Goal: Task Accomplishment & Management: Use online tool/utility

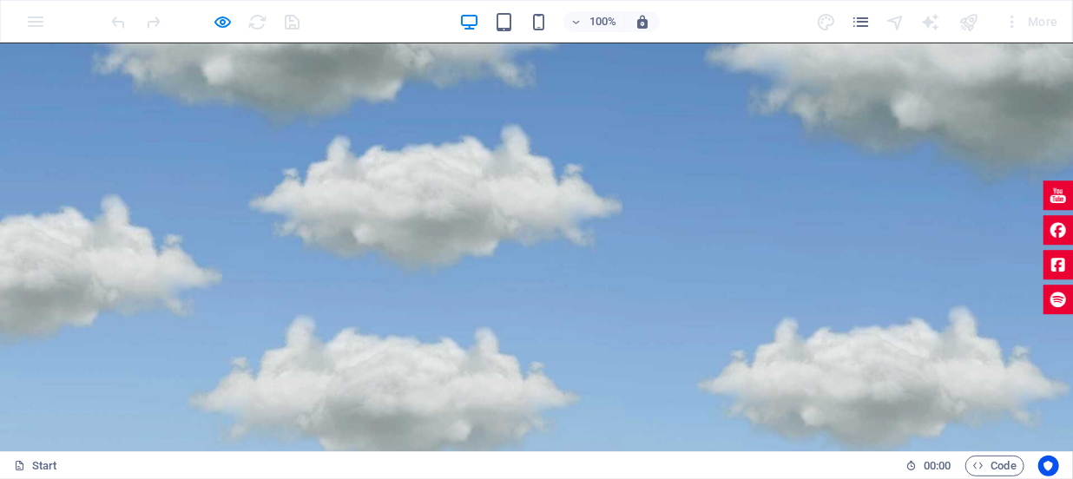
scroll to position [473, 0]
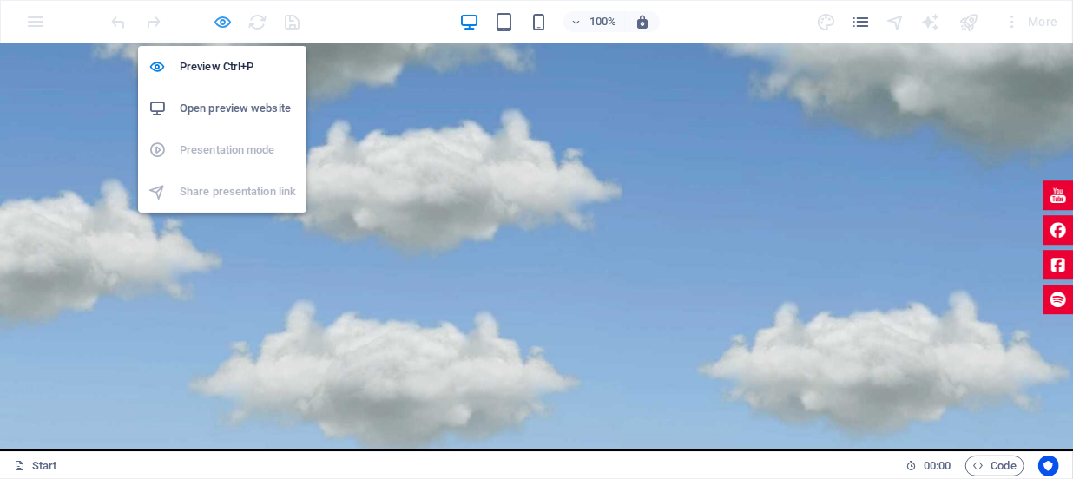
click at [219, 24] on icon "button" at bounding box center [224, 22] width 20 height 20
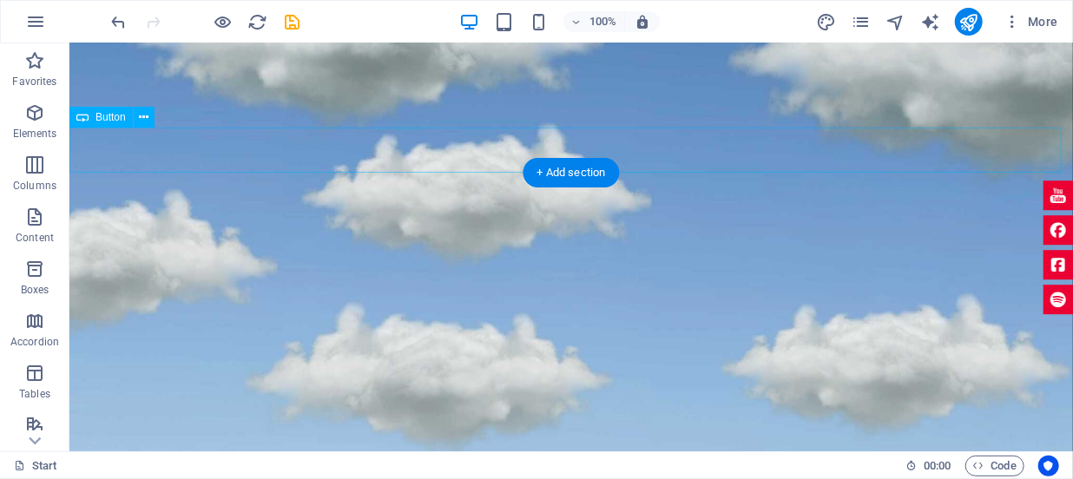
click at [122, 116] on div "HU" at bounding box center [571, 93] width 1004 height 45
click at [143, 116] on icon at bounding box center [144, 118] width 10 height 18
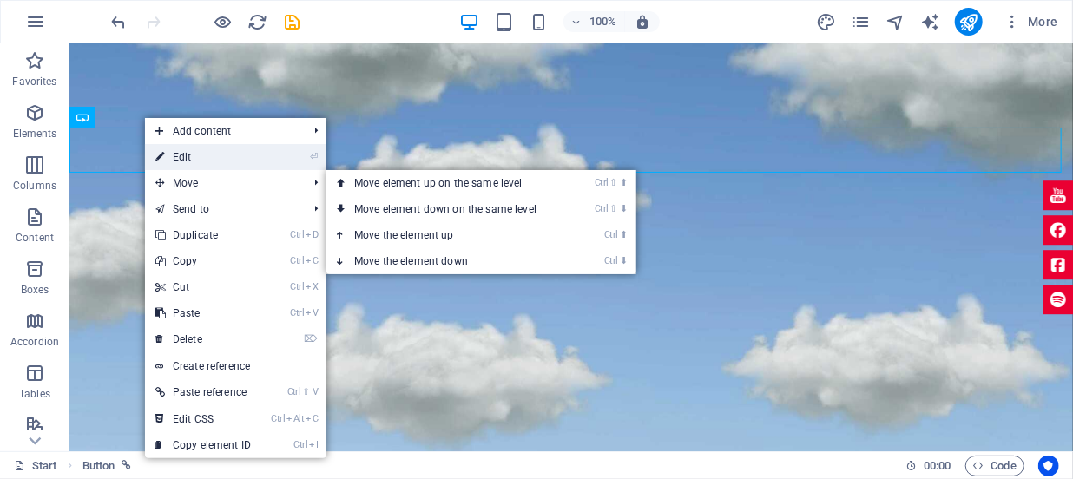
click at [183, 161] on link "⏎ Edit" at bounding box center [203, 157] width 116 height 26
select select "14"
select select
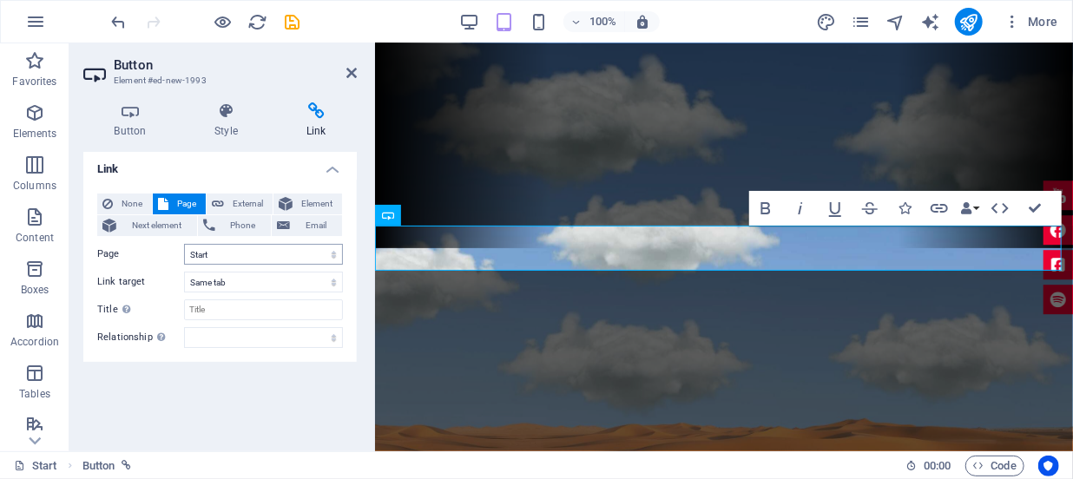
scroll to position [5, 0]
click at [321, 251] on select "Start Olujni Jahač-1991 Acélszív-1991 Vatra-1995 Föld Porából Születtem-1995 No…" at bounding box center [263, 253] width 159 height 21
click at [227, 112] on icon at bounding box center [226, 110] width 85 height 17
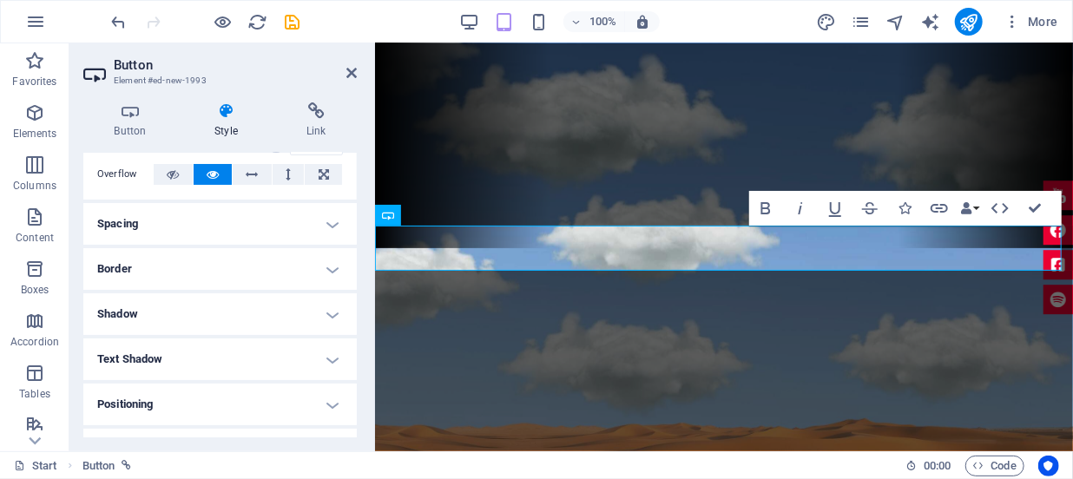
scroll to position [0, 0]
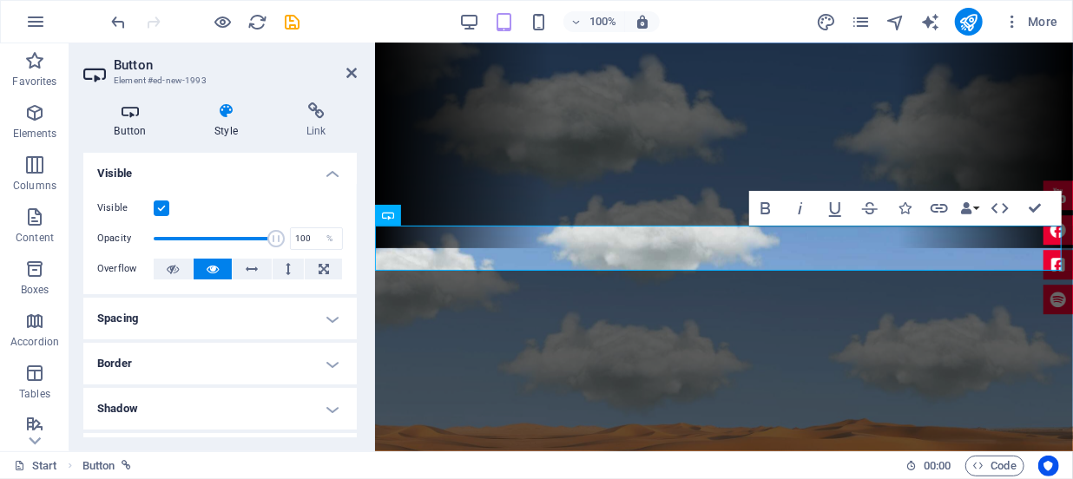
click at [129, 119] on icon at bounding box center [130, 110] width 94 height 17
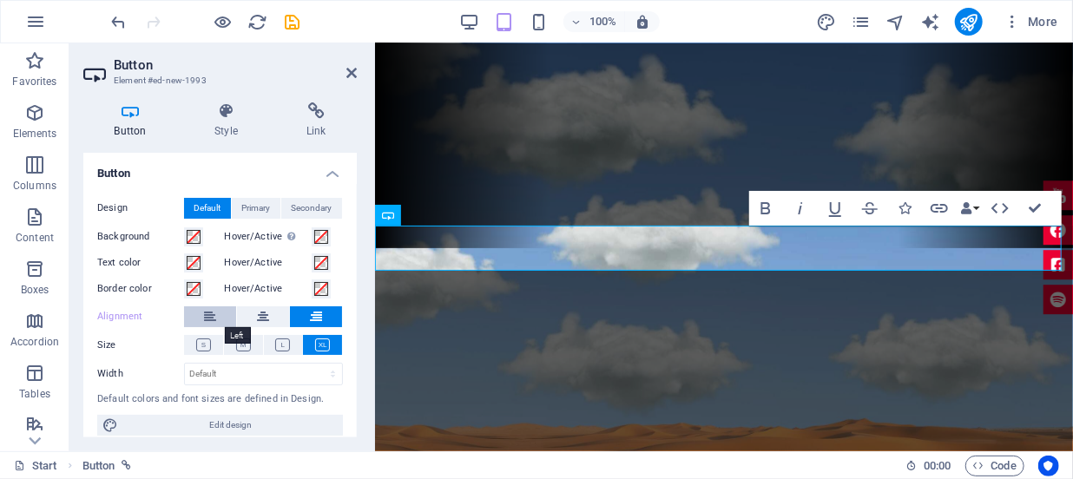
click at [208, 315] on icon at bounding box center [210, 317] width 12 height 21
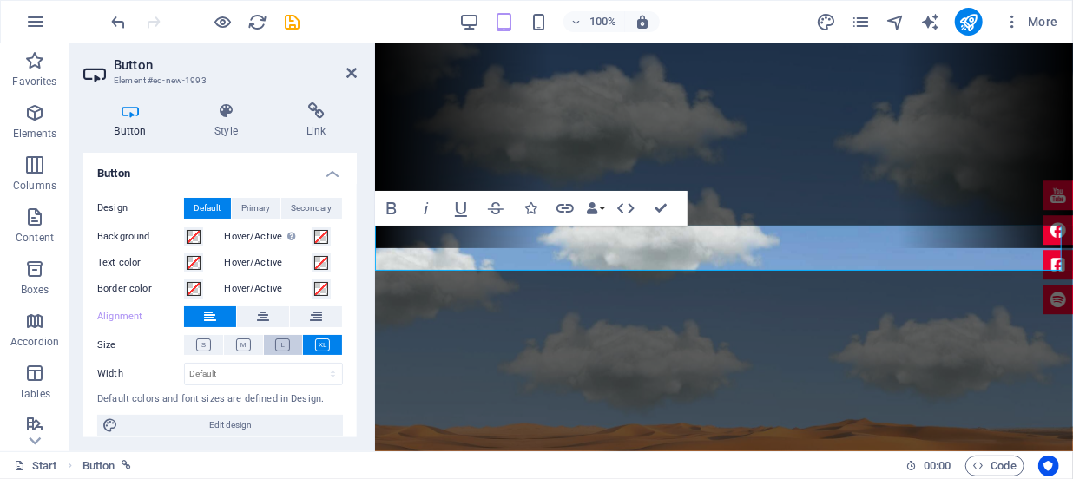
click at [275, 344] on icon at bounding box center [282, 345] width 15 height 13
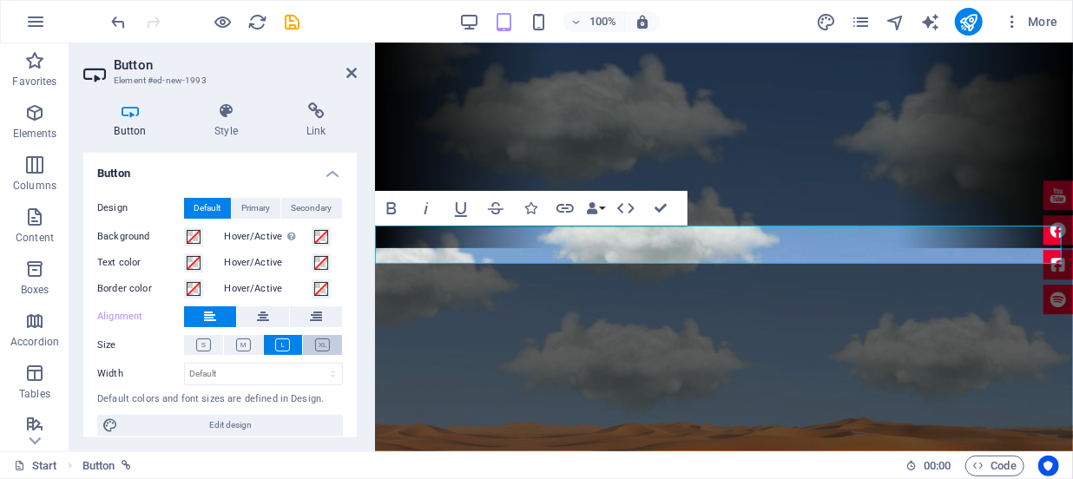
click at [324, 347] on icon at bounding box center [322, 345] width 15 height 13
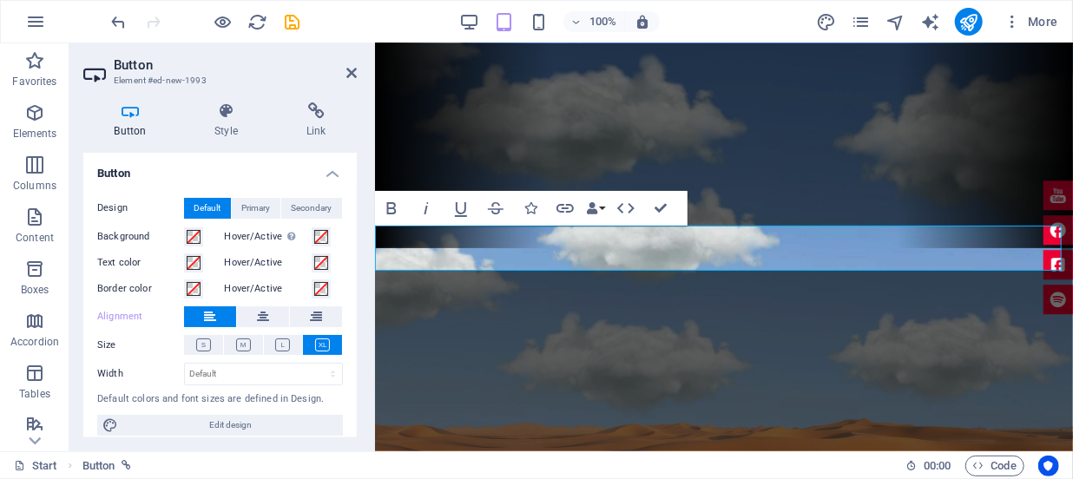
click at [351, 58] on h2 "Button" at bounding box center [235, 65] width 243 height 16
click at [350, 69] on icon at bounding box center [351, 73] width 10 height 14
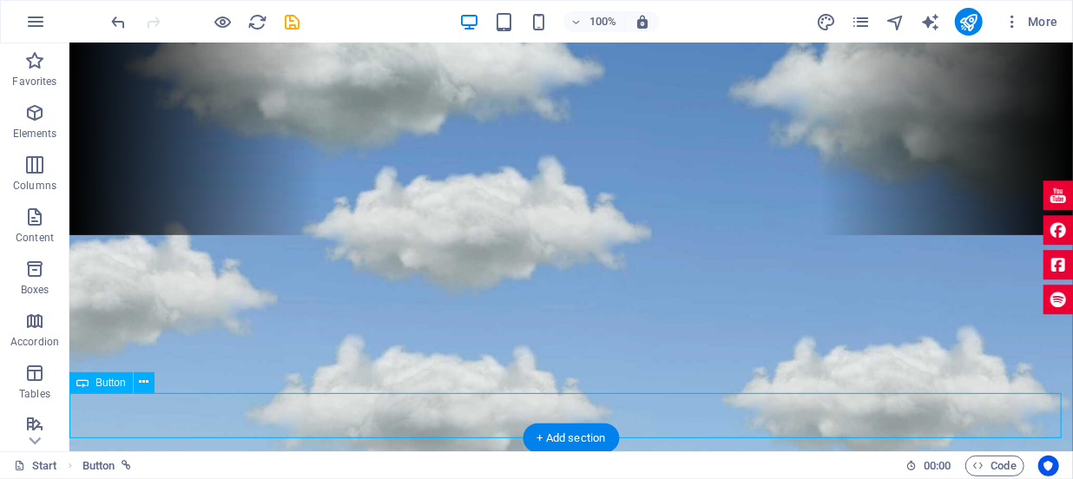
drag, startPoint x: 558, startPoint y: 412, endPoint x: 279, endPoint y: 406, distance: 279.6
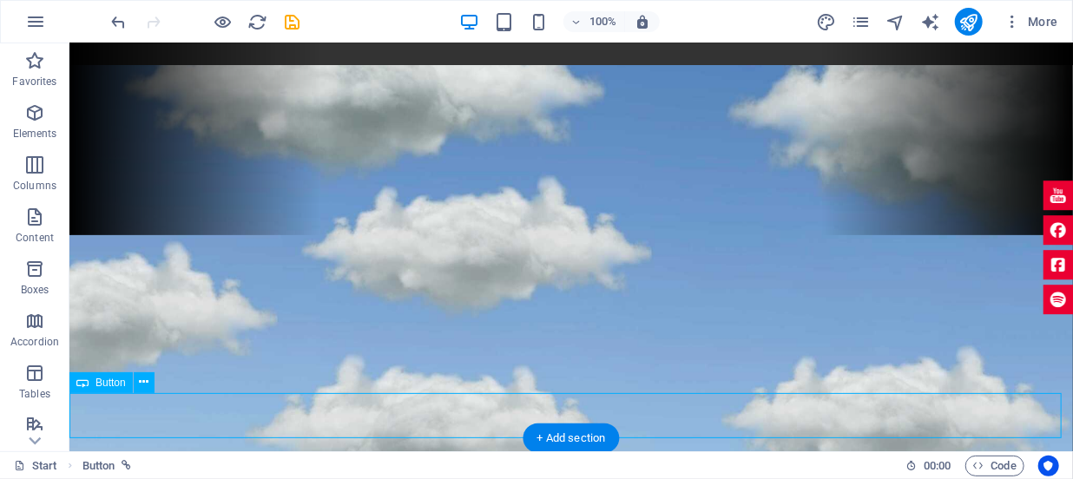
scroll to position [247, 0]
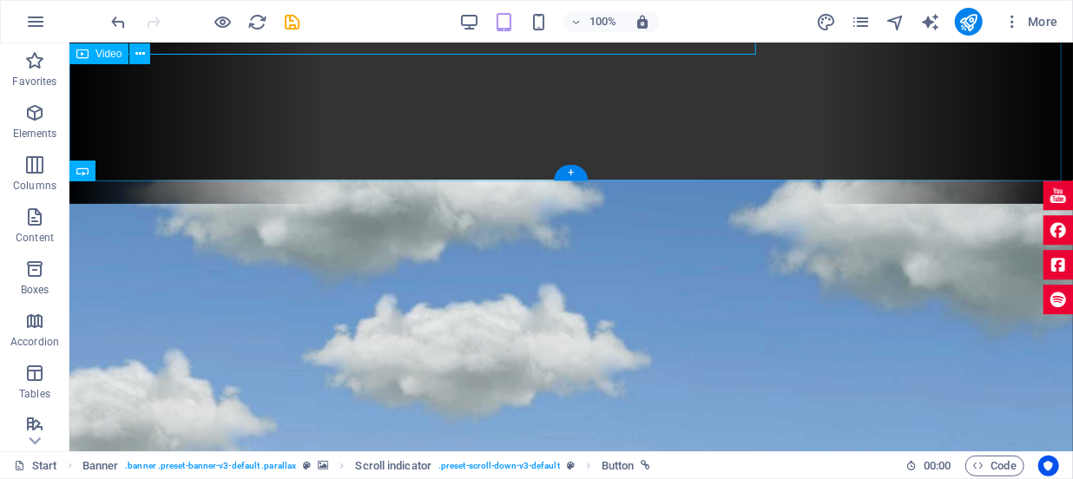
scroll to position [419, 0]
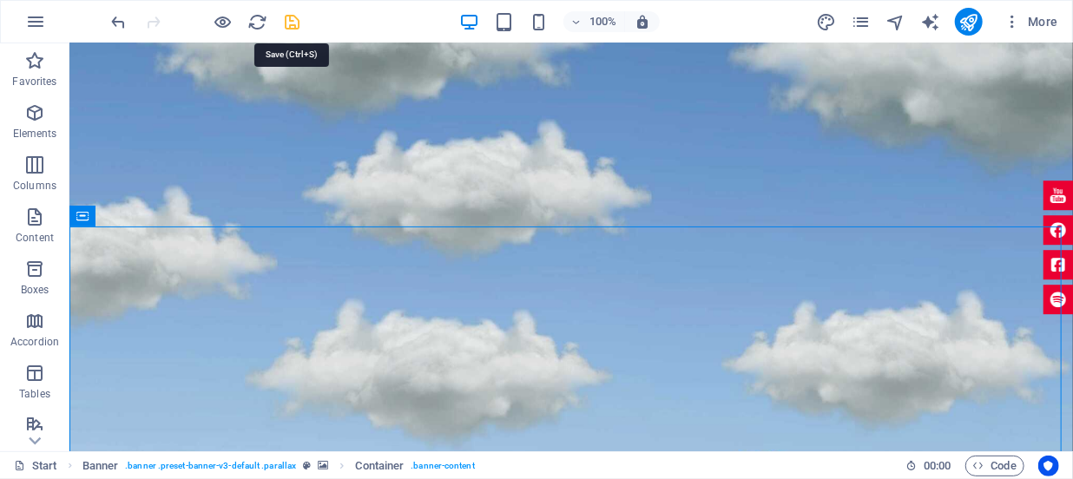
click at [295, 23] on icon "save" at bounding box center [293, 22] width 20 height 20
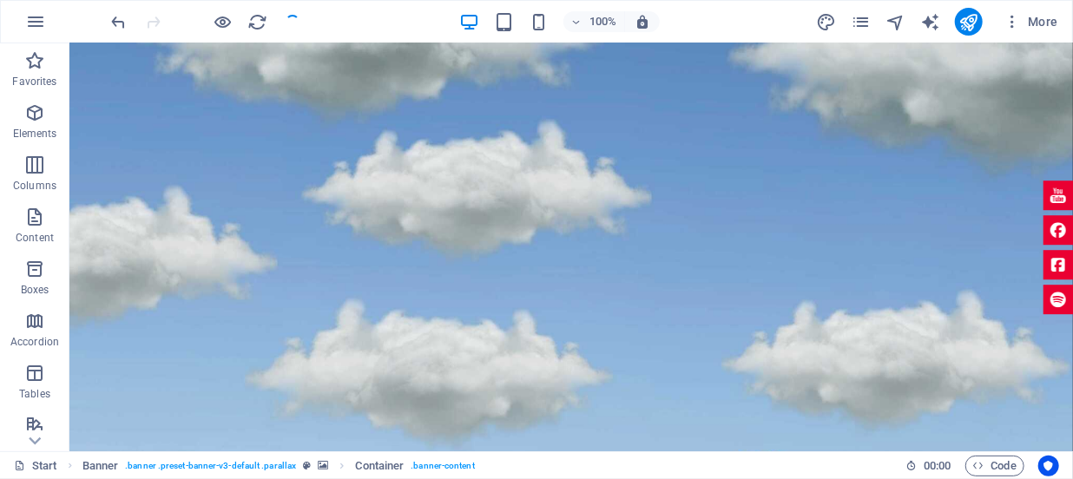
checkbox input "false"
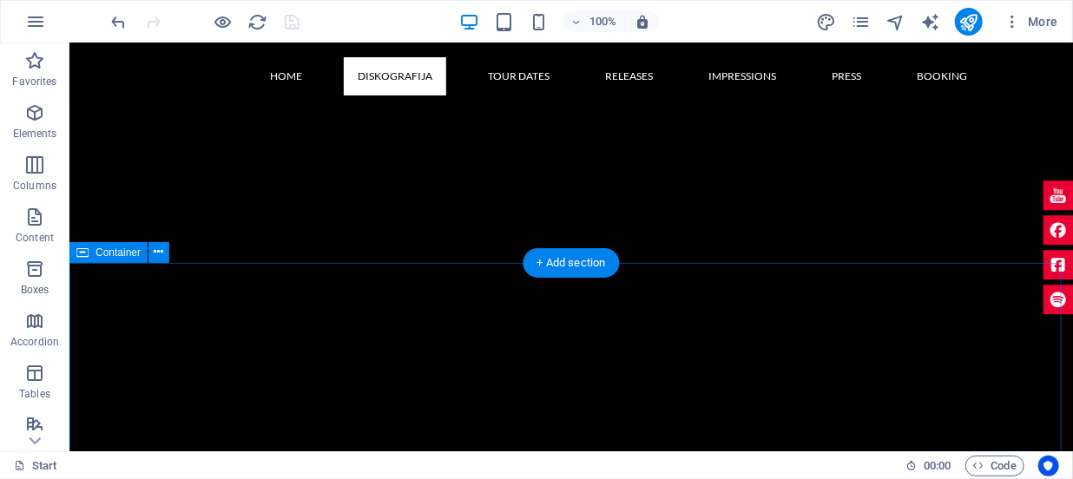
scroll to position [1762, 0]
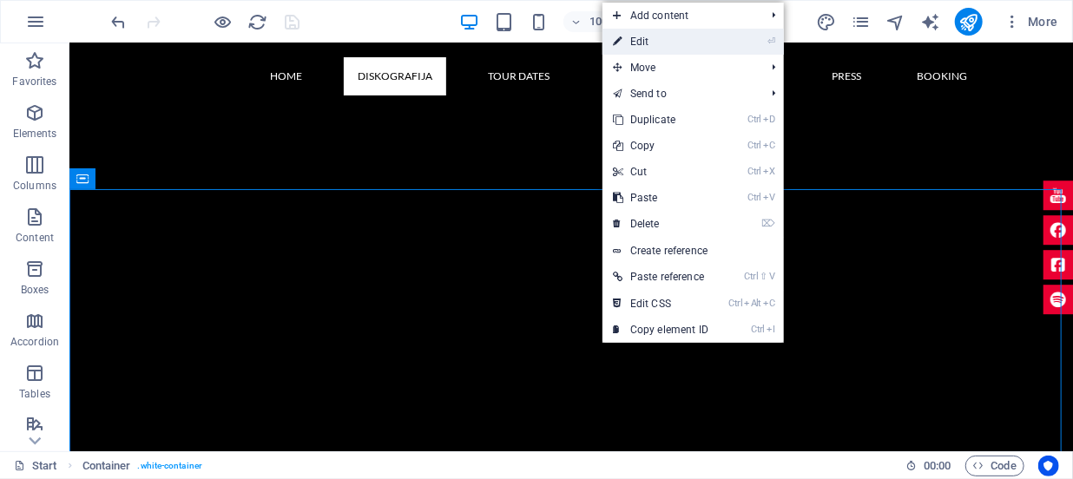
click at [656, 43] on link "⏎ Edit" at bounding box center [661, 42] width 116 height 26
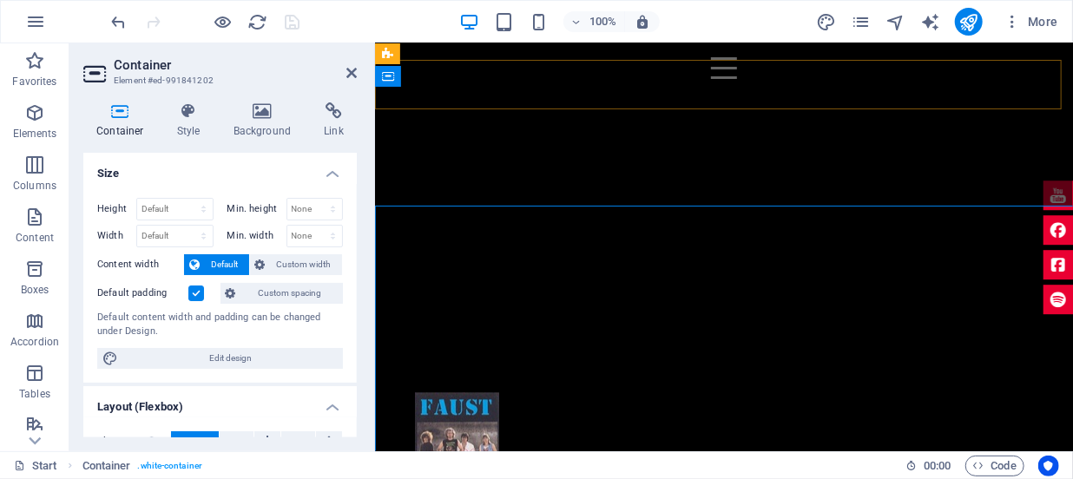
scroll to position [1745, 0]
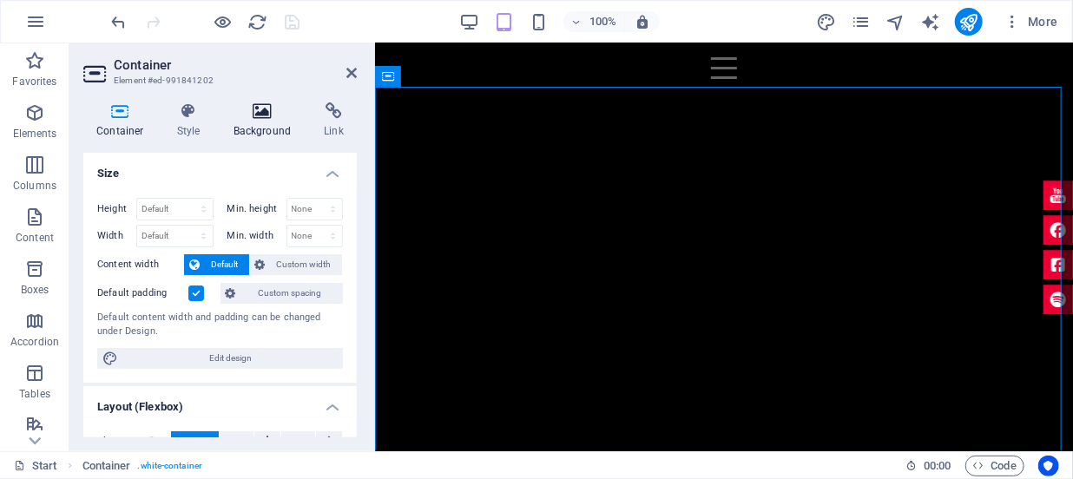
click at [259, 112] on icon at bounding box center [263, 110] width 84 height 17
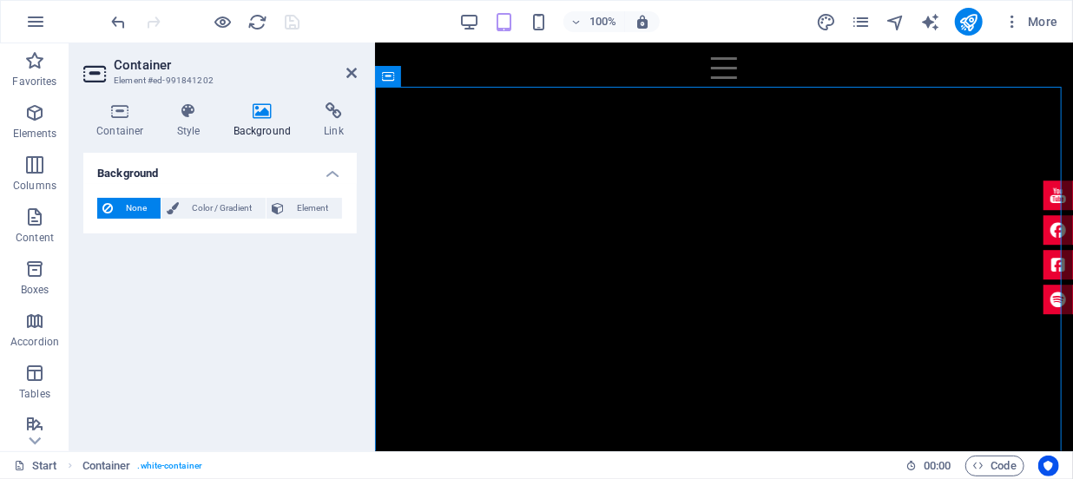
click at [271, 116] on icon at bounding box center [263, 110] width 84 height 17
click at [129, 205] on span "None" at bounding box center [136, 208] width 37 height 21
click at [188, 213] on span "Color / Gradient" at bounding box center [222, 208] width 76 height 21
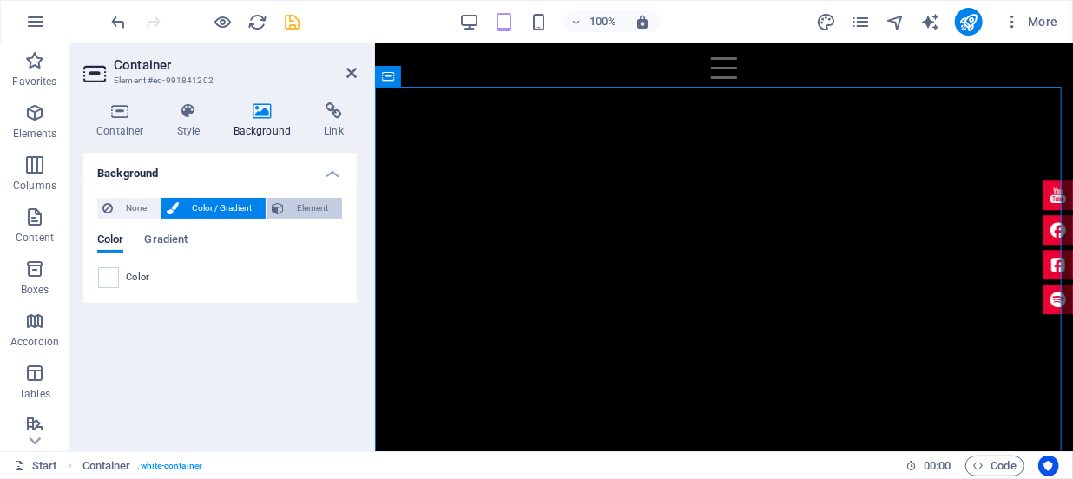
click at [332, 214] on span "Element" at bounding box center [313, 208] width 48 height 21
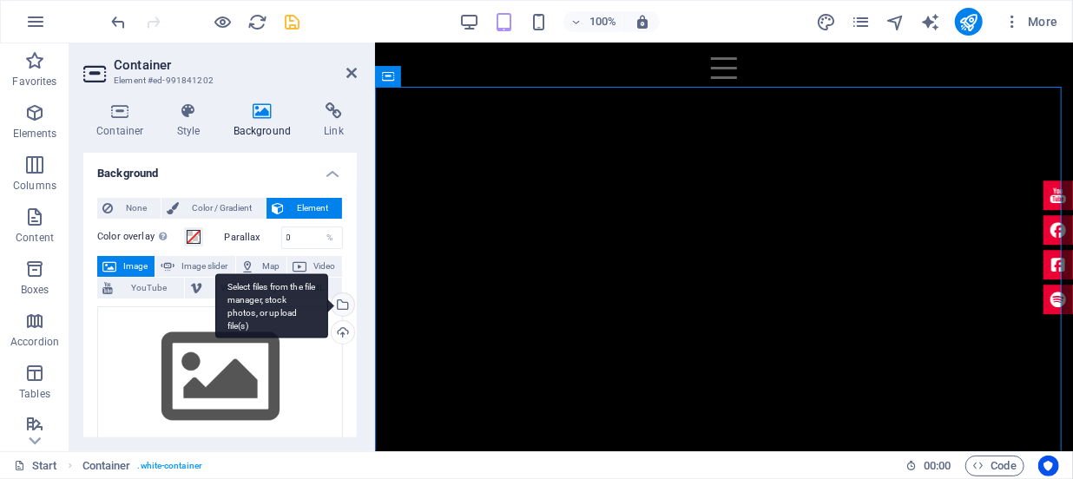
click at [343, 303] on div "Select files from the file manager, stock photos, or upload file(s)" at bounding box center [341, 306] width 26 height 26
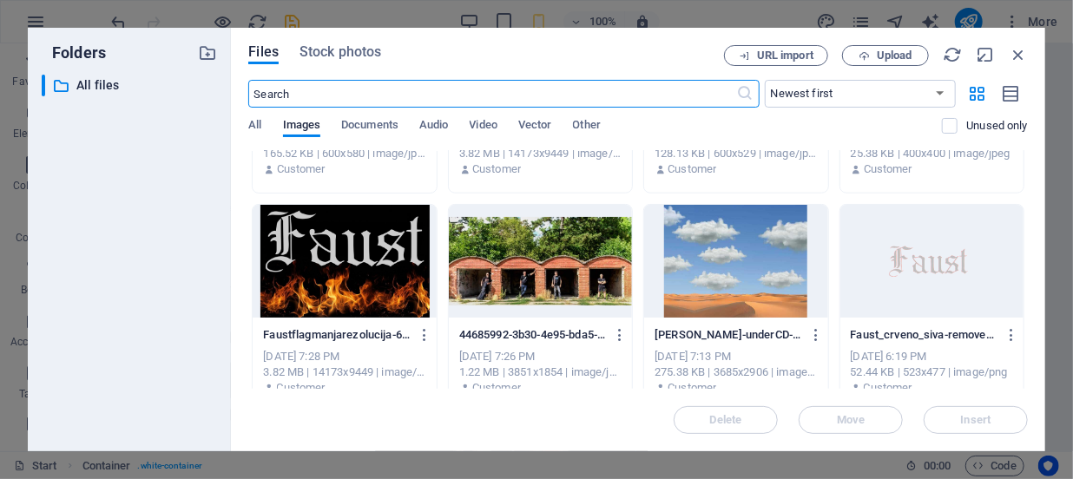
scroll to position [1105, 0]
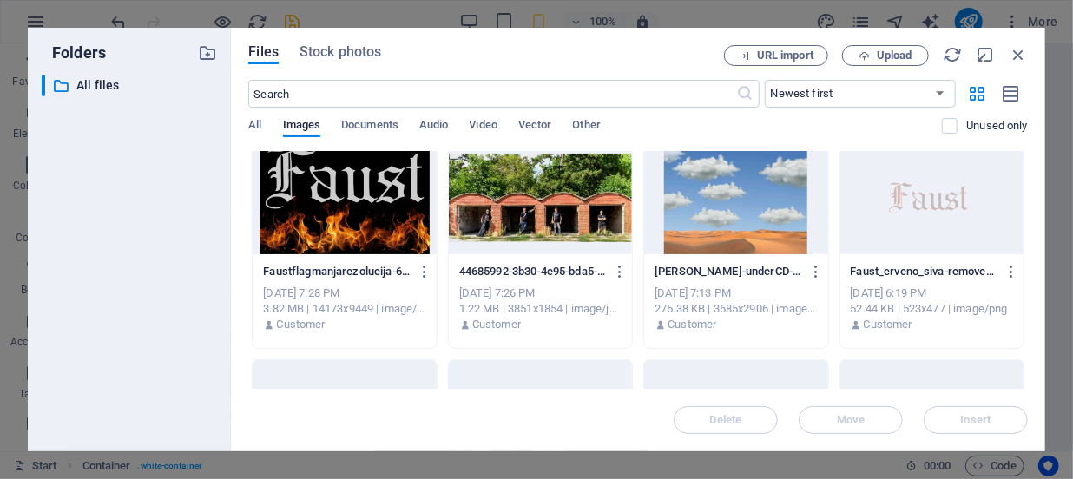
click at [729, 234] on div at bounding box center [735, 198] width 183 height 113
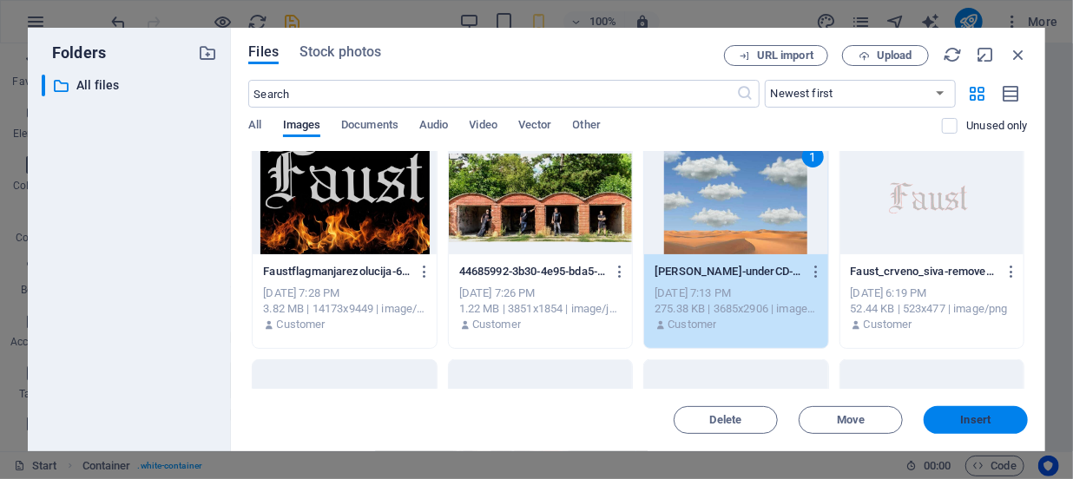
drag, startPoint x: 966, startPoint y: 415, endPoint x: 593, endPoint y: 374, distance: 374.7
click at [968, 418] on span "Insert" at bounding box center [976, 420] width 30 height 10
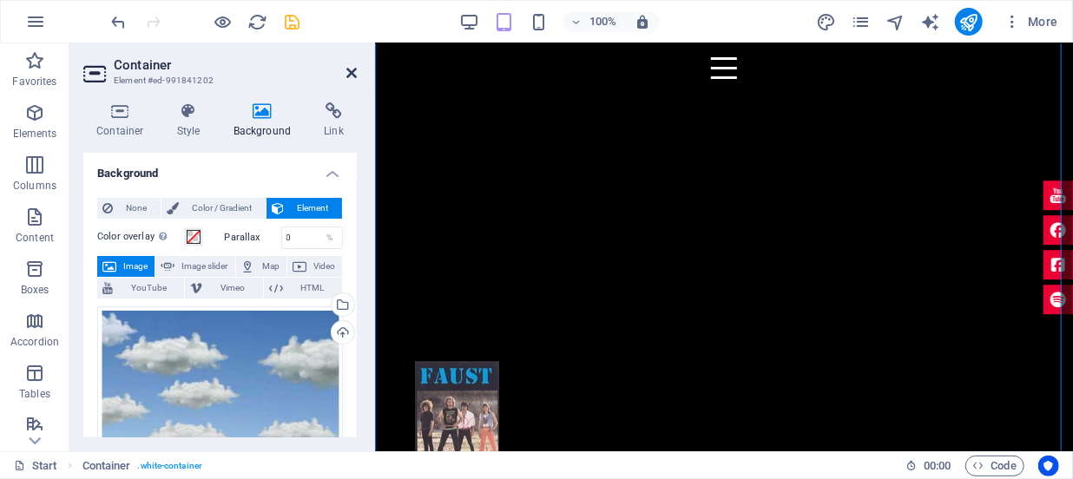
drag, startPoint x: 346, startPoint y: 74, endPoint x: 365, endPoint y: 114, distance: 44.3
click at [346, 74] on icon at bounding box center [351, 73] width 10 height 14
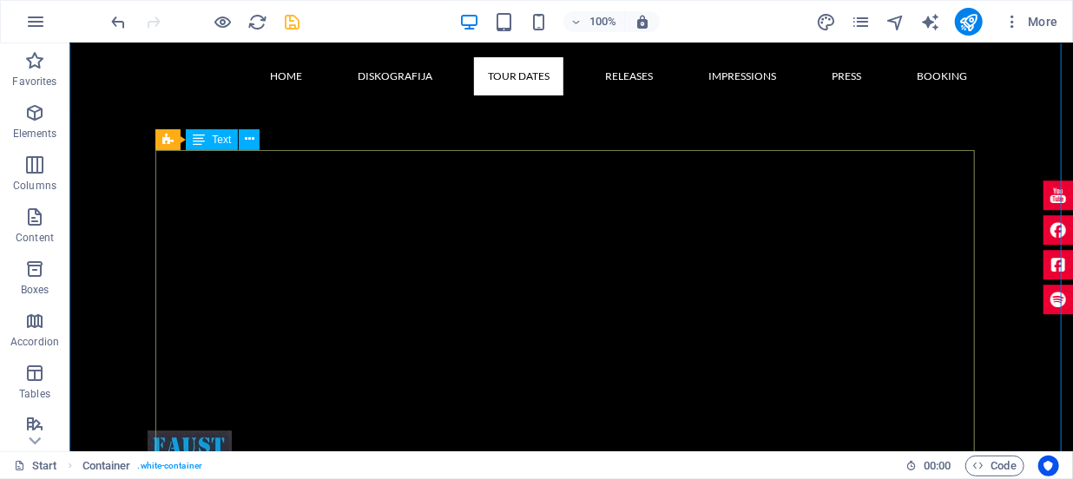
scroll to position [1997, 0]
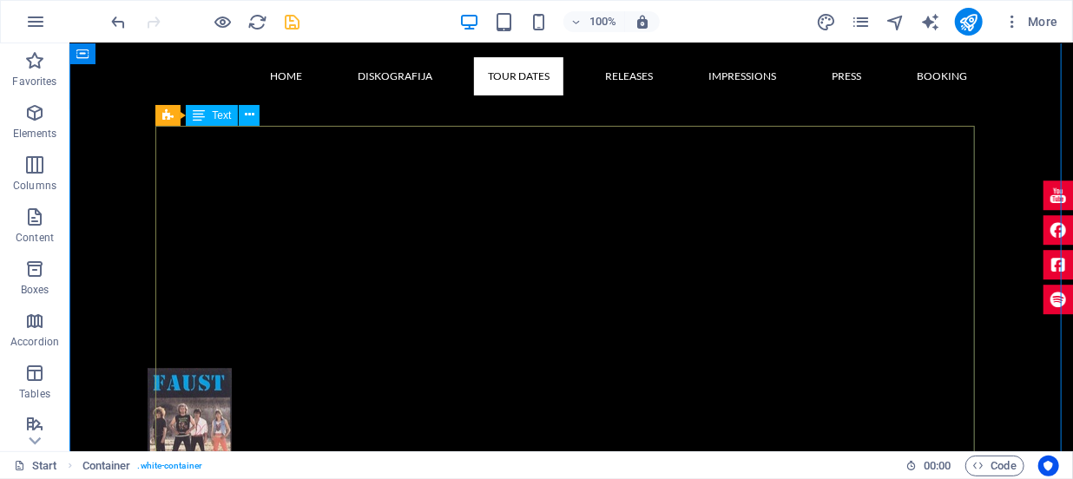
click at [252, 116] on icon at bounding box center [250, 115] width 10 height 18
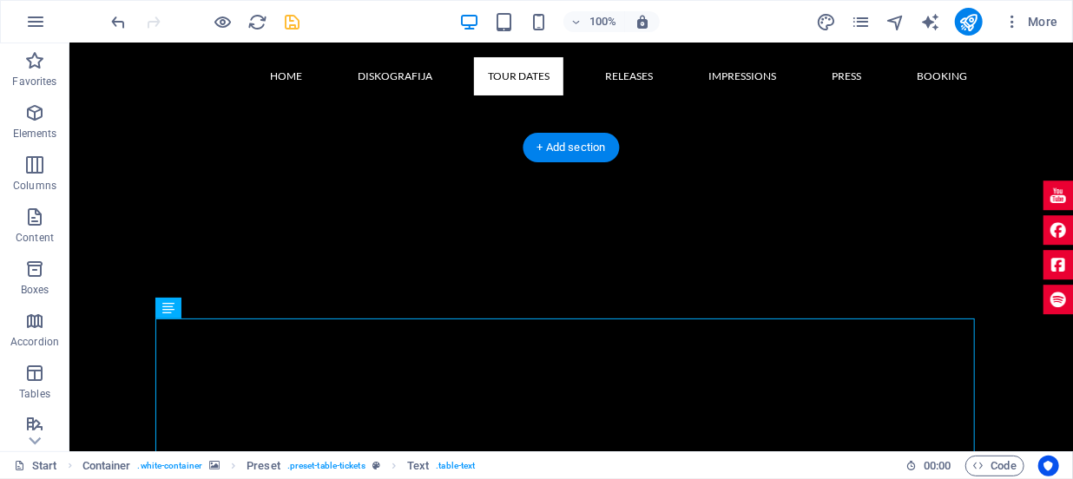
scroll to position [1760, 0]
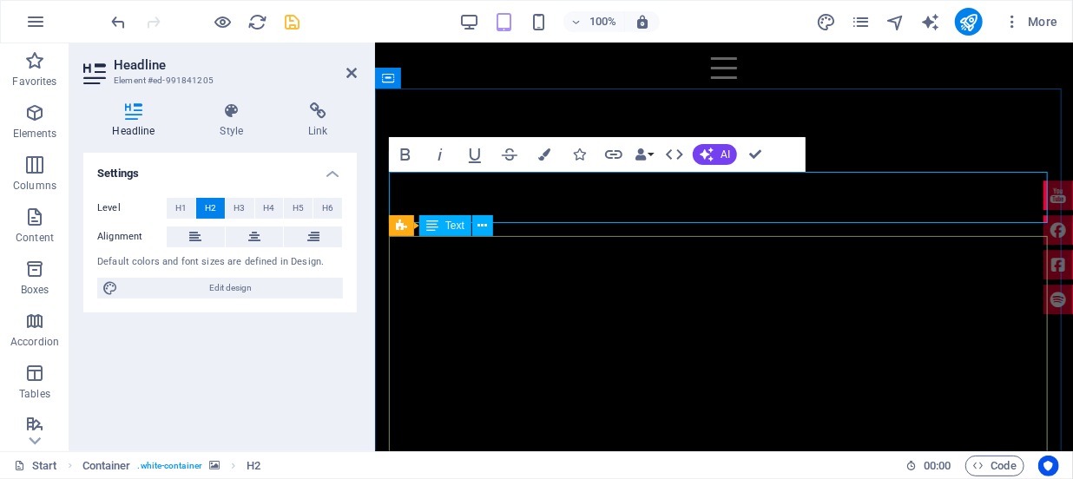
scroll to position [1744, 0]
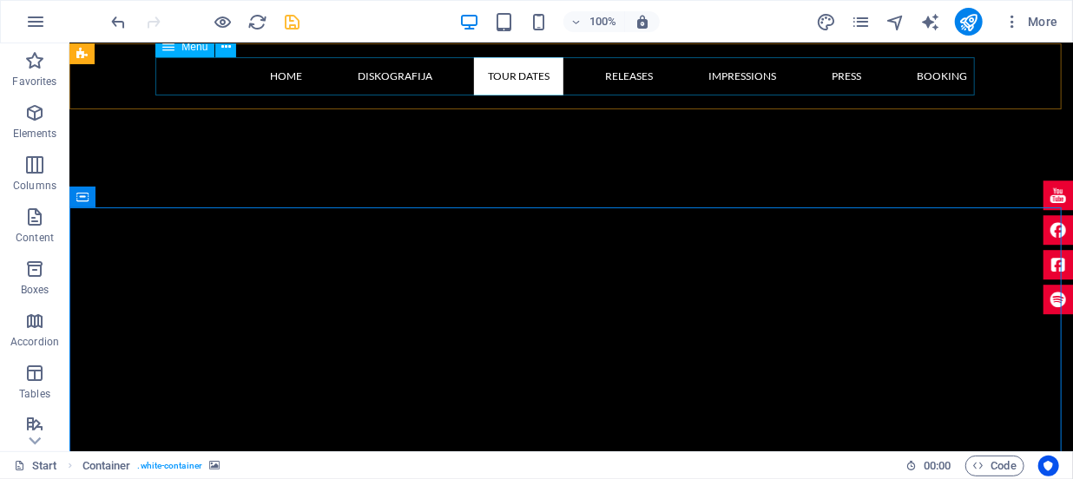
click at [524, 72] on nav "Home Diskografija Tour Dates Releases Impressions Press Booking" at bounding box center [571, 75] width 820 height 38
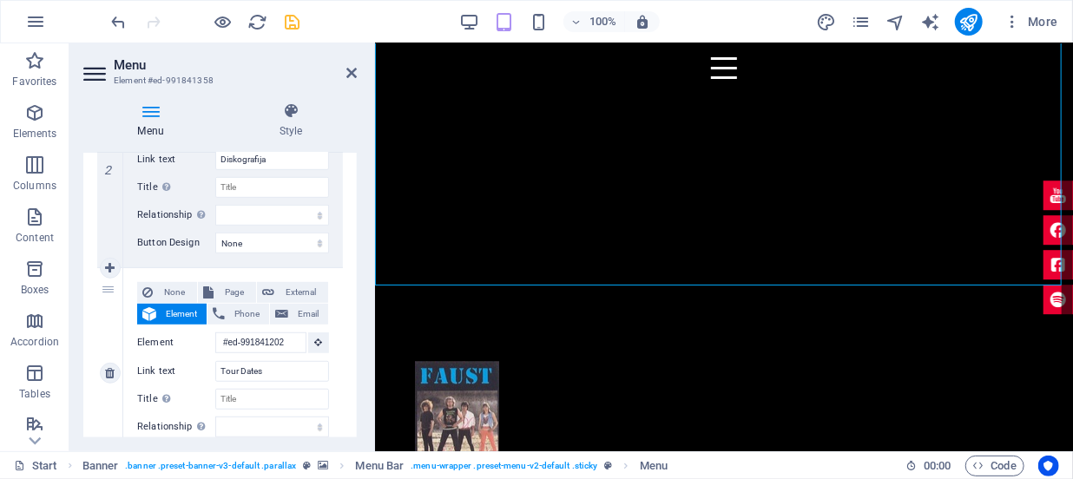
scroll to position [1630, 0]
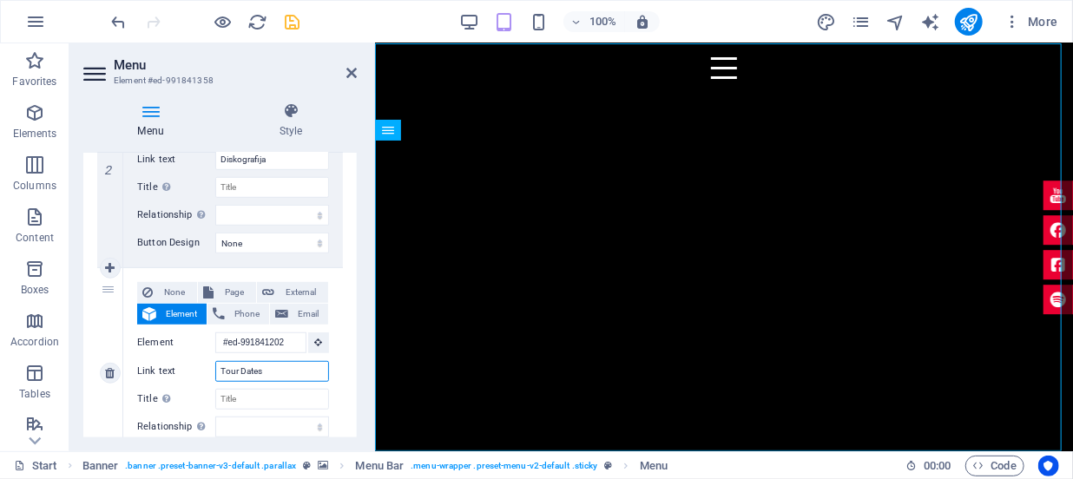
click at [272, 369] on input "Tour Dates" at bounding box center [272, 371] width 114 height 21
drag, startPoint x: 273, startPoint y: 369, endPoint x: 175, endPoint y: 366, distance: 97.3
click at [175, 366] on div "Link text Tour Dates" at bounding box center [233, 371] width 192 height 21
type input "Band"
select select
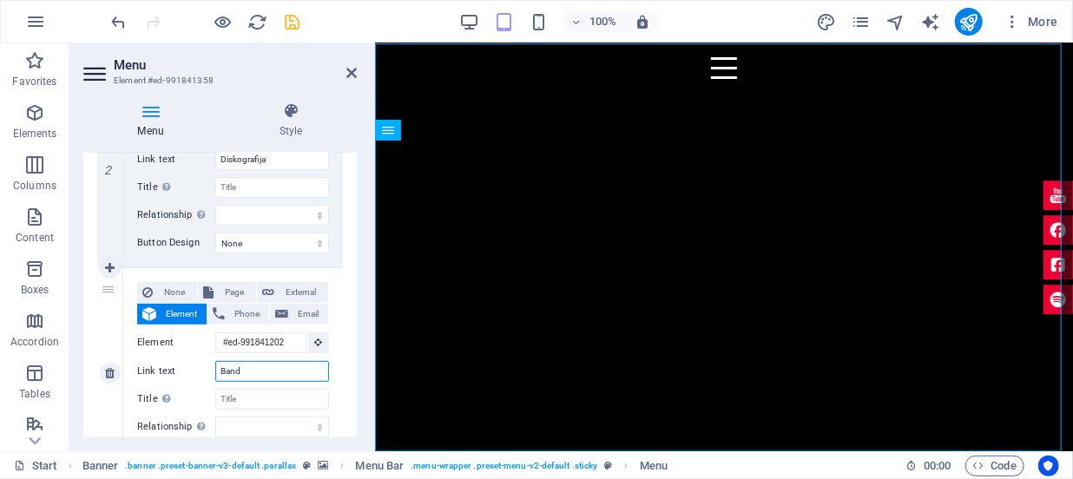
select select
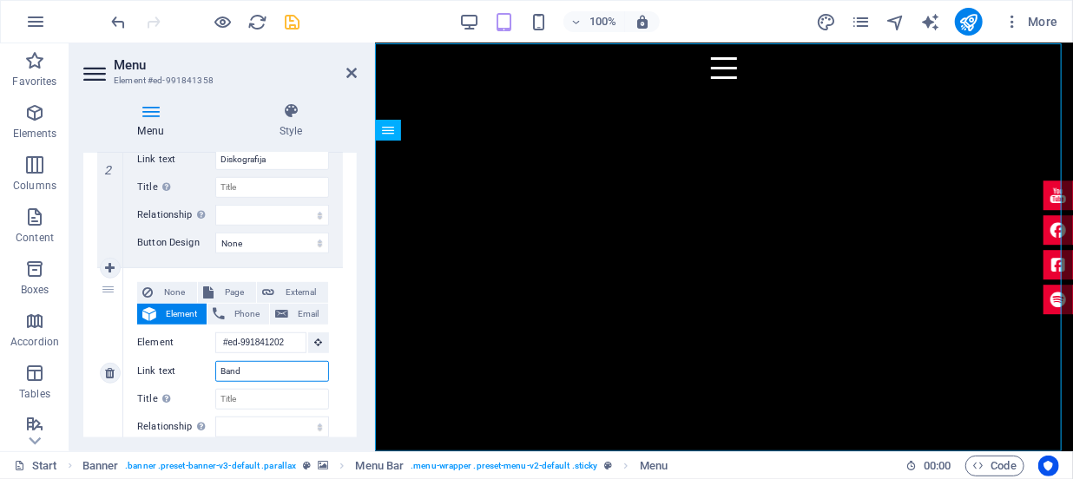
select select
type input "Band"
drag, startPoint x: 351, startPoint y: 66, endPoint x: 399, endPoint y: 76, distance: 48.9
click at [351, 66] on icon at bounding box center [351, 73] width 10 height 14
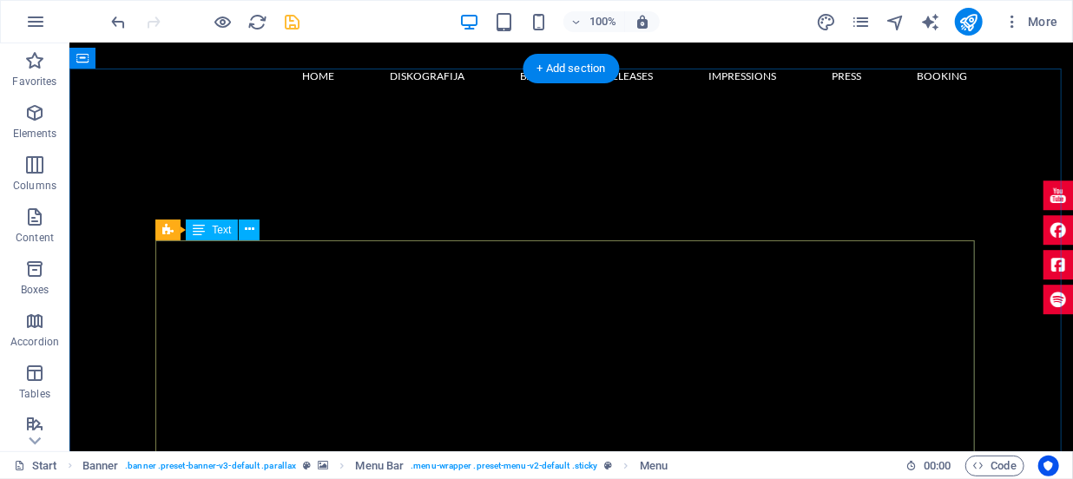
scroll to position [1892, 0]
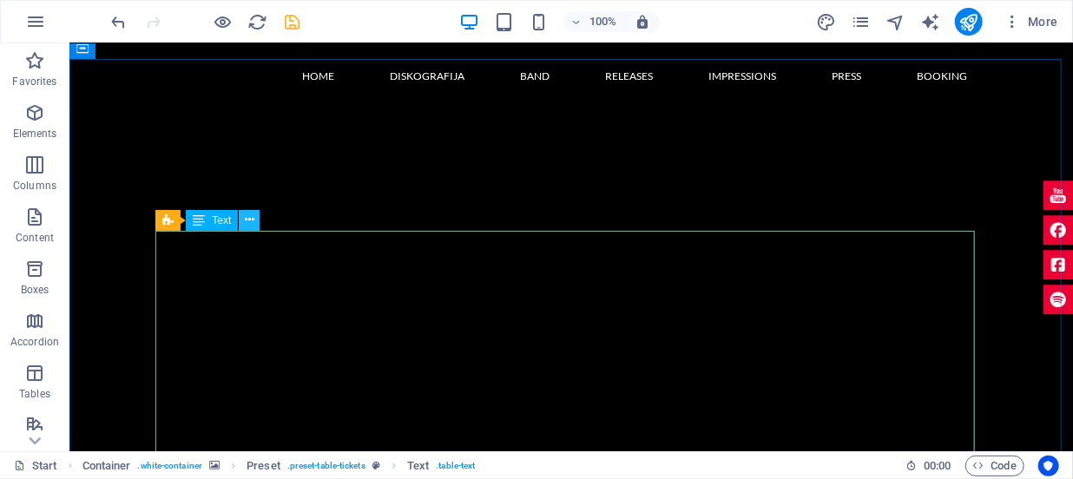
click at [246, 219] on icon at bounding box center [250, 220] width 10 height 18
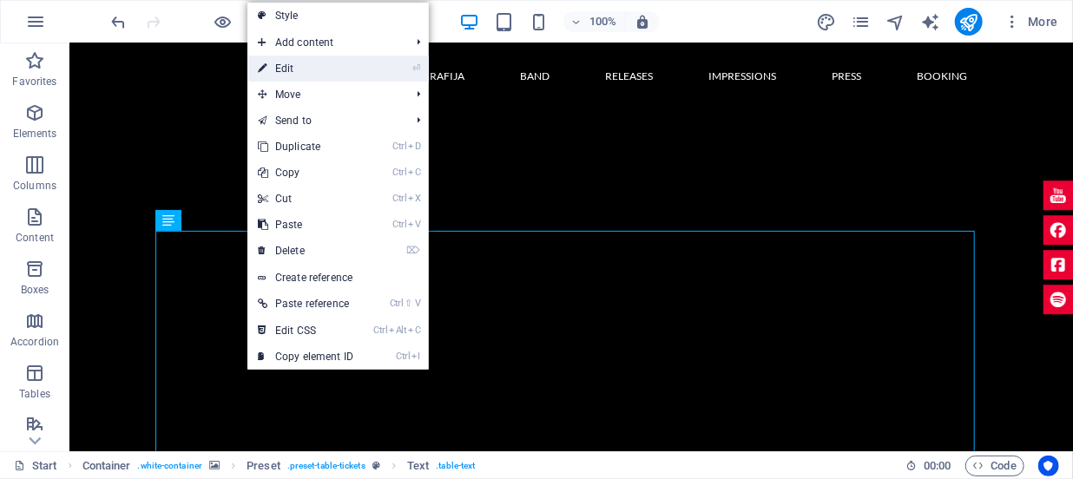
click at [307, 71] on link "⏎ Edit" at bounding box center [305, 69] width 116 height 26
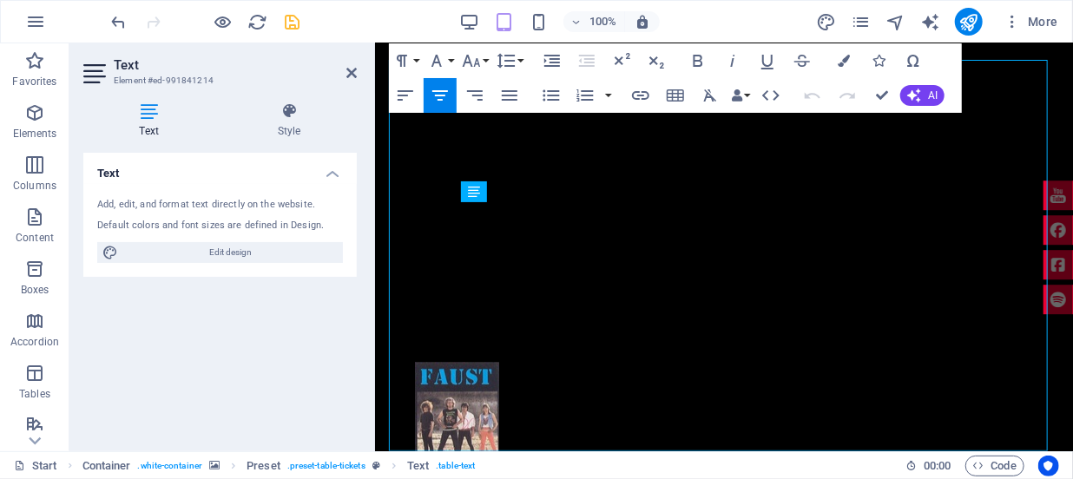
scroll to position [1920, 0]
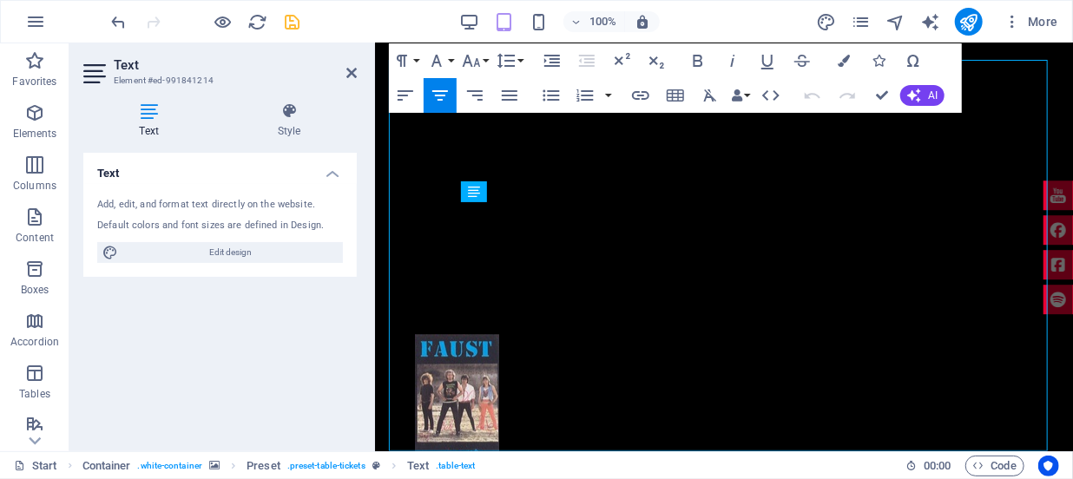
click at [148, 114] on icon at bounding box center [148, 110] width 131 height 17
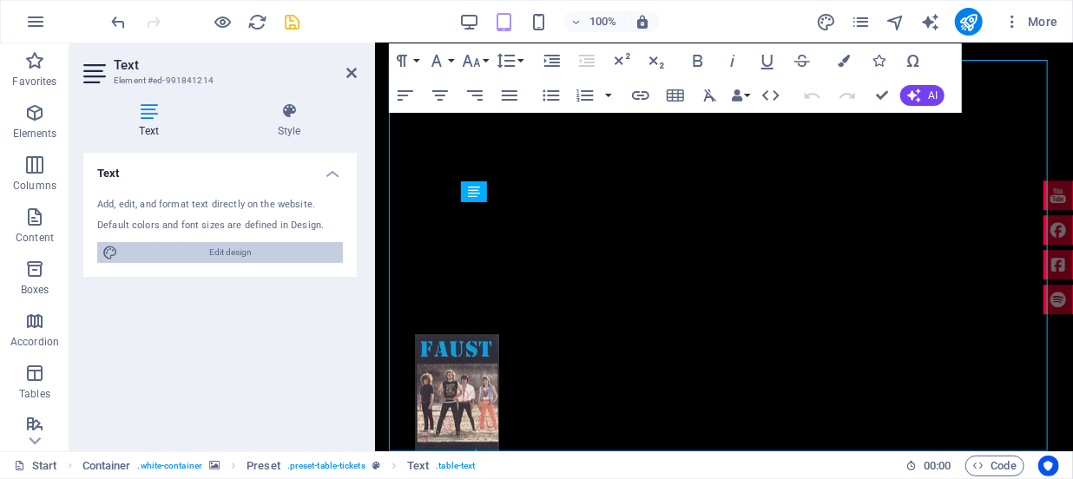
click at [219, 252] on span "Edit design" at bounding box center [230, 252] width 214 height 21
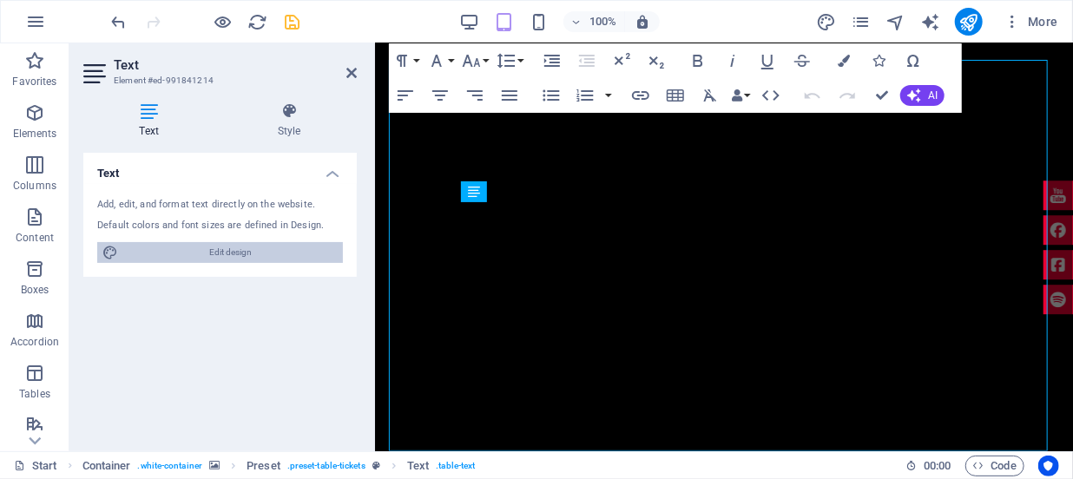
scroll to position [3480, 0]
select select "px"
select select "400"
select select "px"
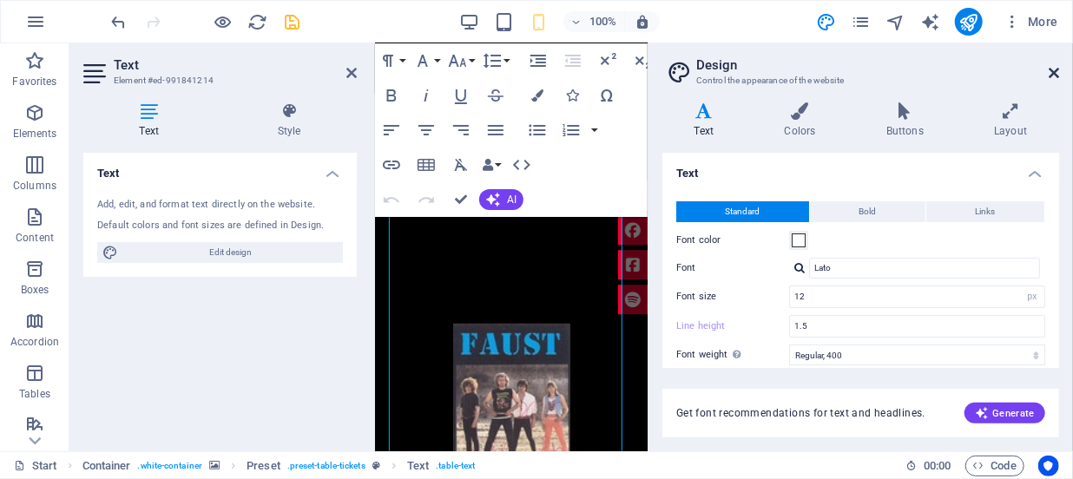
click at [1054, 68] on icon at bounding box center [1054, 73] width 10 height 14
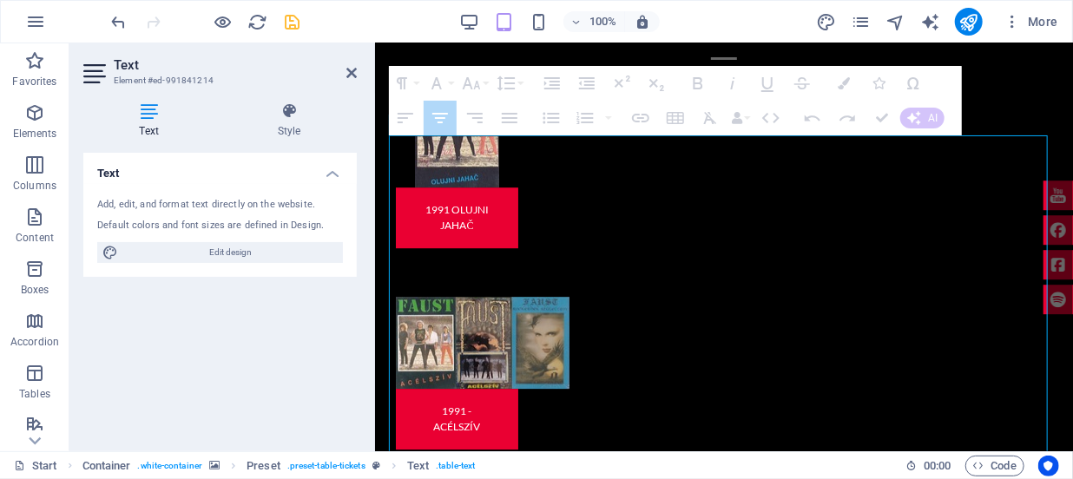
scroll to position [2804, 0]
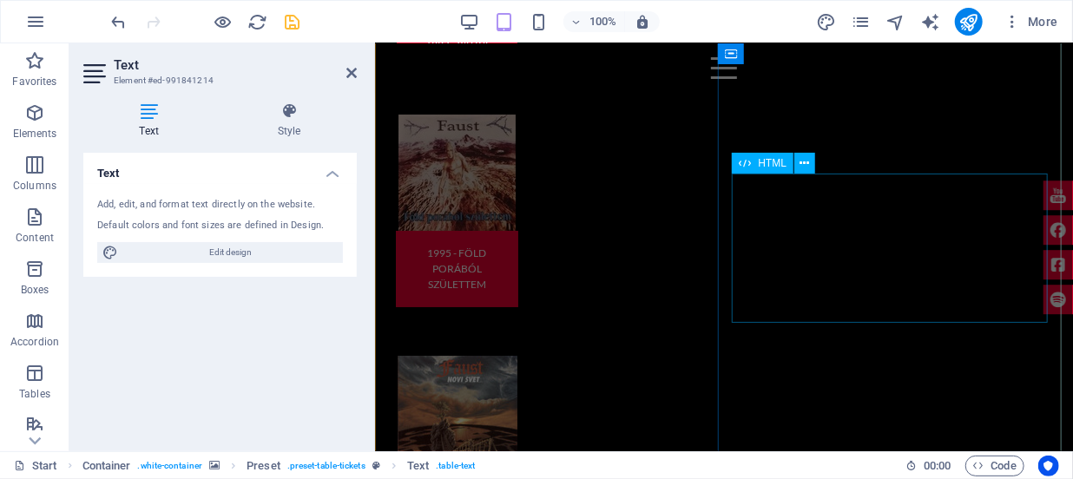
drag, startPoint x: 425, startPoint y: 308, endPoint x: 824, endPoint y: 217, distance: 409.7
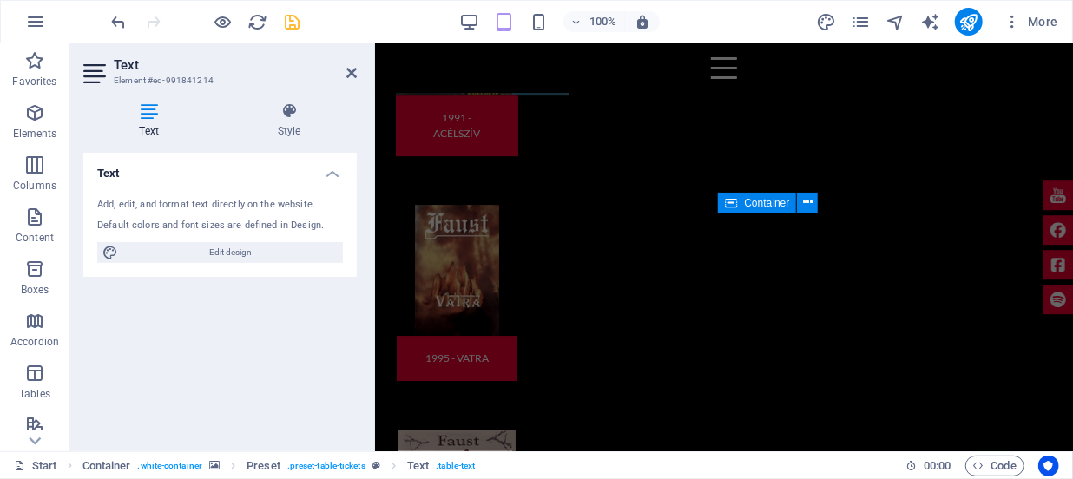
scroll to position [2488, 0]
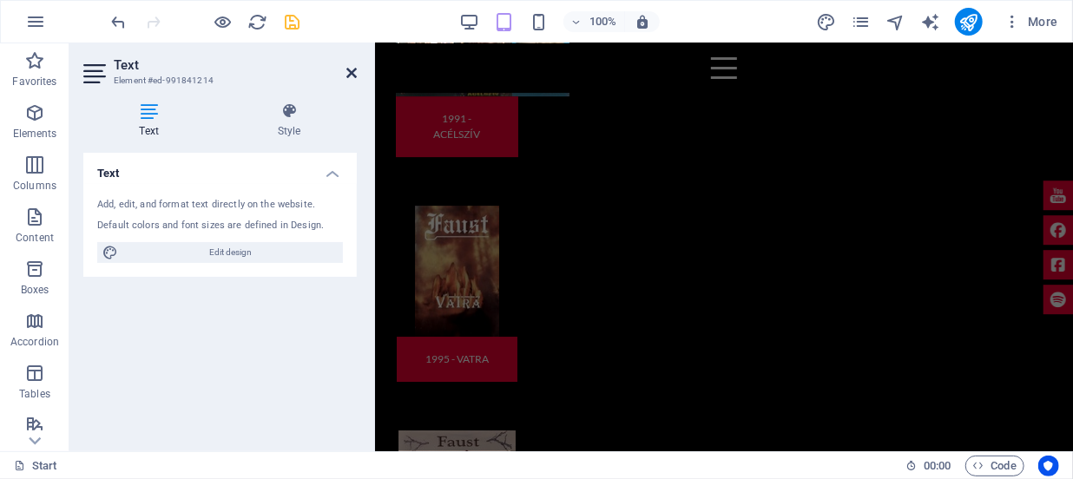
click at [350, 73] on icon at bounding box center [351, 73] width 10 height 14
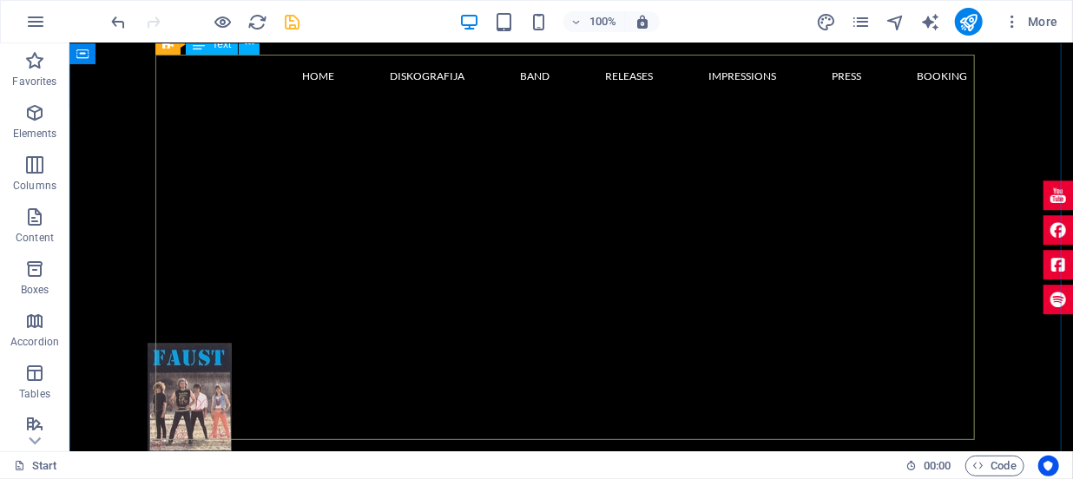
scroll to position [1990, 0]
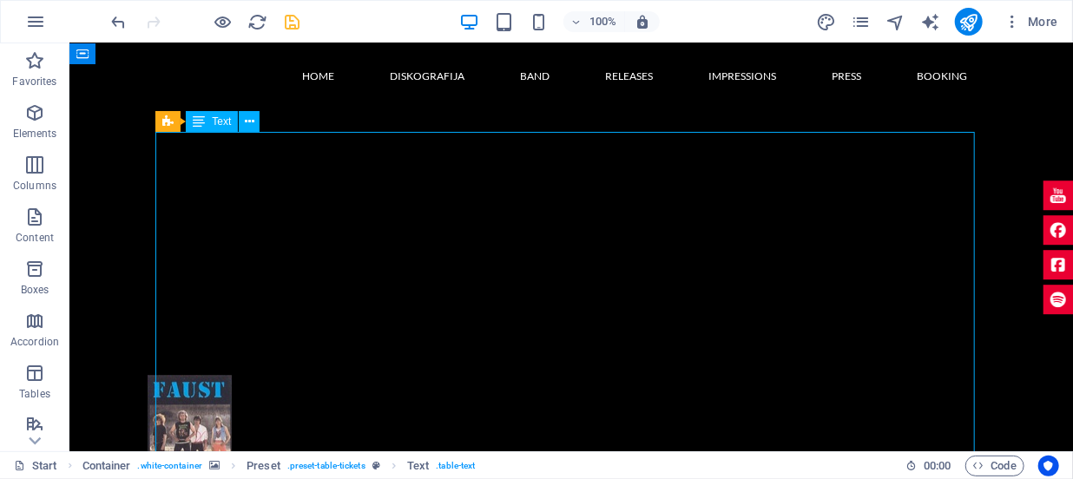
drag, startPoint x: 210, startPoint y: 157, endPoint x: 659, endPoint y: 295, distance: 469.7
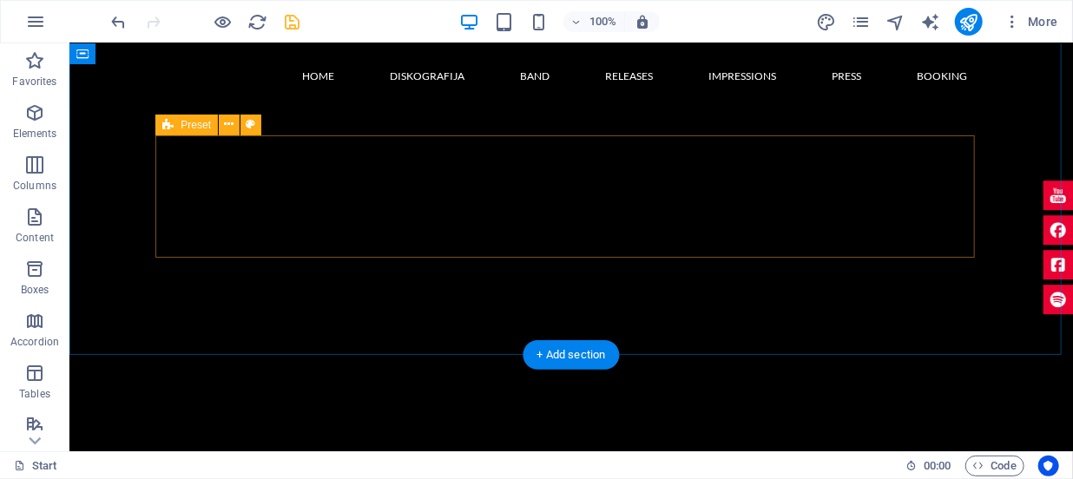
scroll to position [1754, 0]
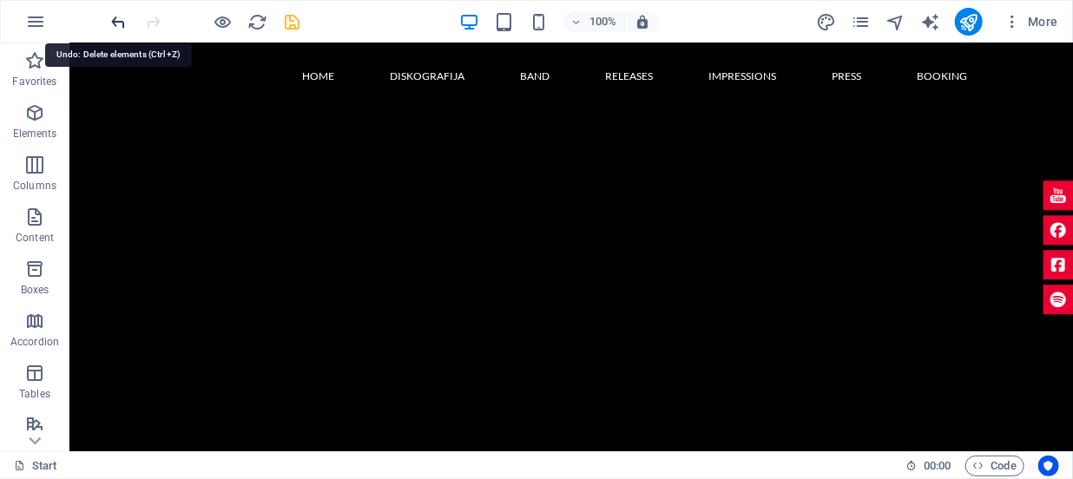
click at [115, 19] on icon "undo" at bounding box center [119, 22] width 20 height 20
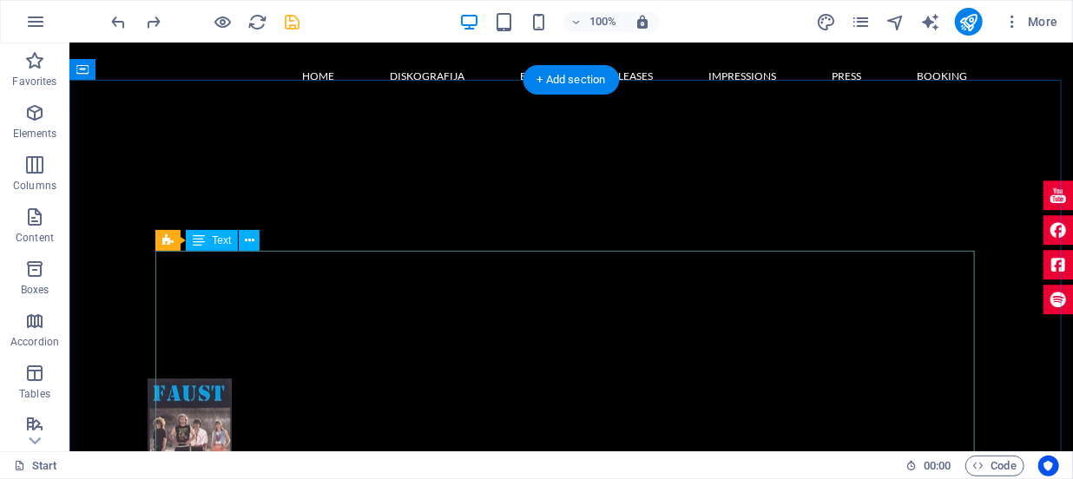
scroll to position [1990, 0]
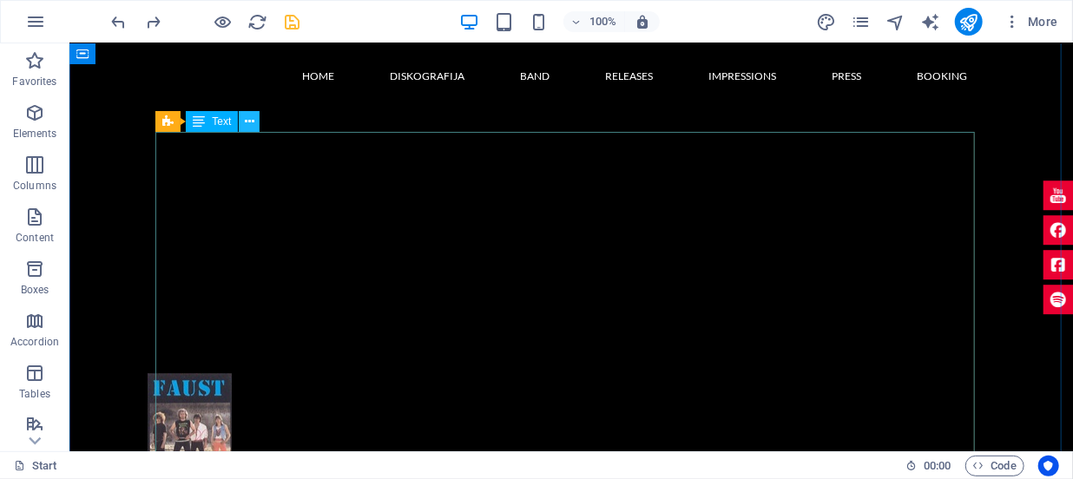
click at [254, 123] on button at bounding box center [249, 121] width 21 height 21
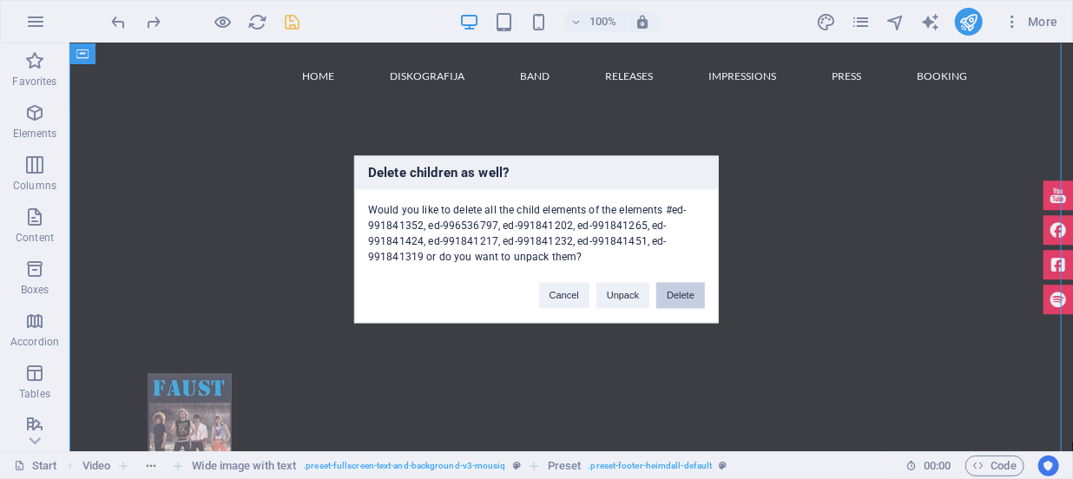
click at [678, 295] on button "Delete" at bounding box center [680, 296] width 49 height 26
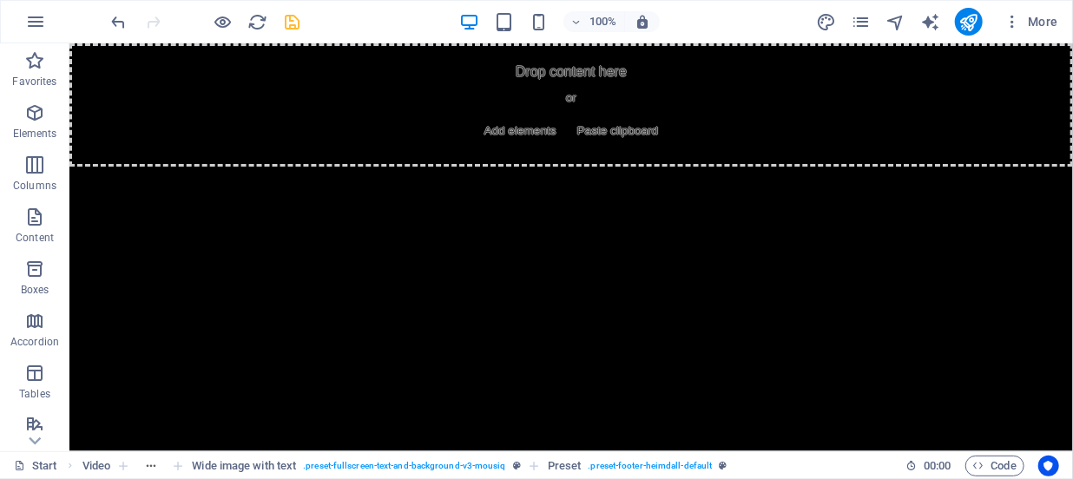
scroll to position [0, 0]
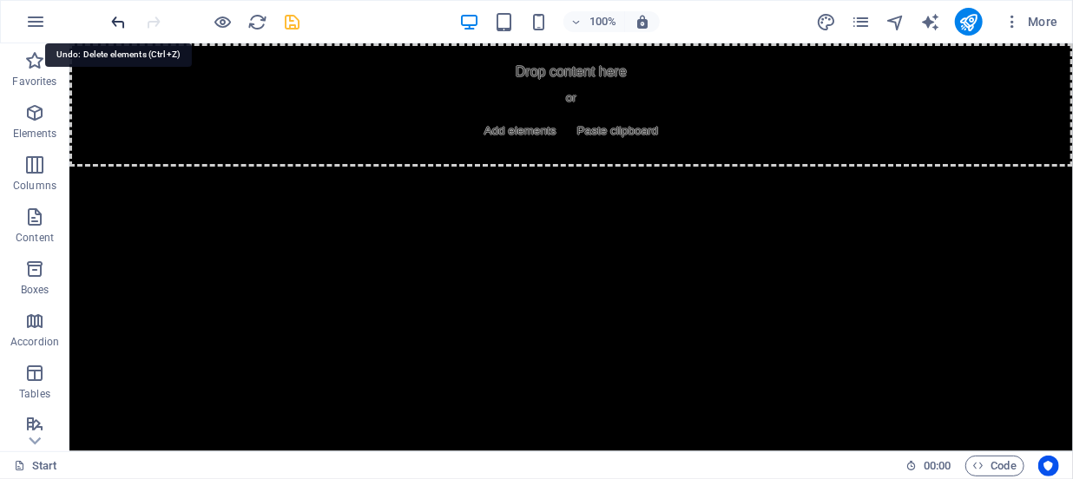
click at [122, 20] on icon "undo" at bounding box center [119, 22] width 20 height 20
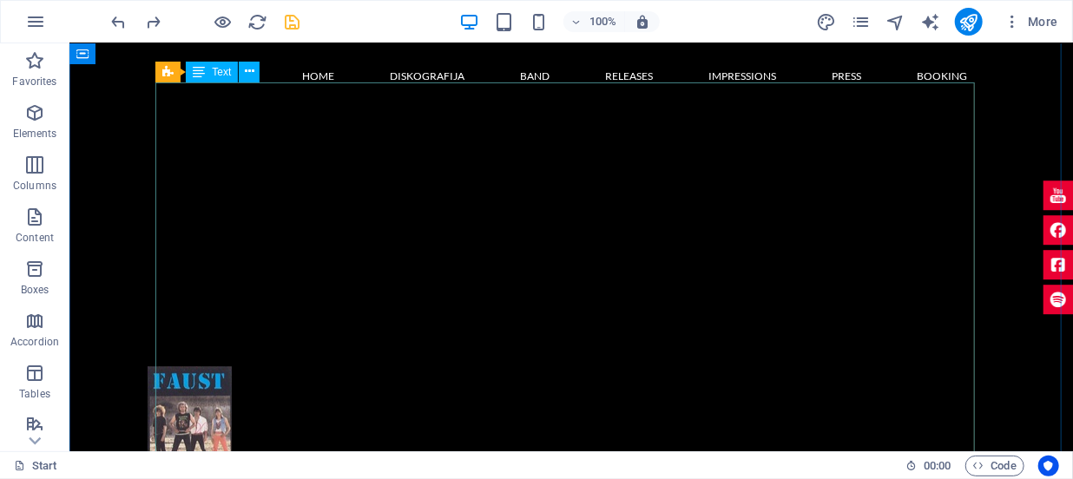
scroll to position [1973, 0]
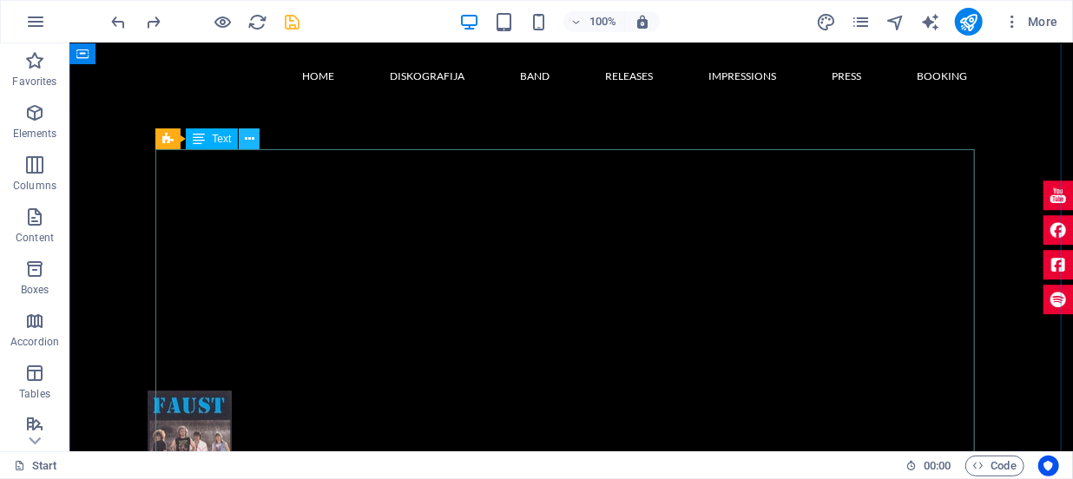
click at [249, 143] on icon at bounding box center [250, 139] width 10 height 18
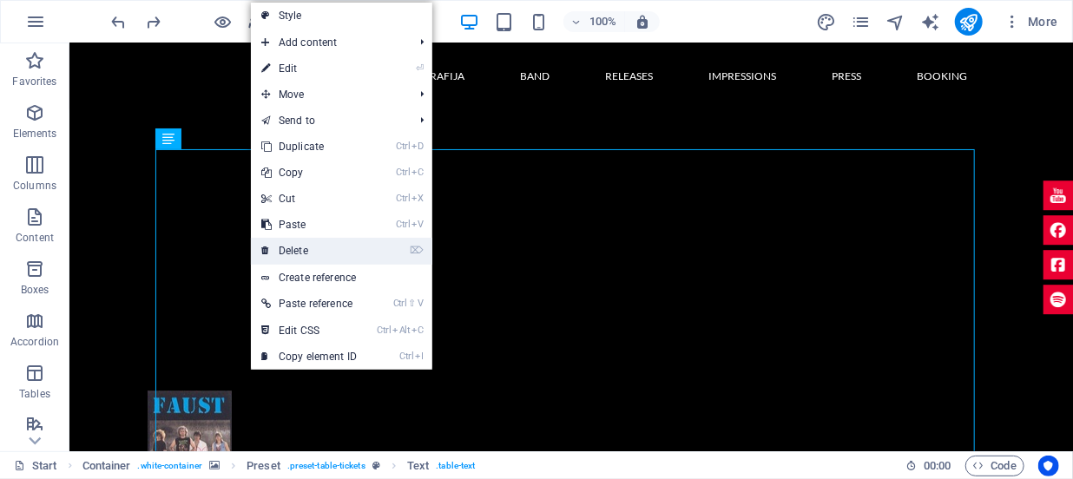
click at [304, 245] on link "⌦ Delete" at bounding box center [309, 251] width 116 height 26
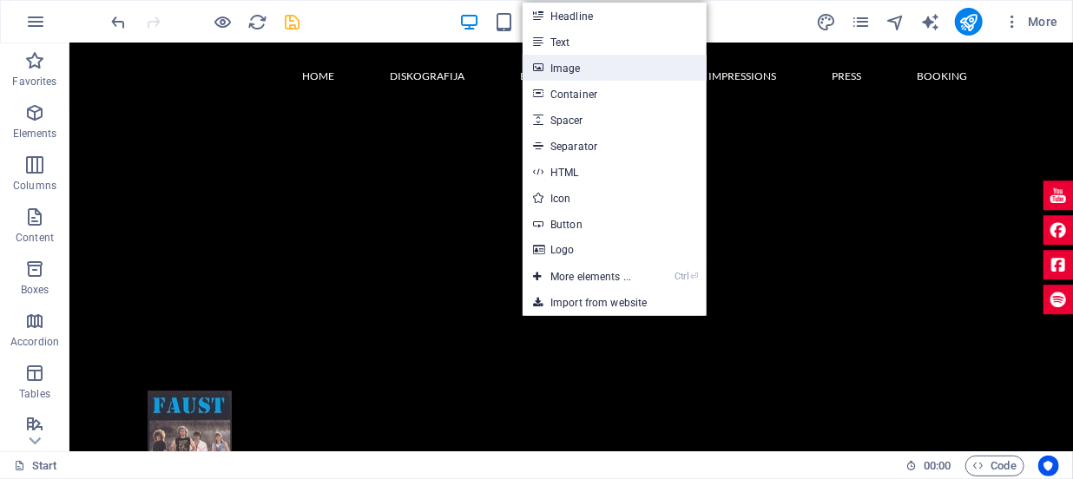
click at [556, 68] on link "Image" at bounding box center [615, 68] width 184 height 26
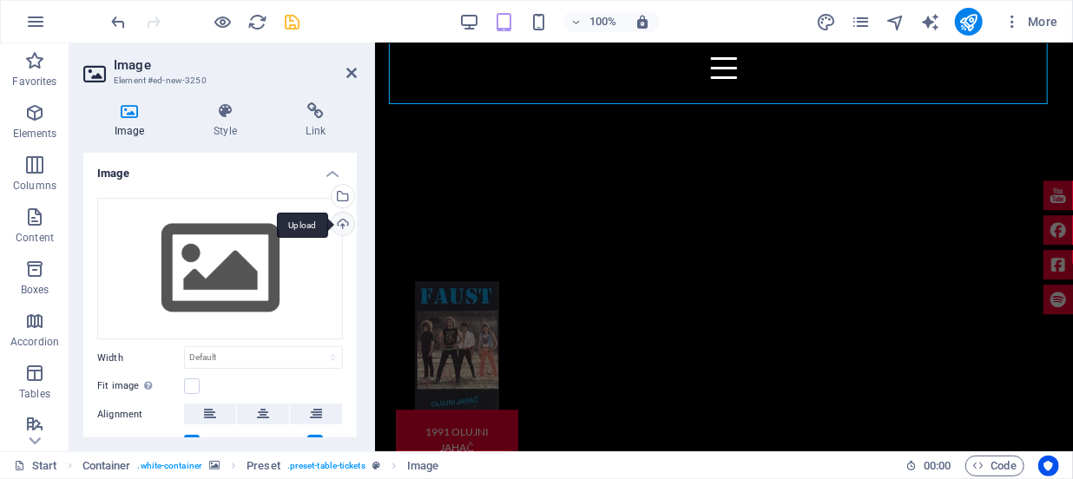
click at [340, 223] on div "Upload" at bounding box center [341, 226] width 26 height 26
click at [341, 220] on div "Upload" at bounding box center [341, 226] width 26 height 26
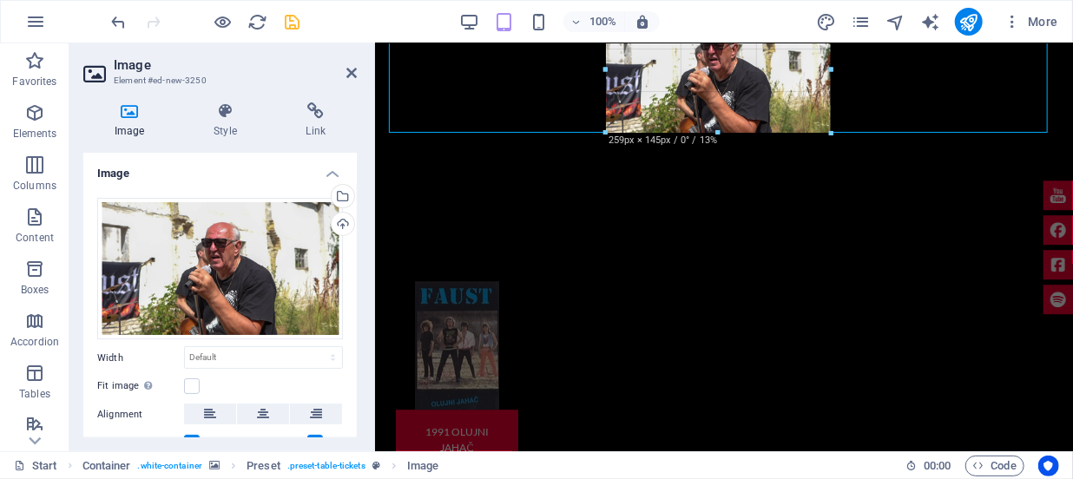
drag, startPoint x: 392, startPoint y: 375, endPoint x: 439, endPoint y: 43, distance: 336.0
type input "260"
select select "px"
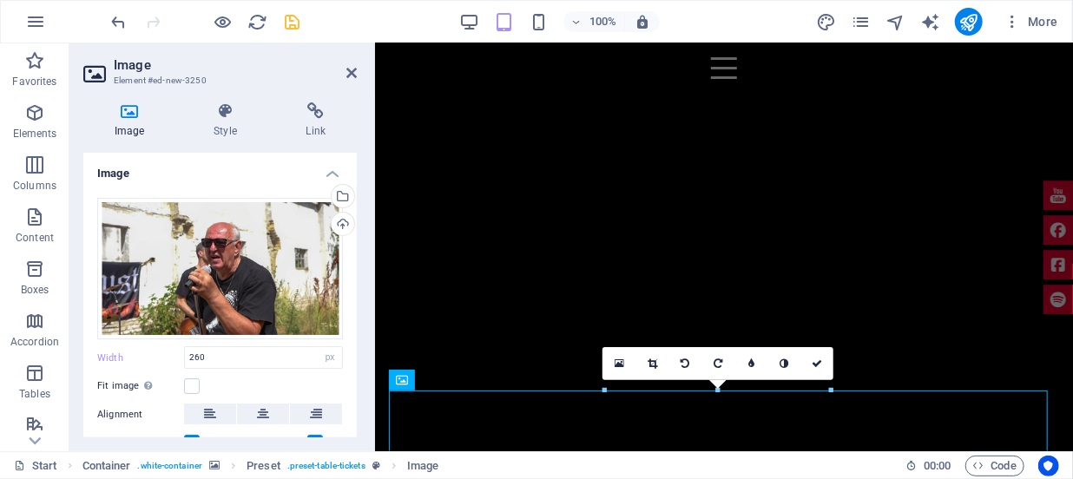
scroll to position [1737, 0]
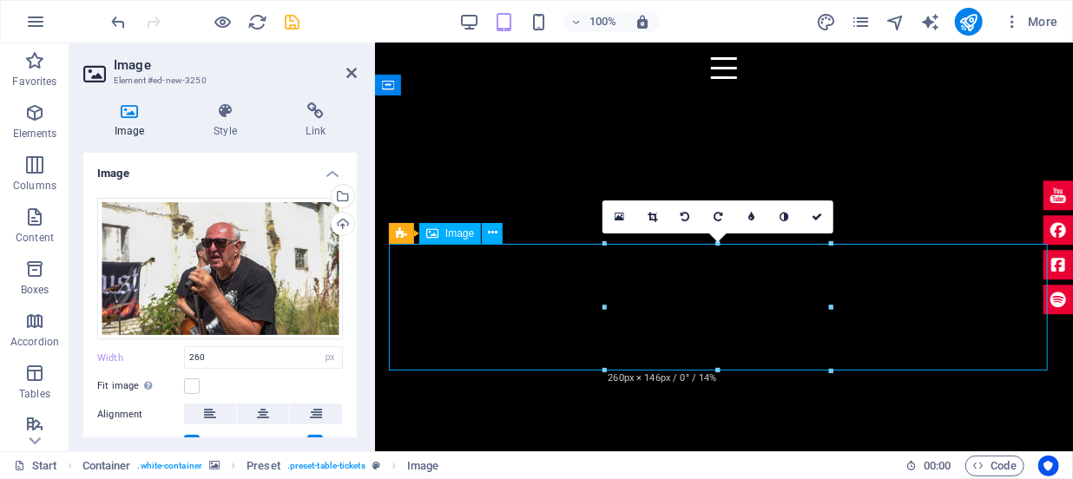
drag, startPoint x: 763, startPoint y: 312, endPoint x: 583, endPoint y: 310, distance: 180.6
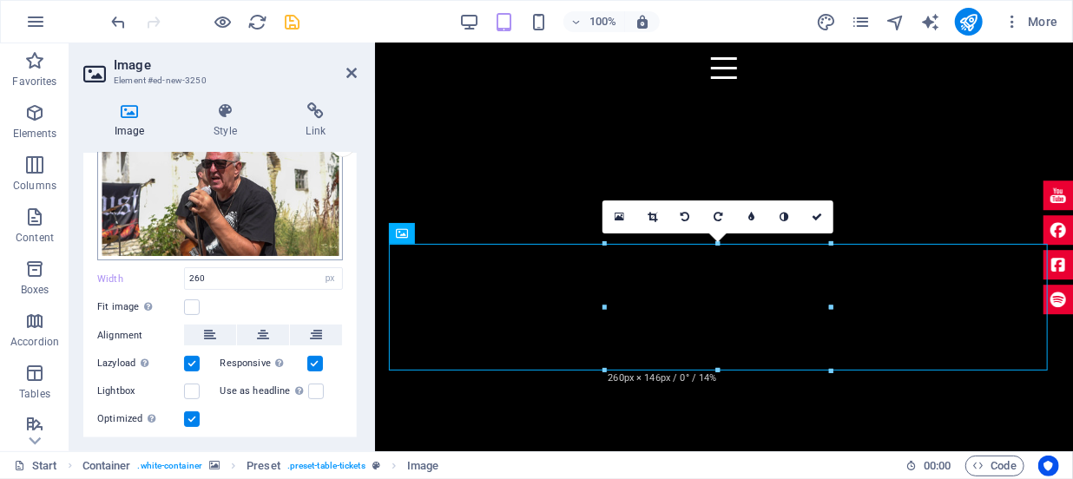
scroll to position [125, 0]
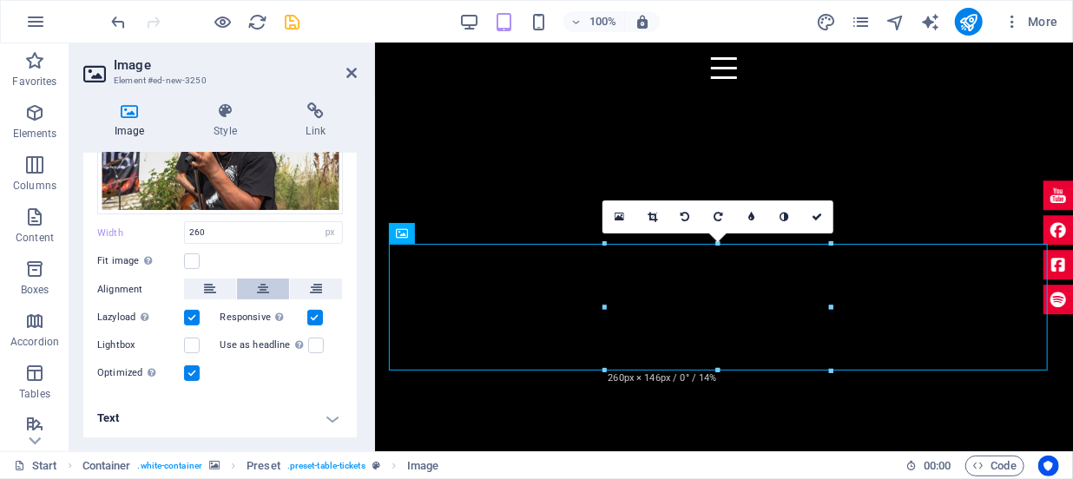
click at [263, 293] on icon at bounding box center [263, 289] width 12 height 21
click at [190, 257] on label at bounding box center [192, 262] width 16 height 16
click at [0, 0] on input "Fit image Automatically fit image to a fixed width and height" at bounding box center [0, 0] width 0 height 0
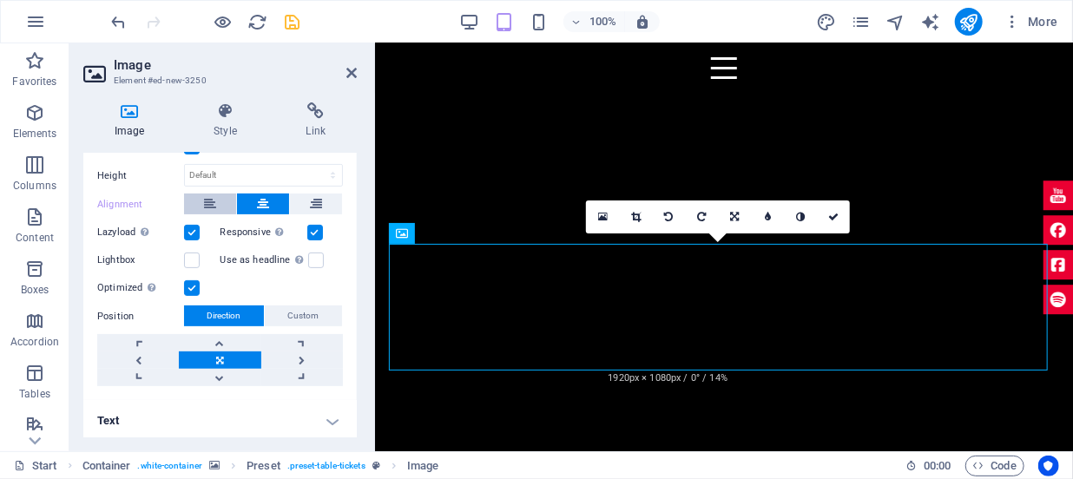
scroll to position [242, 0]
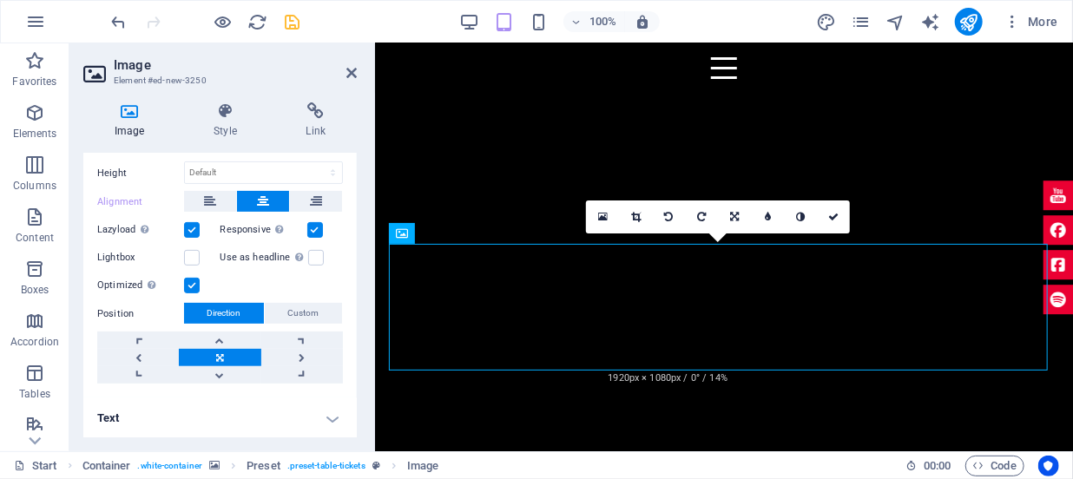
click at [221, 353] on link at bounding box center [220, 357] width 82 height 17
click at [303, 307] on span "Custom" at bounding box center [303, 313] width 31 height 21
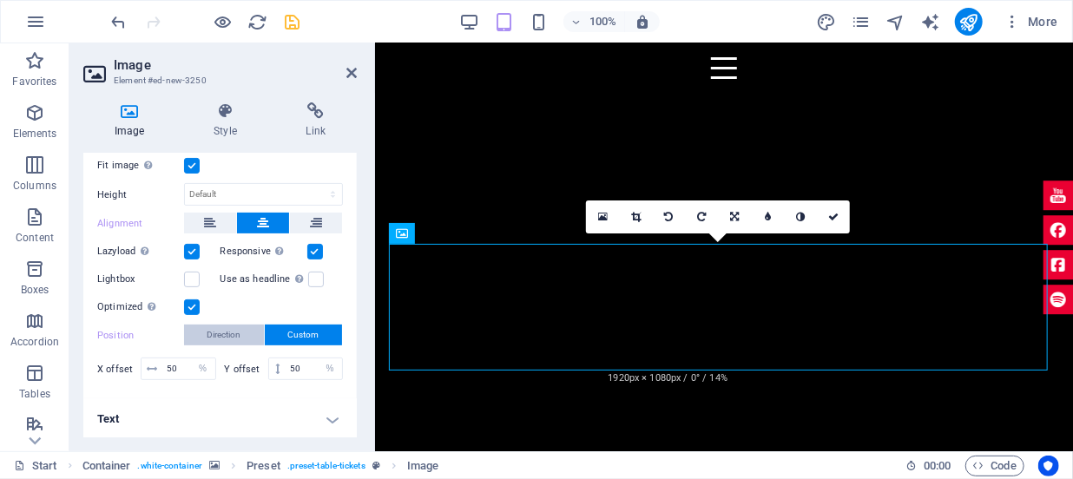
click at [208, 336] on span "Direction" at bounding box center [225, 335] width 34 height 21
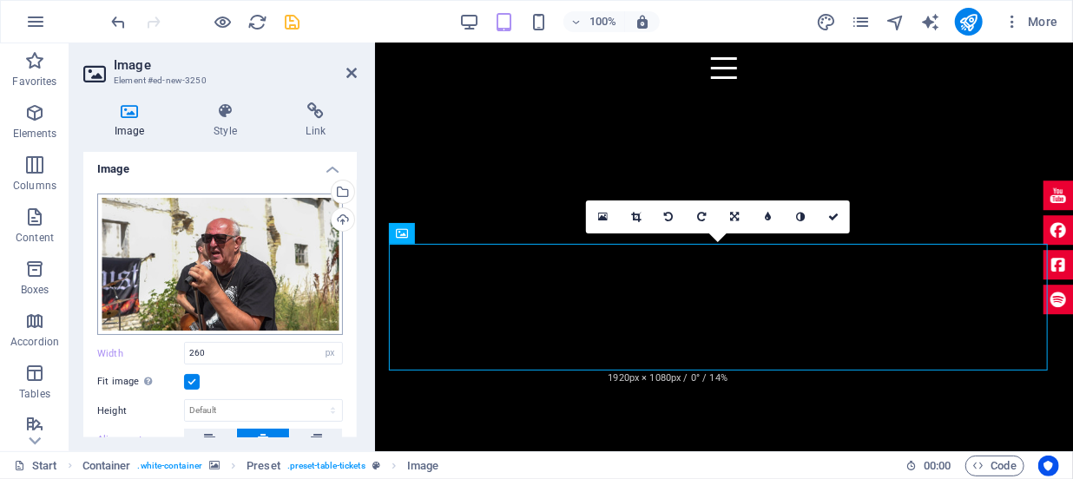
scroll to position [0, 0]
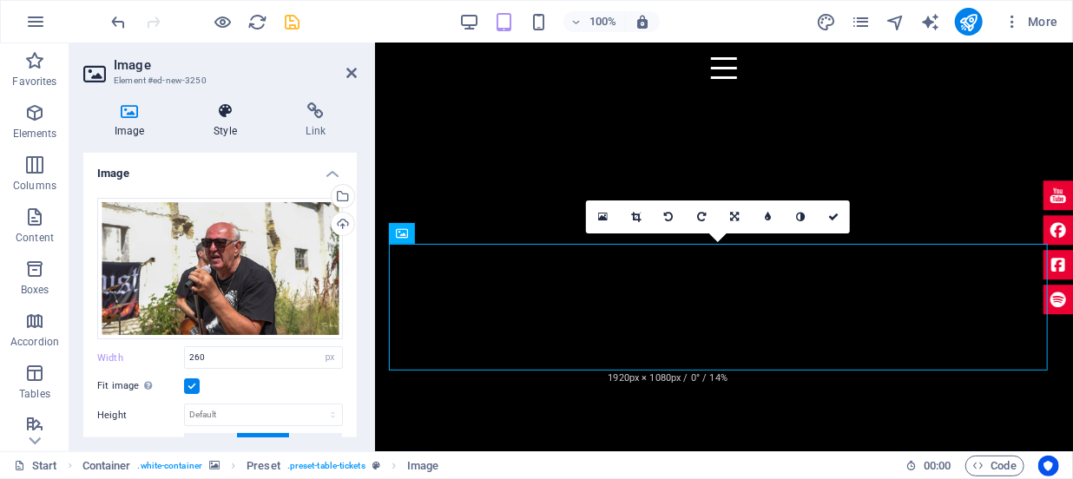
click at [233, 122] on h4 "Style" at bounding box center [228, 120] width 92 height 36
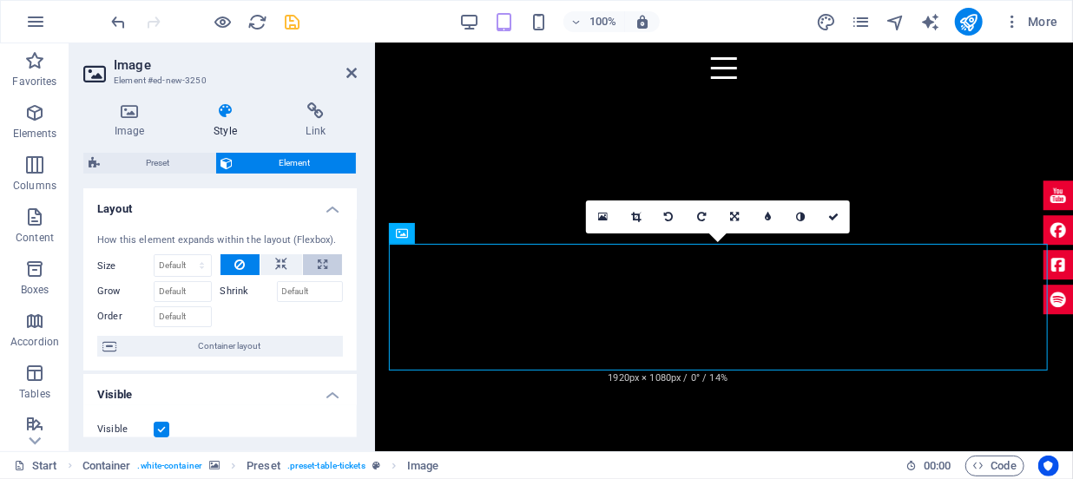
click at [322, 267] on icon at bounding box center [323, 264] width 10 height 21
type input "100"
select select "%"
click at [272, 267] on button at bounding box center [281, 264] width 42 height 21
select select "DISABLED_OPTION_VALUE"
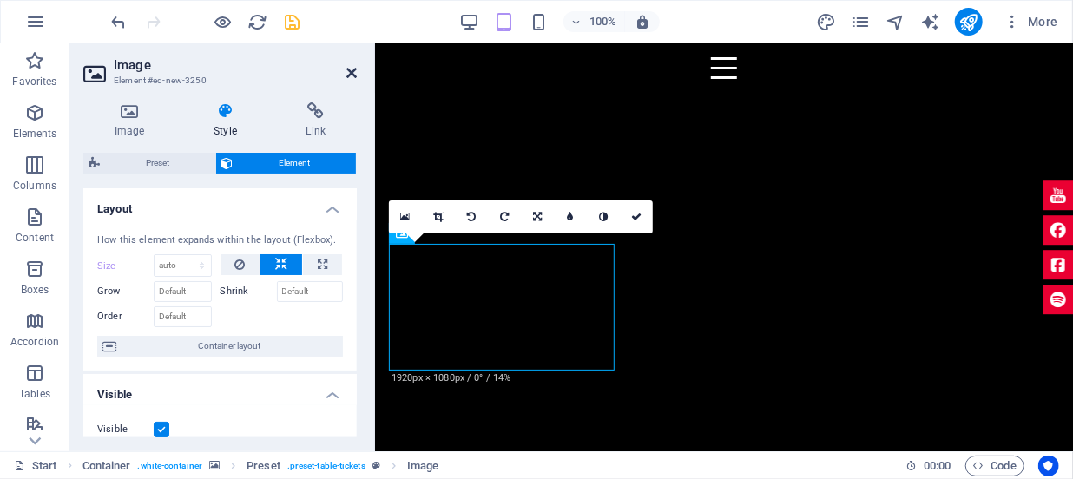
click at [353, 75] on icon at bounding box center [351, 73] width 10 height 14
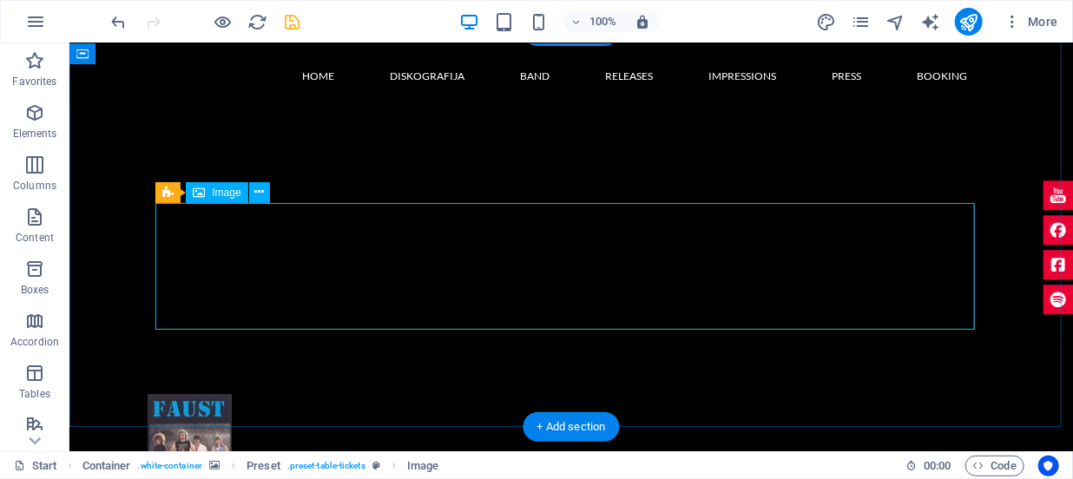
scroll to position [1998, 0]
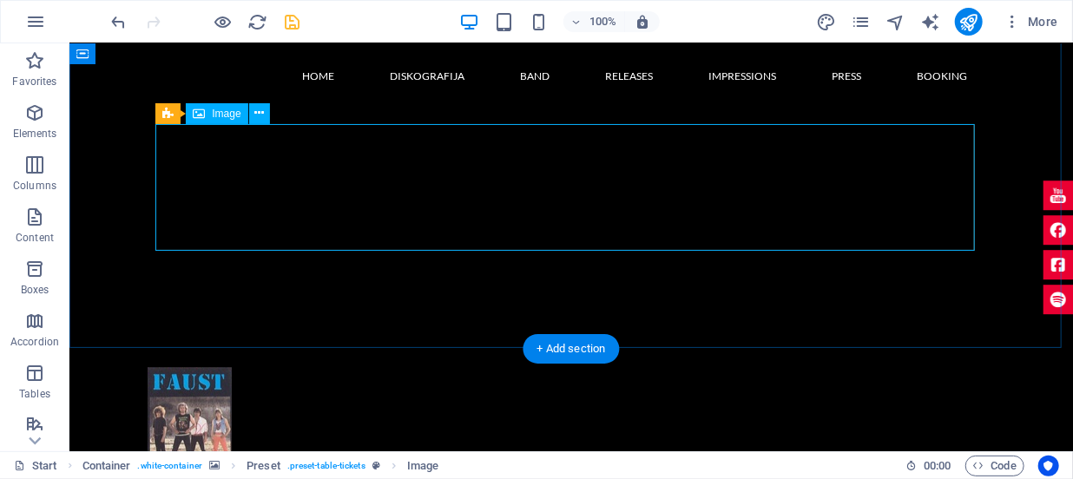
click at [260, 119] on icon at bounding box center [259, 113] width 10 height 18
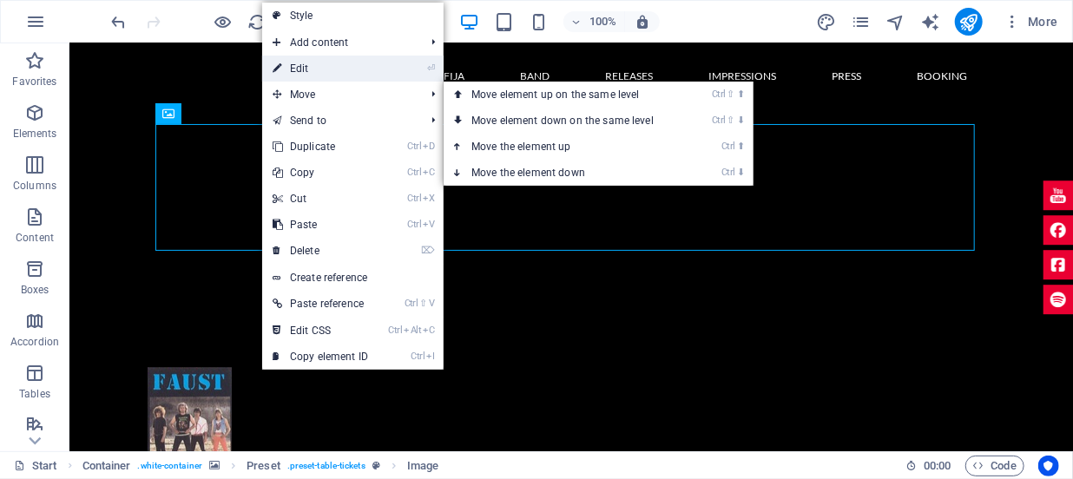
click at [286, 69] on link "⏎ Edit" at bounding box center [320, 69] width 116 height 26
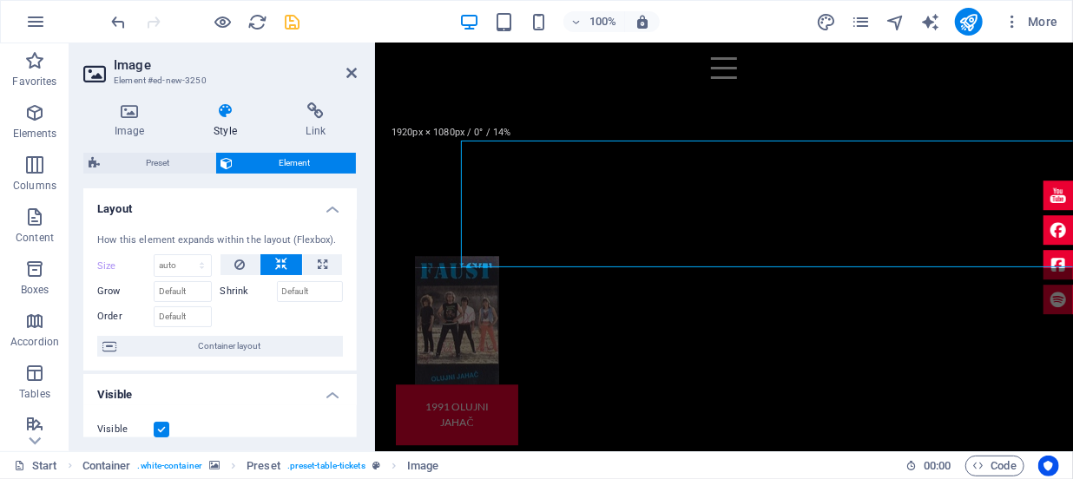
scroll to position [1982, 0]
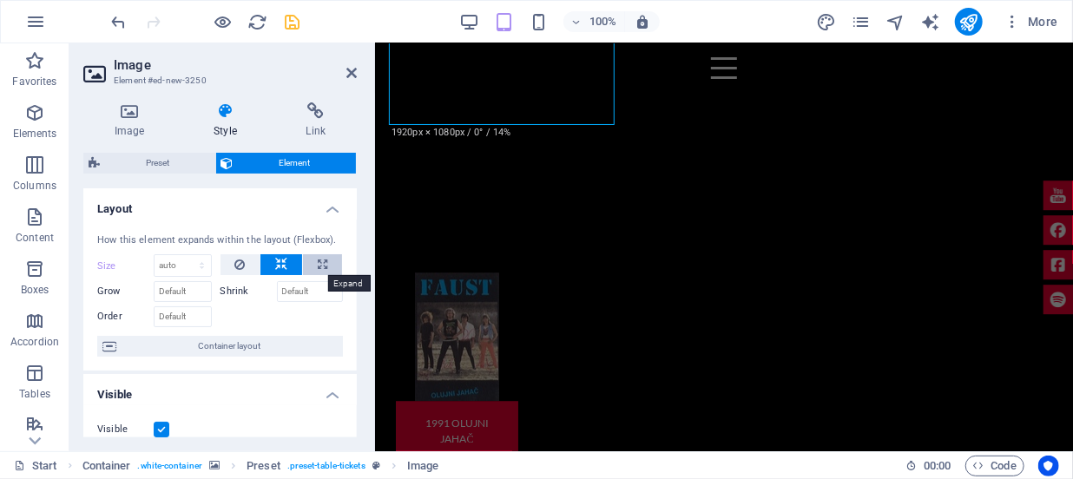
click at [318, 261] on icon at bounding box center [323, 264] width 10 height 21
type input "100"
select select "%"
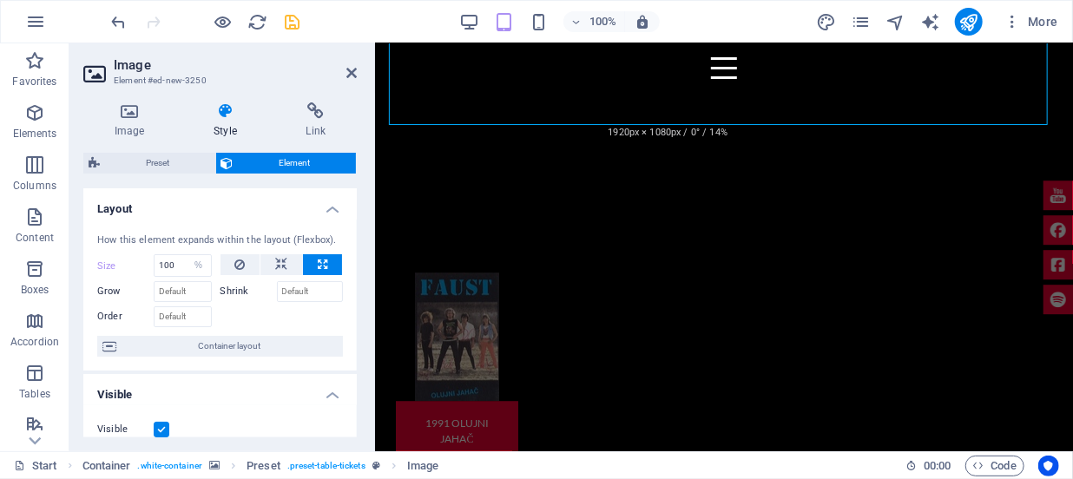
click at [318, 261] on icon at bounding box center [323, 264] width 10 height 21
click at [268, 267] on button at bounding box center [281, 264] width 42 height 21
select select "DISABLED_OPTION_VALUE"
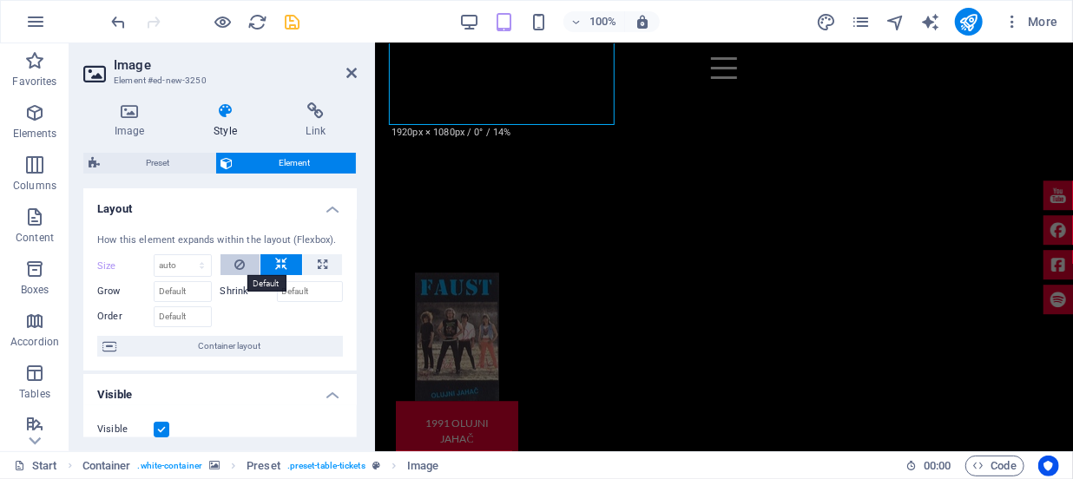
click at [230, 262] on button at bounding box center [241, 264] width 40 height 21
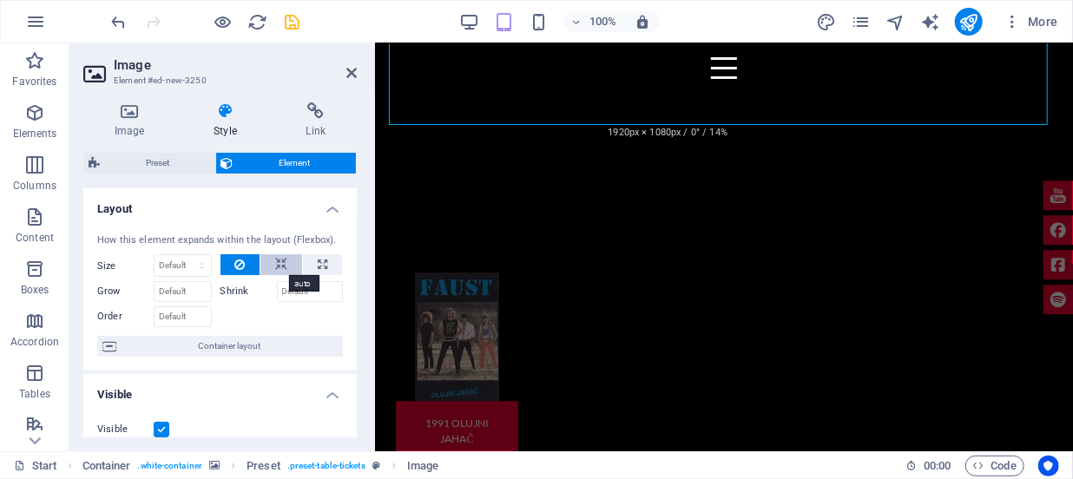
click at [294, 260] on button at bounding box center [281, 264] width 42 height 21
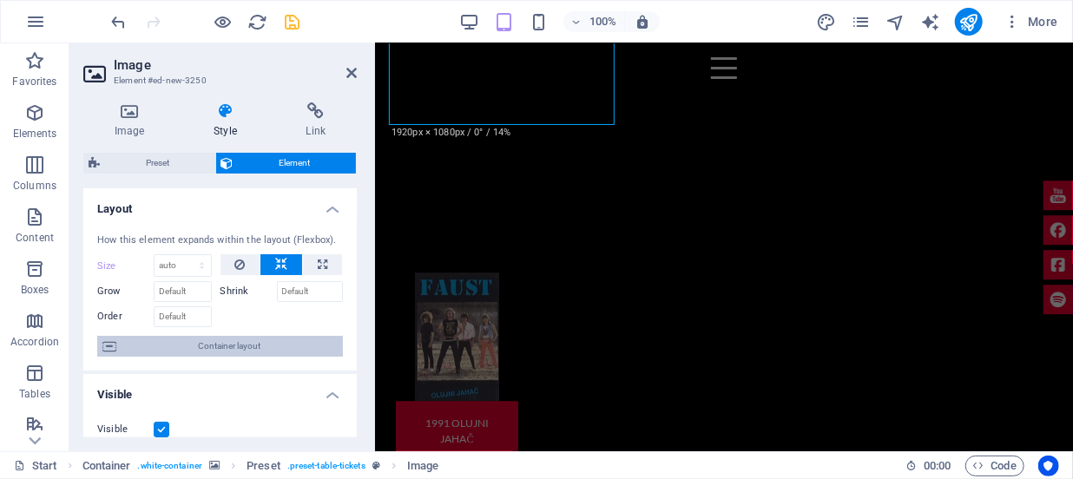
click at [227, 349] on span "Container layout" at bounding box center [230, 346] width 216 height 21
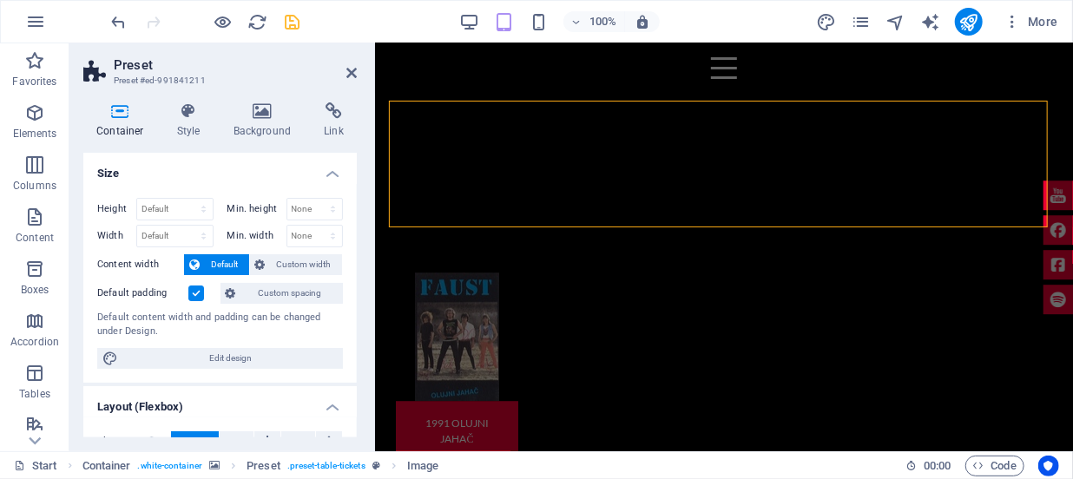
scroll to position [1879, 0]
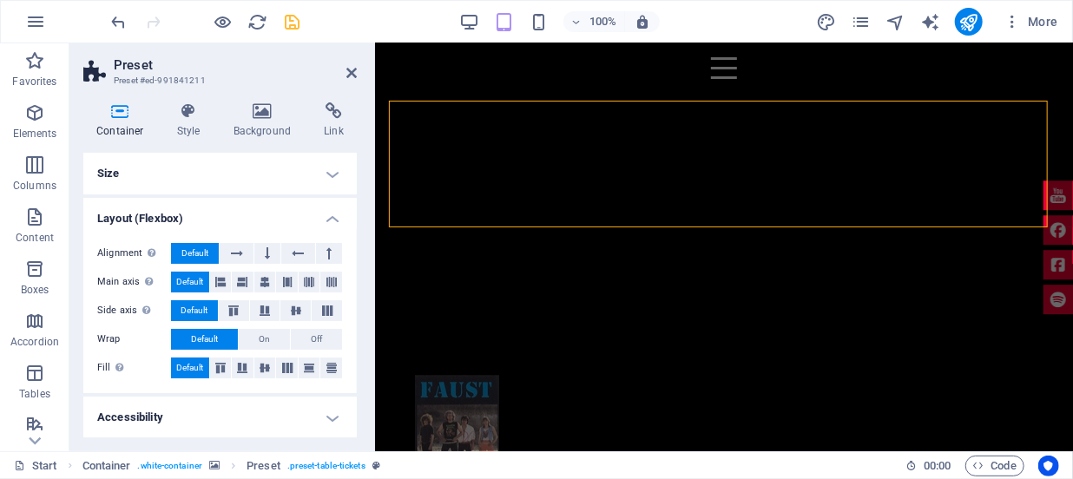
click at [330, 221] on h4 "Layout (Flexbox)" at bounding box center [220, 213] width 274 height 31
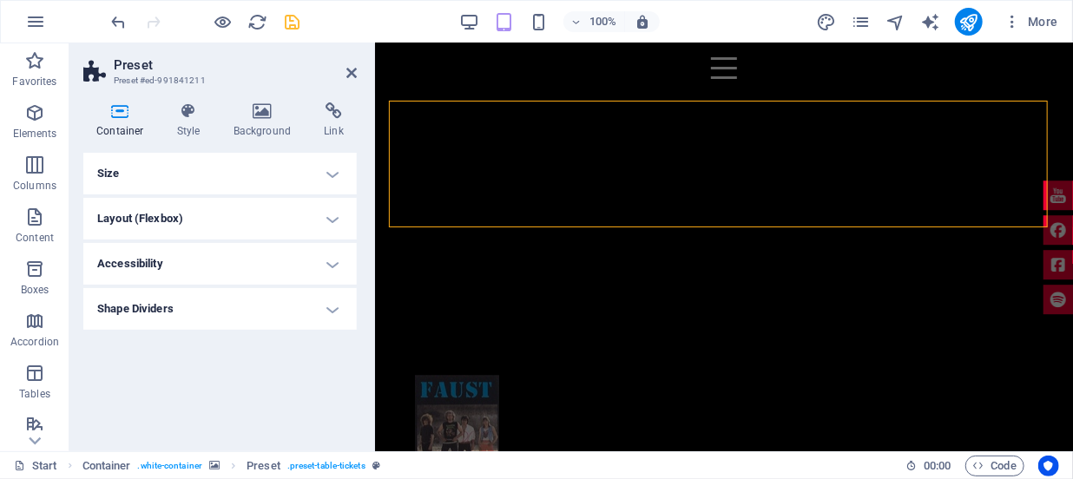
click at [329, 176] on h4 "Size" at bounding box center [220, 174] width 274 height 42
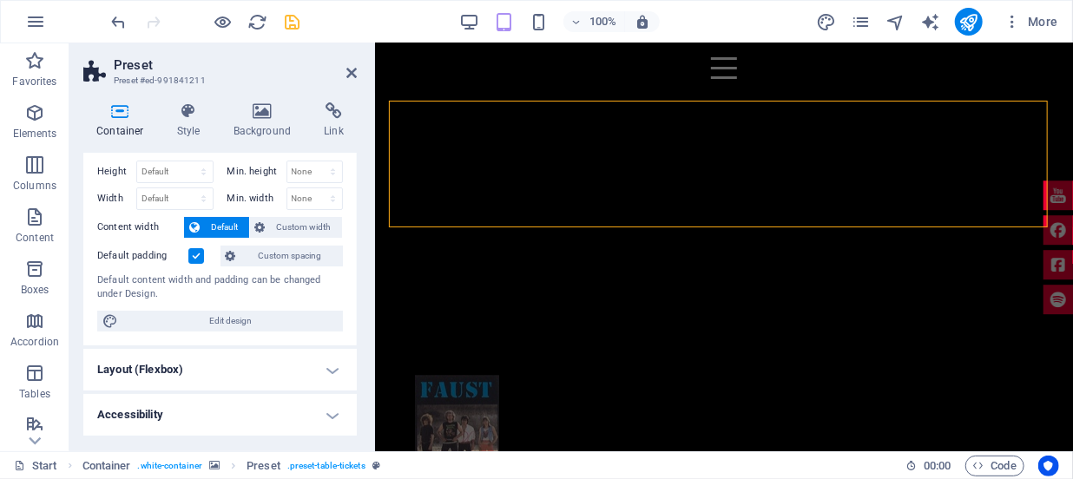
scroll to position [0, 0]
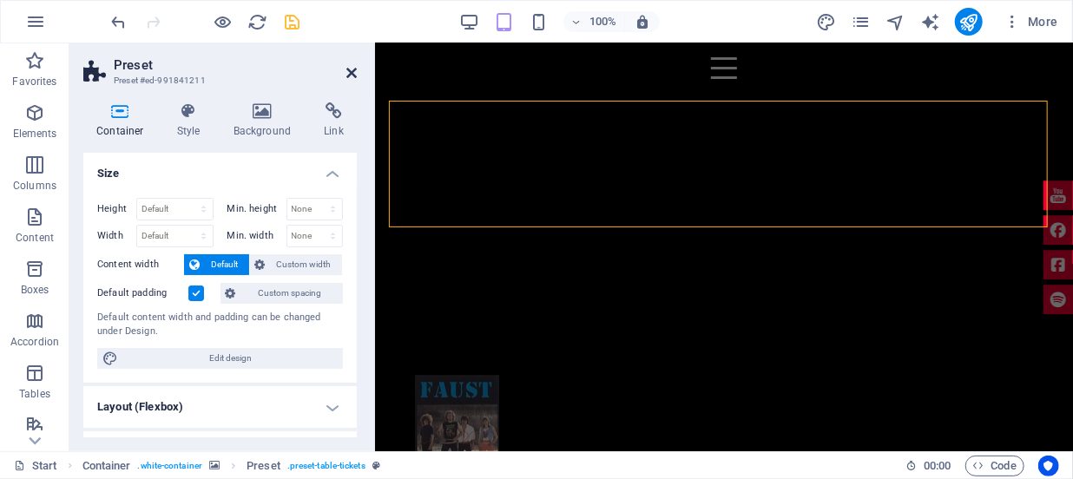
click at [347, 70] on icon at bounding box center [351, 73] width 10 height 14
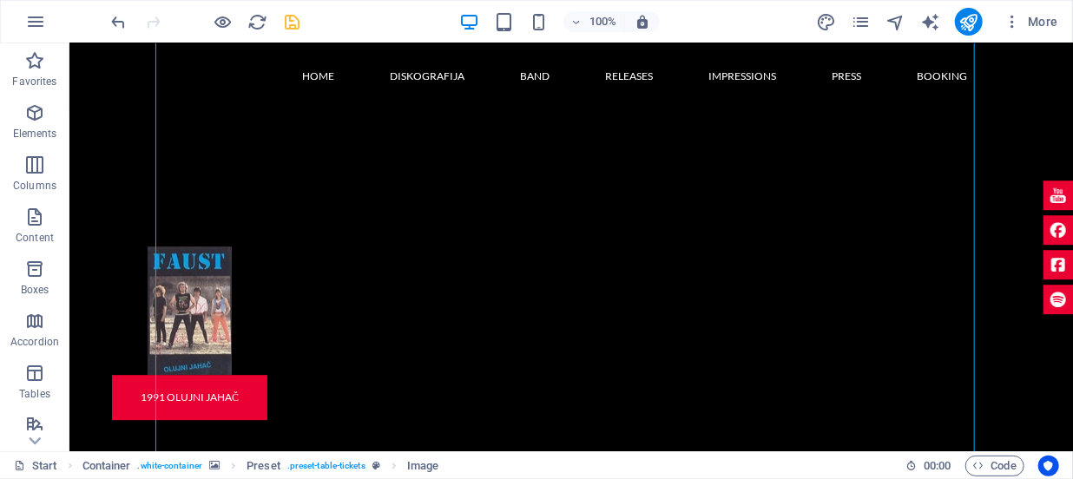
scroll to position [2220, 0]
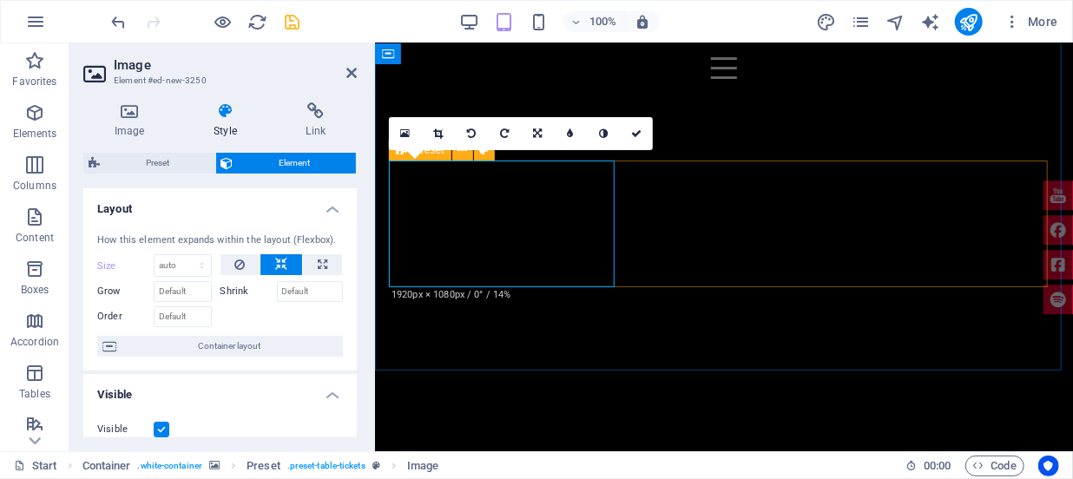
scroll to position [1730, 0]
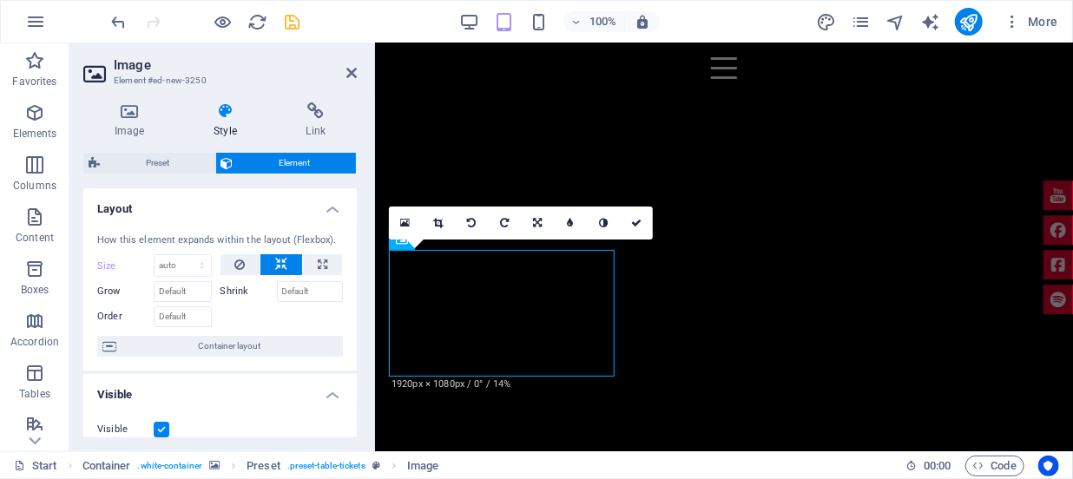
click at [339, 75] on header "Image Element #ed-new-3250" at bounding box center [220, 65] width 274 height 45
click at [350, 69] on icon at bounding box center [351, 73] width 10 height 14
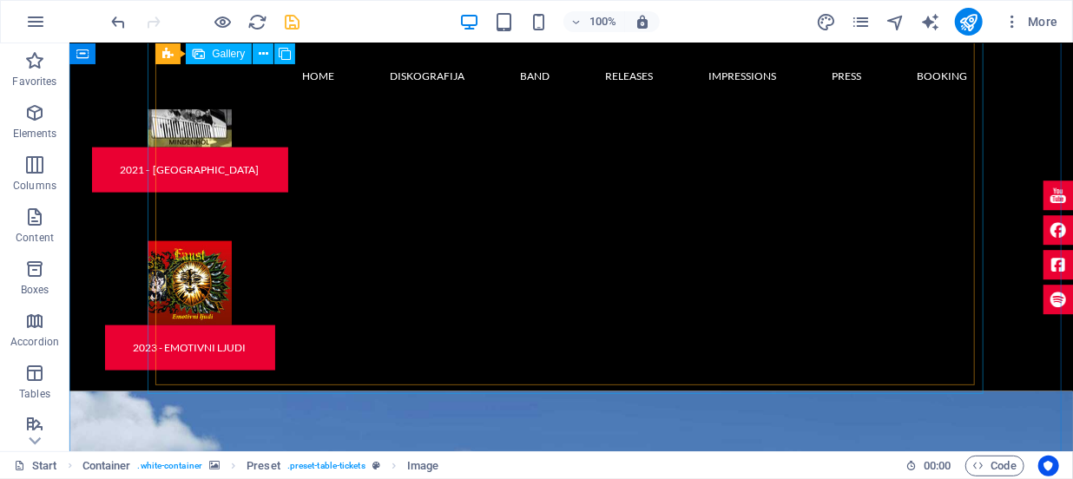
scroll to position [3808, 0]
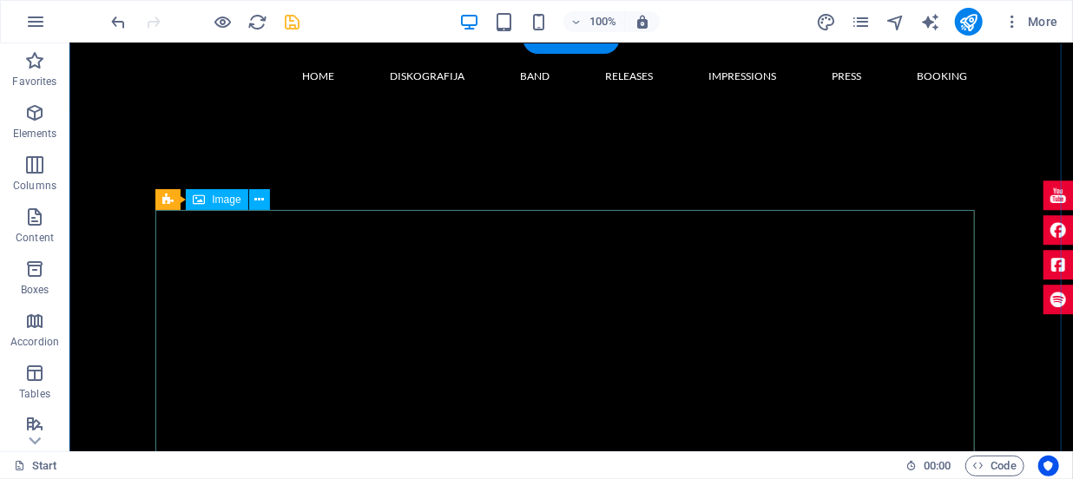
scroll to position [1913, 0]
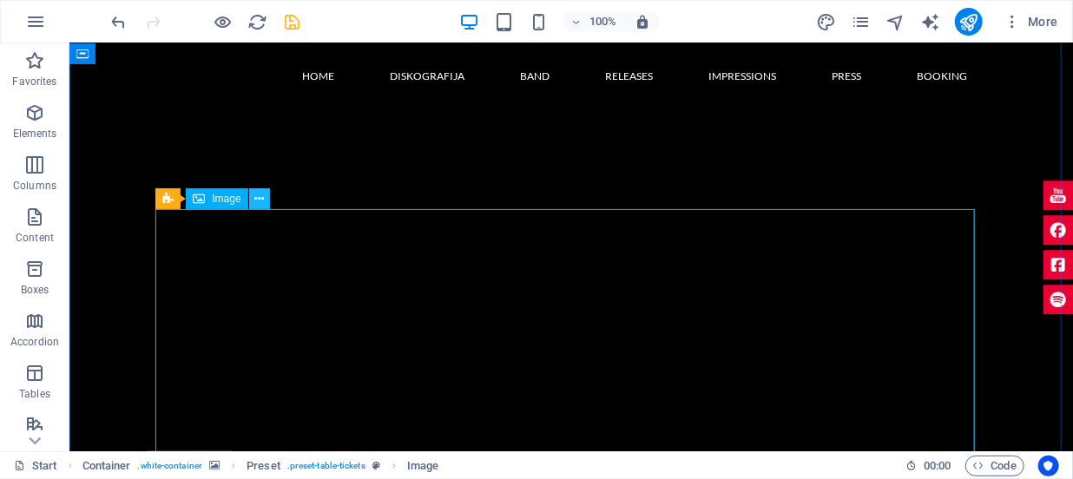
click at [258, 195] on icon at bounding box center [259, 199] width 10 height 18
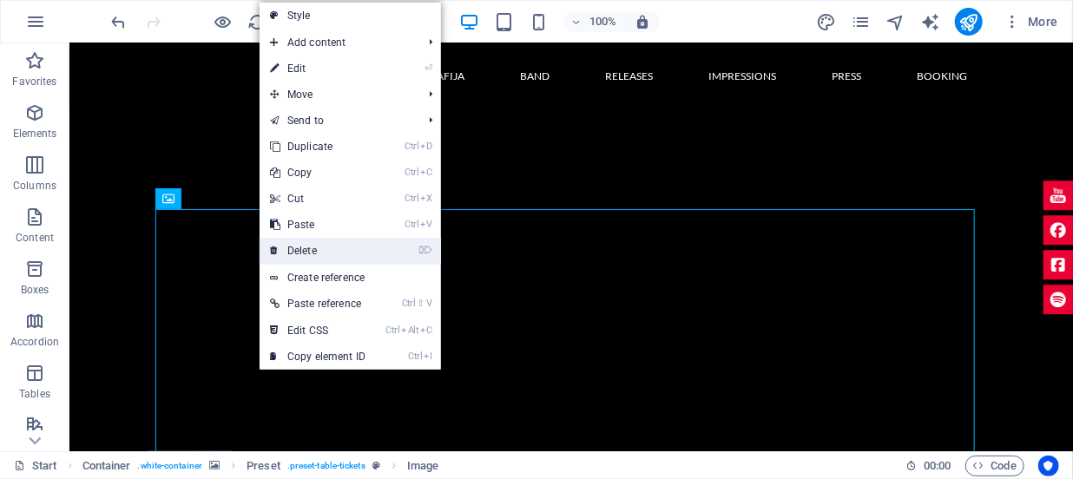
click at [300, 253] on link "⌦ Delete" at bounding box center [318, 251] width 116 height 26
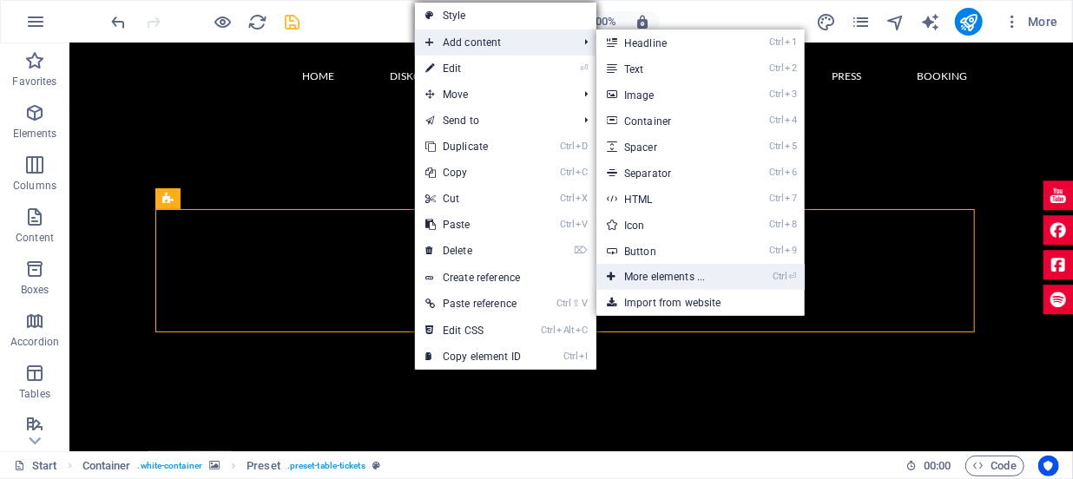
click at [655, 280] on link "Ctrl ⏎ More elements ..." at bounding box center [668, 277] width 143 height 26
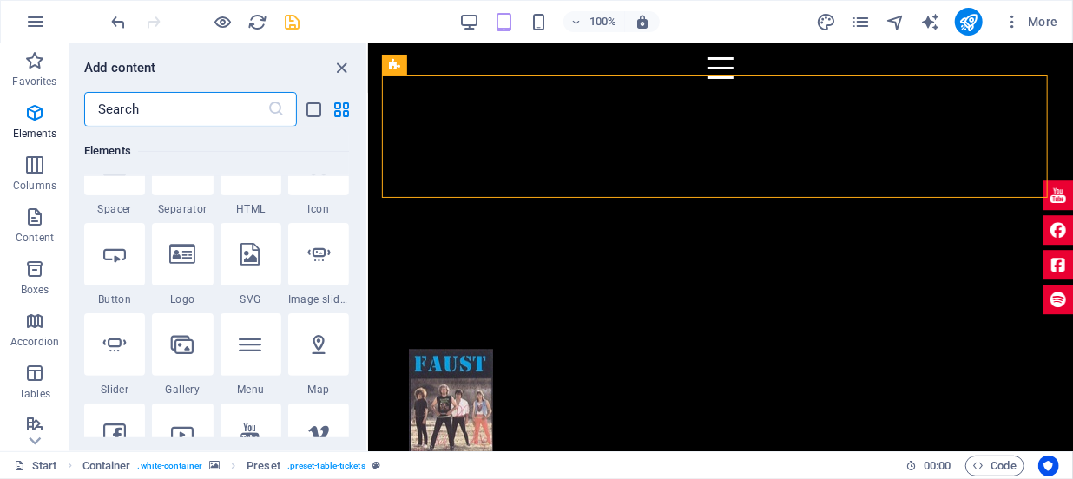
scroll to position [342, 0]
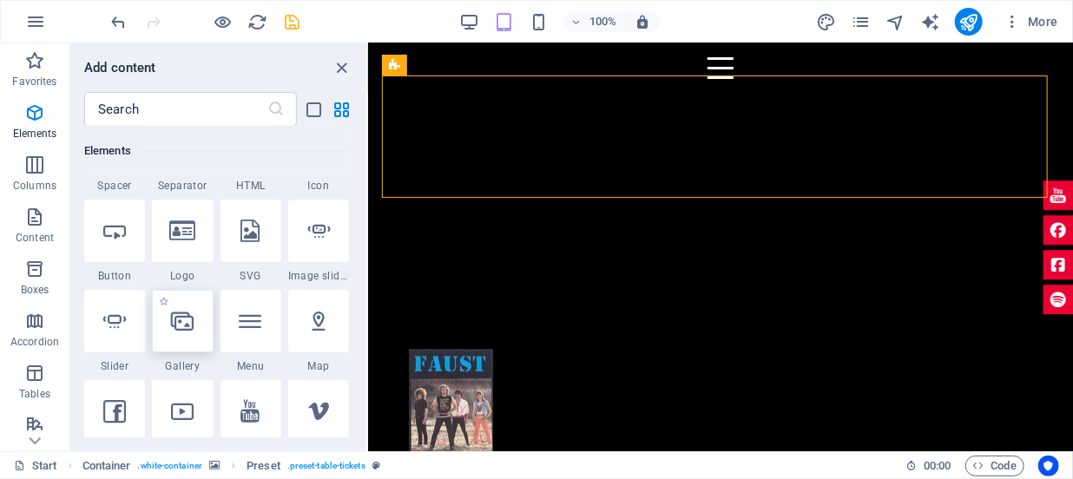
click at [187, 333] on div at bounding box center [182, 321] width 61 height 63
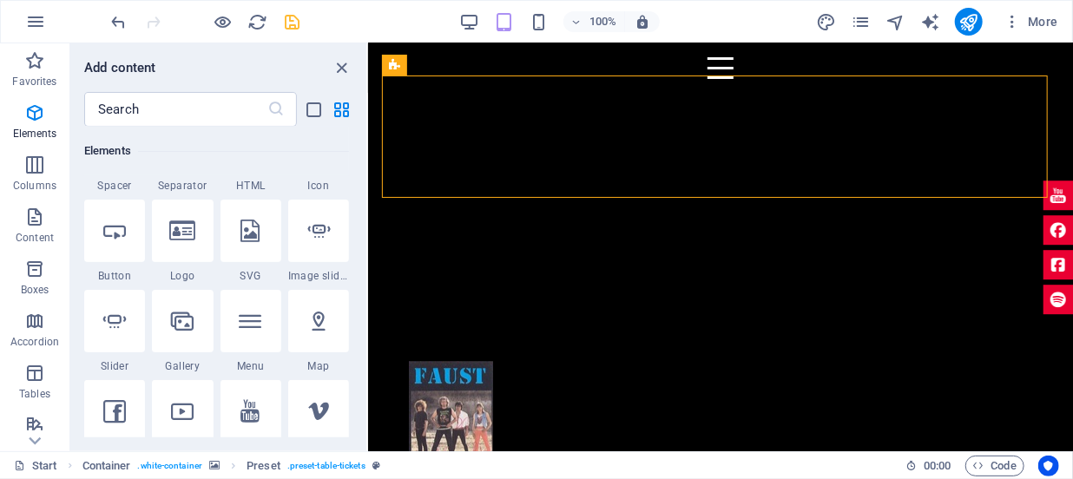
select select "4"
select select "%"
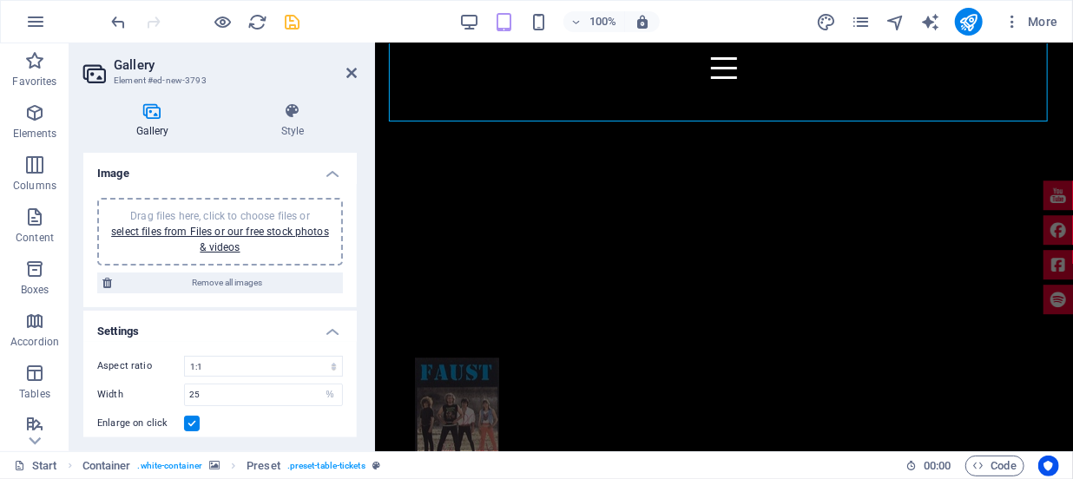
scroll to position [1988, 0]
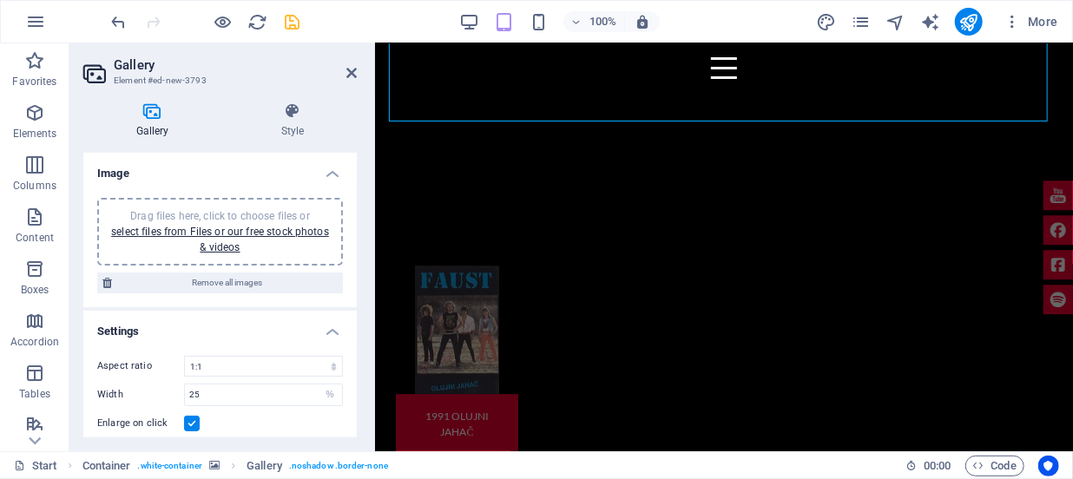
click at [290, 238] on div "Drag files here, click to choose files or select files from Files or our free s…" at bounding box center [220, 231] width 225 height 47
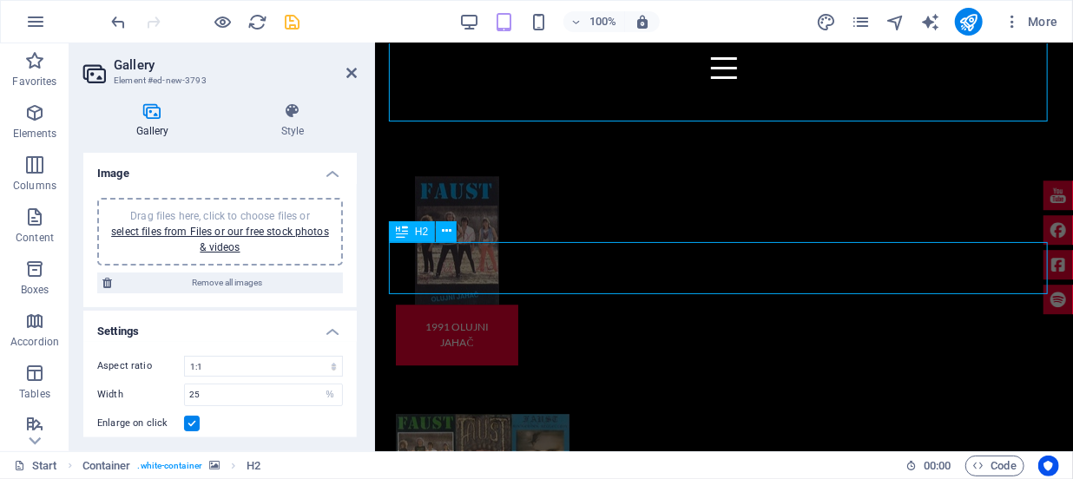
scroll to position [2015, 0]
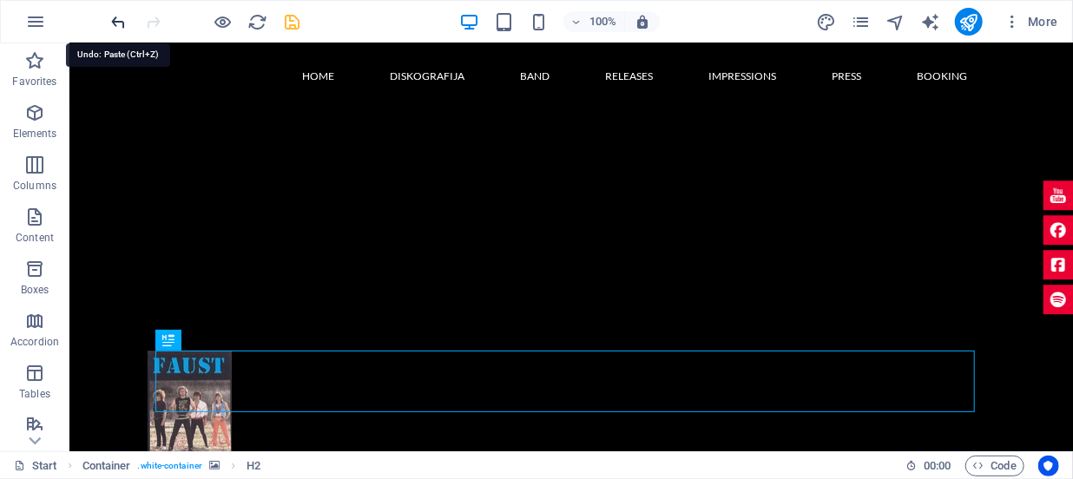
click at [122, 25] on icon "undo" at bounding box center [119, 22] width 20 height 20
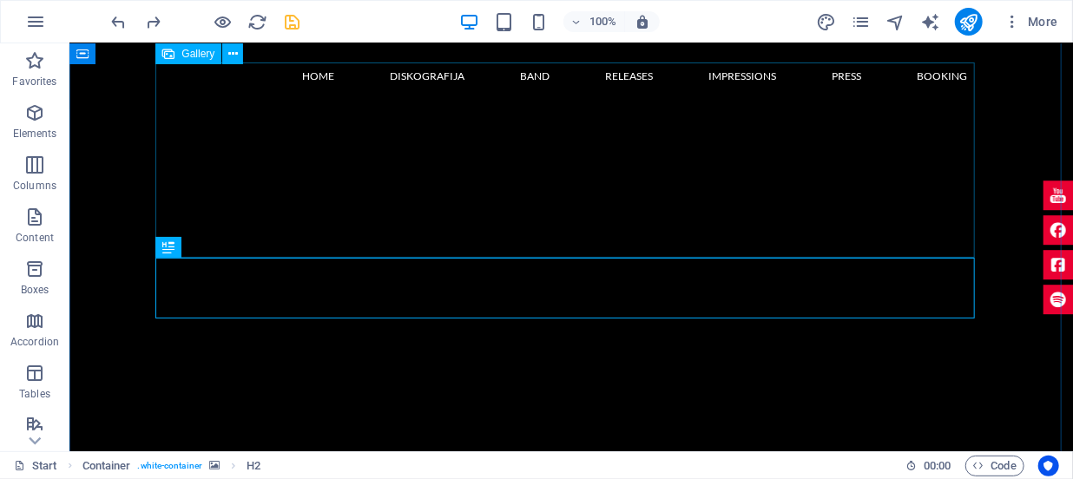
scroll to position [1777, 0]
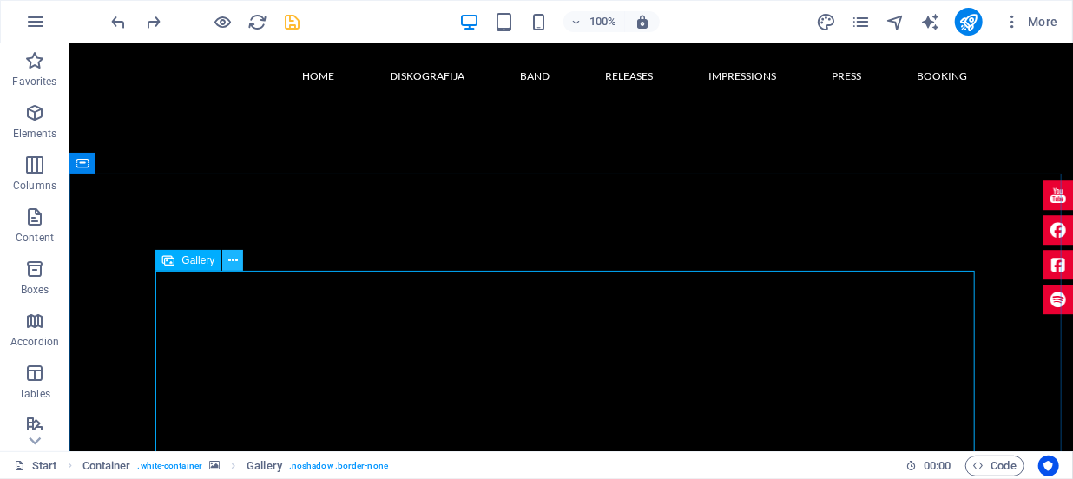
click at [230, 257] on icon at bounding box center [233, 261] width 10 height 18
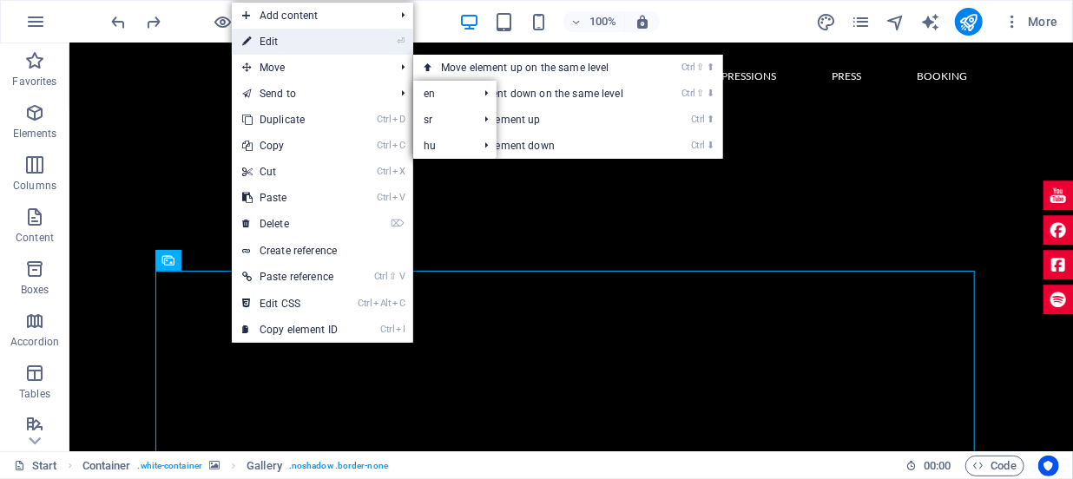
click at [271, 39] on link "⏎ Edit" at bounding box center [290, 42] width 116 height 26
select select "4"
select select "%"
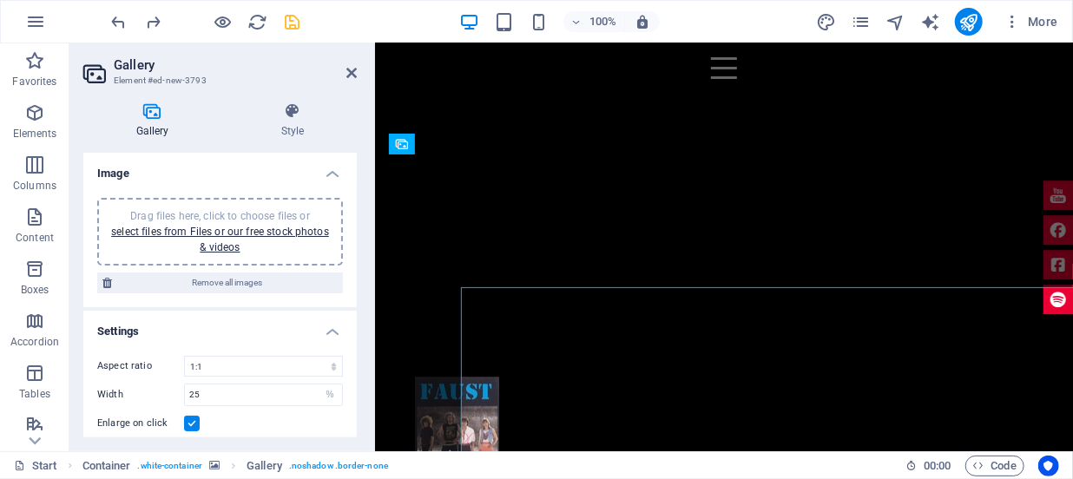
scroll to position [1761, 0]
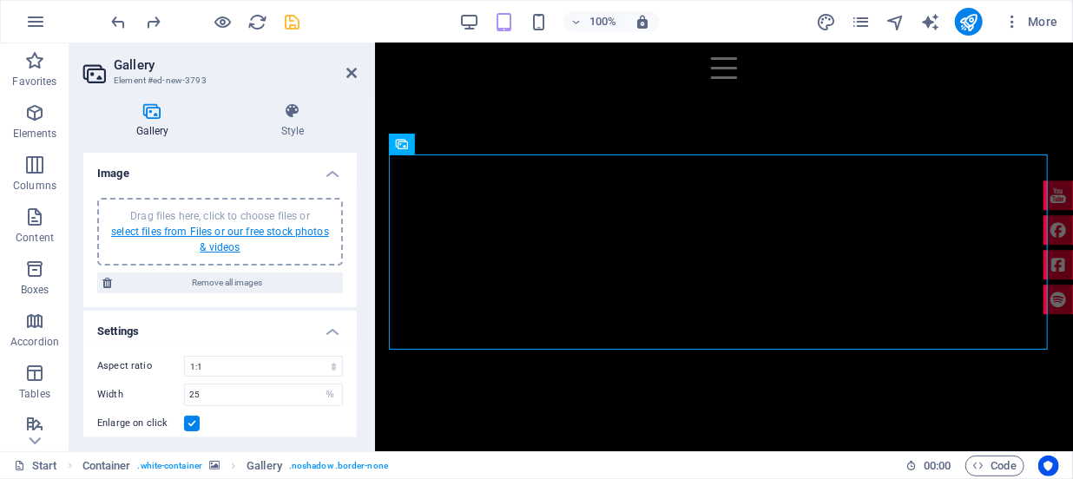
click at [248, 231] on link "select files from Files or our free stock photos & videos" at bounding box center [220, 240] width 218 height 28
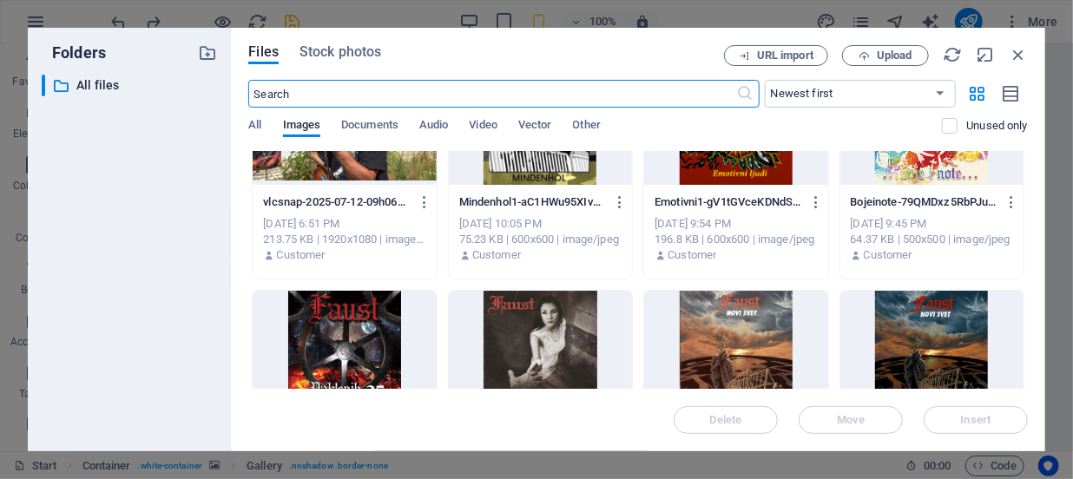
scroll to position [0, 0]
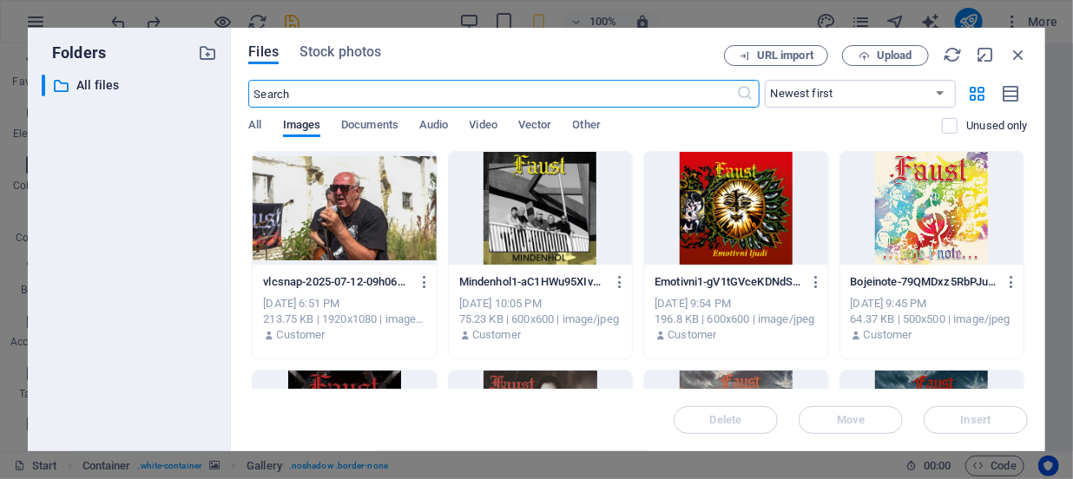
click at [373, 230] on div at bounding box center [344, 208] width 183 height 113
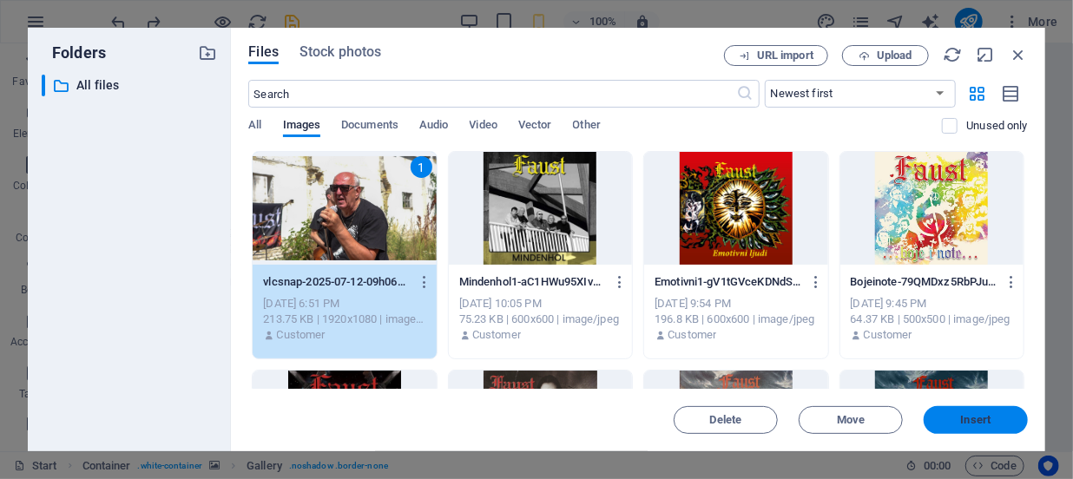
click at [949, 422] on span "Insert" at bounding box center [976, 420] width 90 height 10
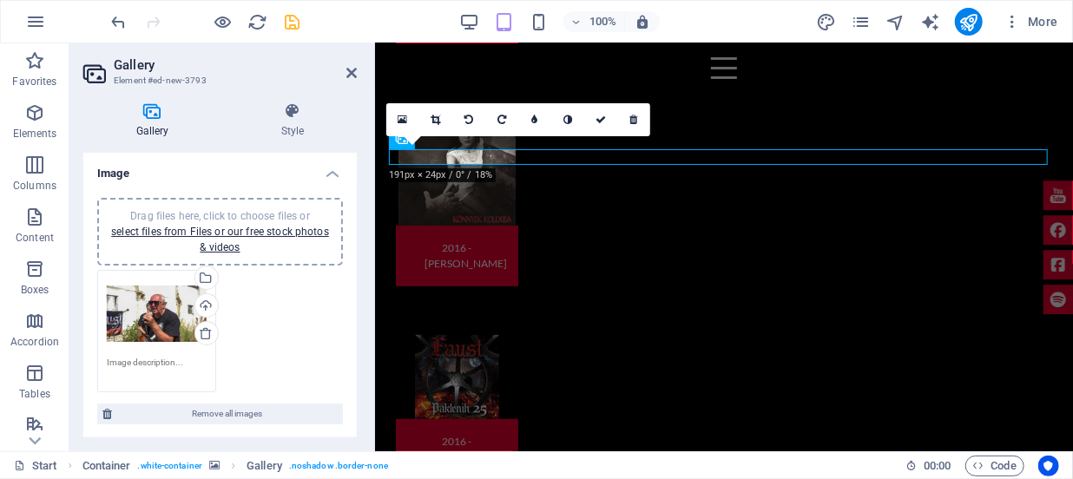
scroll to position [1765, 0]
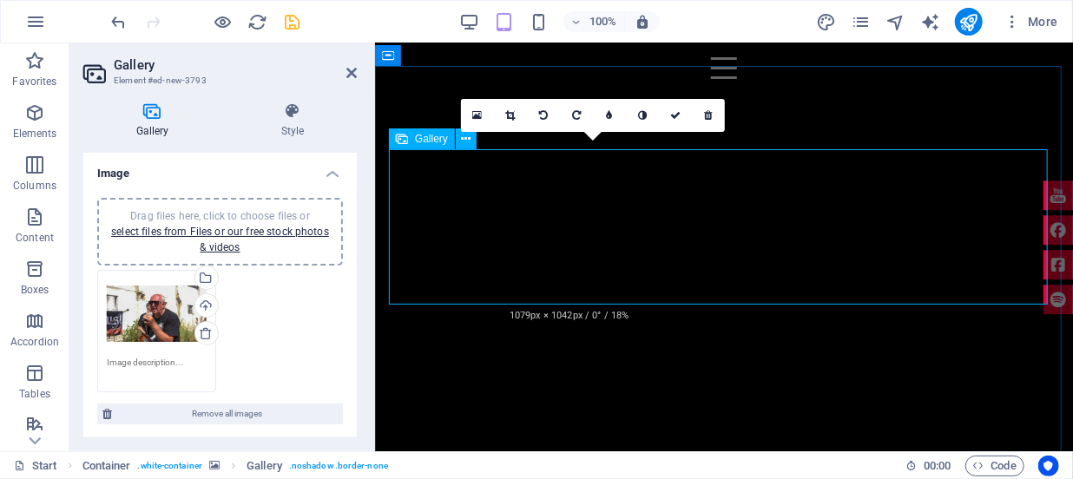
drag, startPoint x: 548, startPoint y: 225, endPoint x: 673, endPoint y: 220, distance: 125.1
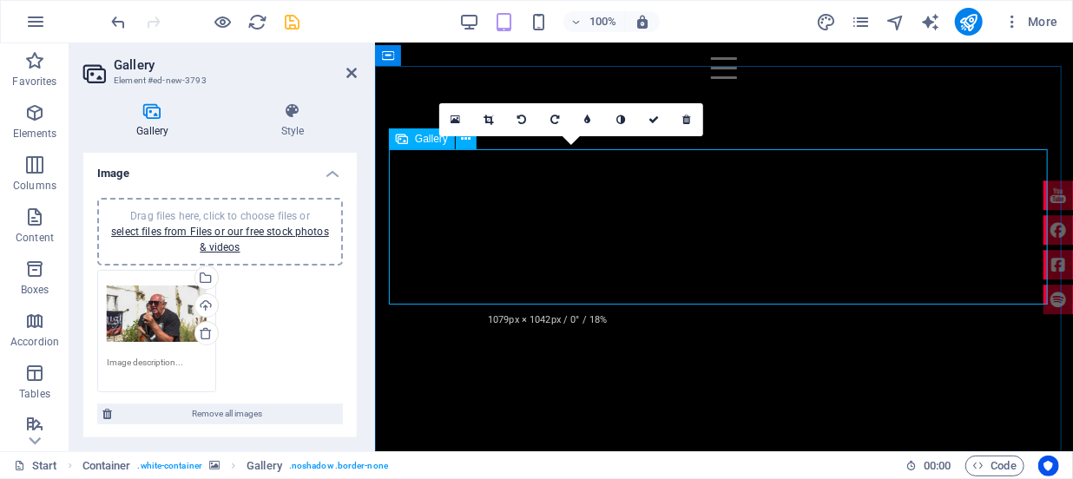
drag, startPoint x: 480, startPoint y: 225, endPoint x: 815, endPoint y: 219, distance: 335.2
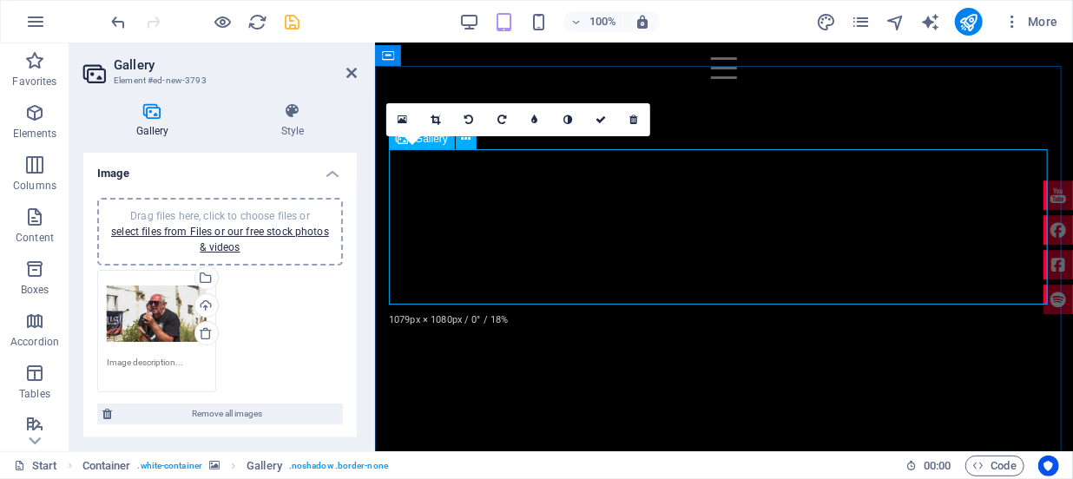
drag, startPoint x: 492, startPoint y: 225, endPoint x: 643, endPoint y: 213, distance: 151.6
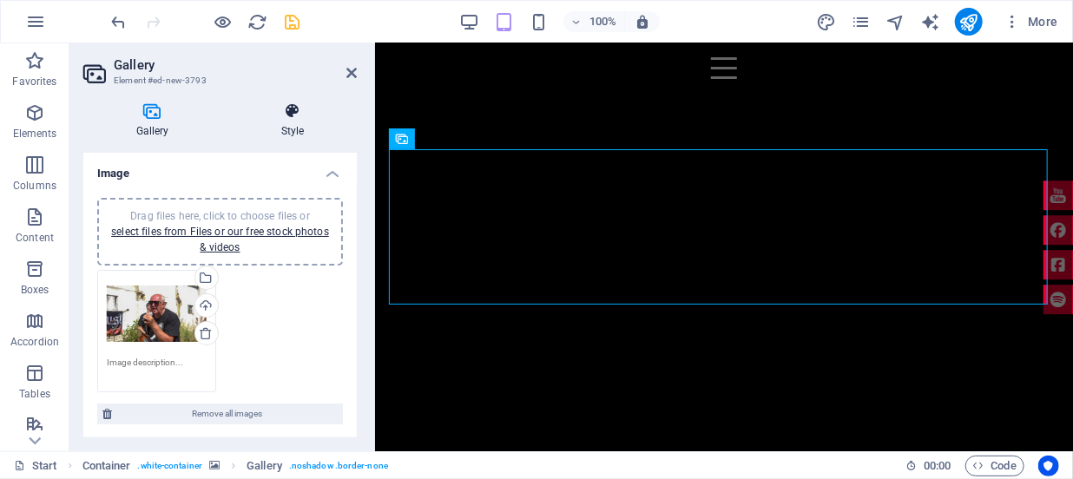
click at [288, 111] on icon at bounding box center [292, 110] width 129 height 17
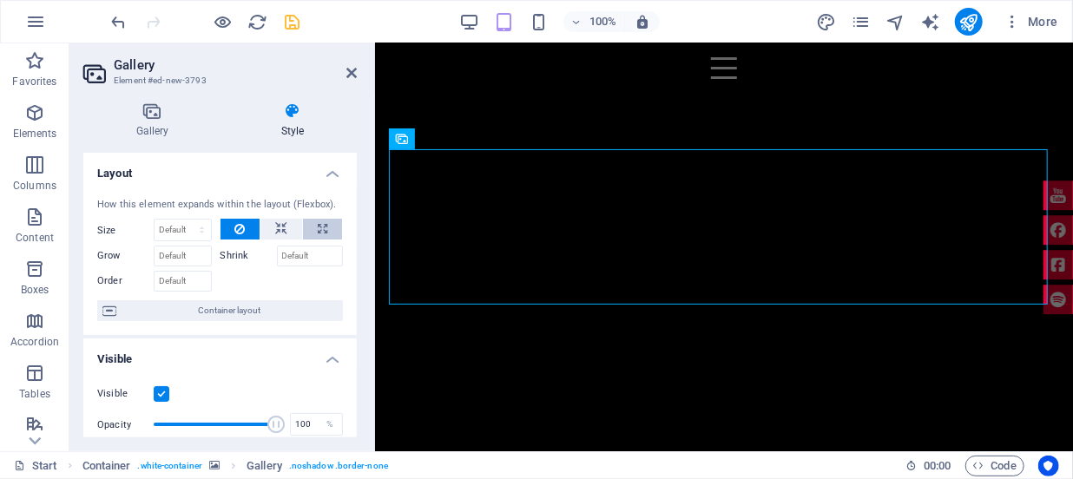
click at [313, 226] on button at bounding box center [322, 229] width 39 height 21
type input "100"
select select "%"
click at [275, 230] on icon at bounding box center [281, 229] width 12 height 21
select select "DISABLED_OPTION_VALUE"
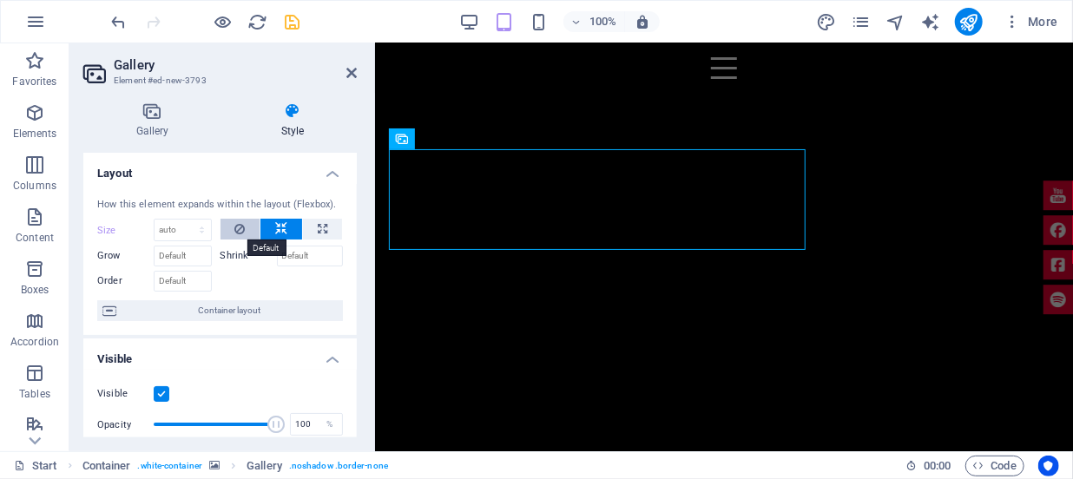
click at [235, 228] on icon at bounding box center [239, 229] width 10 height 21
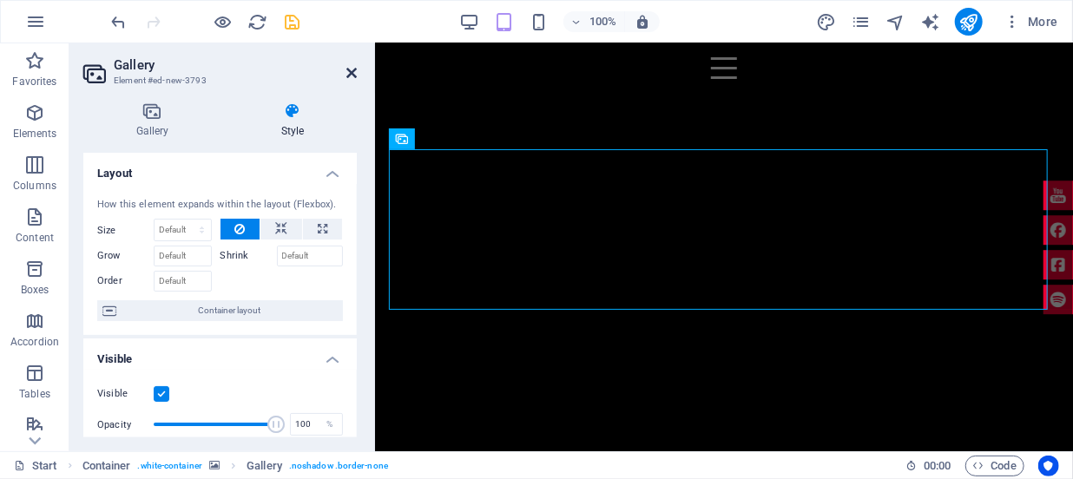
drag, startPoint x: 353, startPoint y: 65, endPoint x: 288, endPoint y: 49, distance: 66.3
click at [353, 66] on icon at bounding box center [351, 73] width 10 height 14
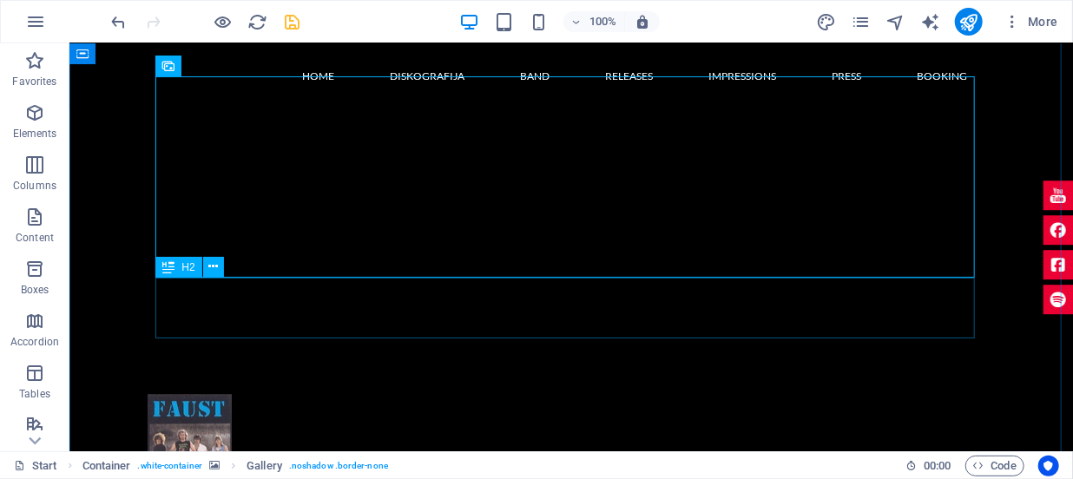
scroll to position [1949, 0]
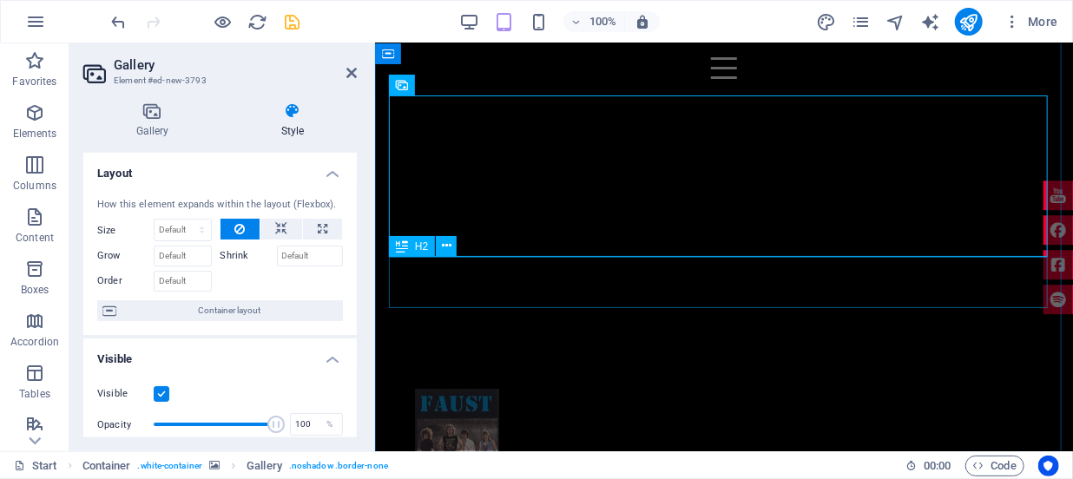
scroll to position [1774, 0]
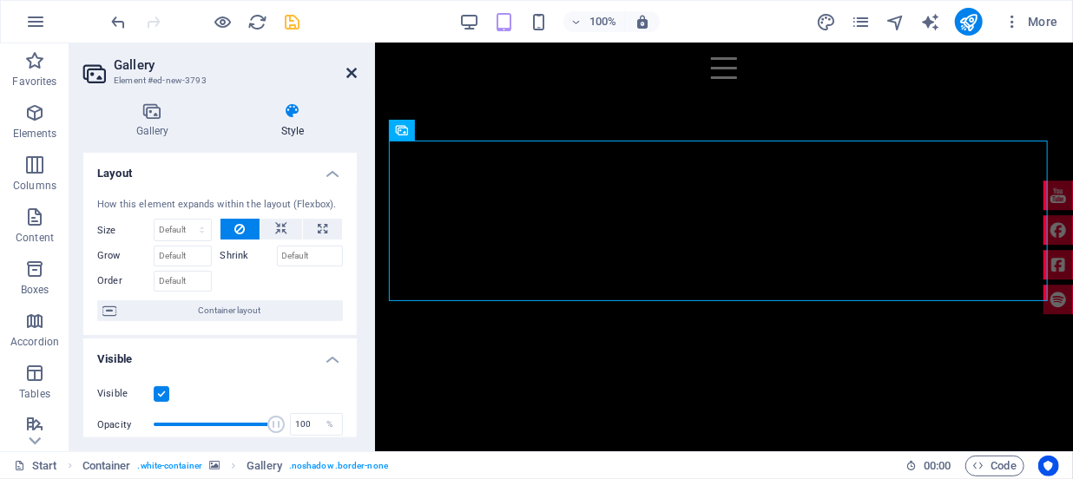
click at [353, 72] on icon at bounding box center [351, 73] width 10 height 14
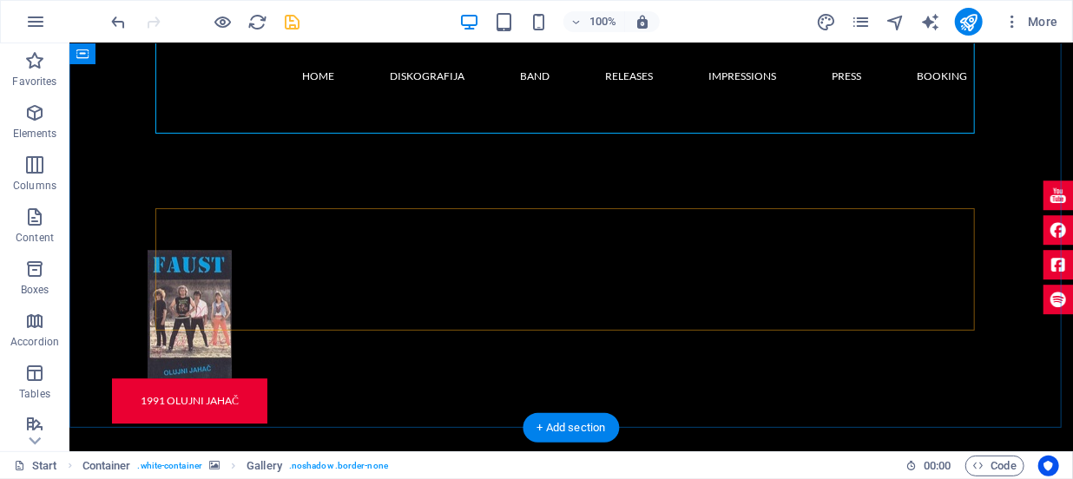
scroll to position [1878, 0]
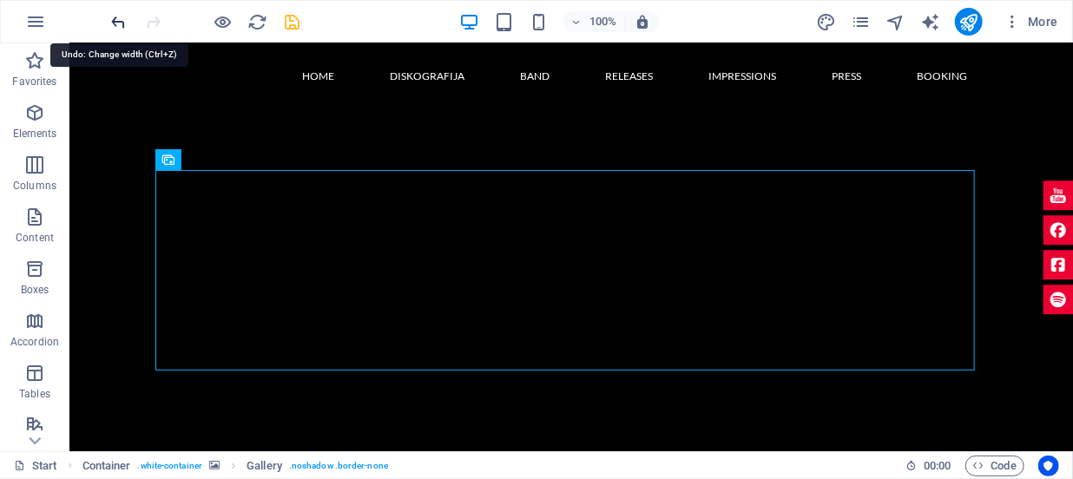
click at [117, 25] on icon "undo" at bounding box center [119, 22] width 20 height 20
click at [119, 23] on icon "undo" at bounding box center [119, 22] width 20 height 20
click at [119, 21] on icon "undo" at bounding box center [119, 22] width 20 height 20
click at [119, 17] on icon "undo" at bounding box center [119, 22] width 20 height 20
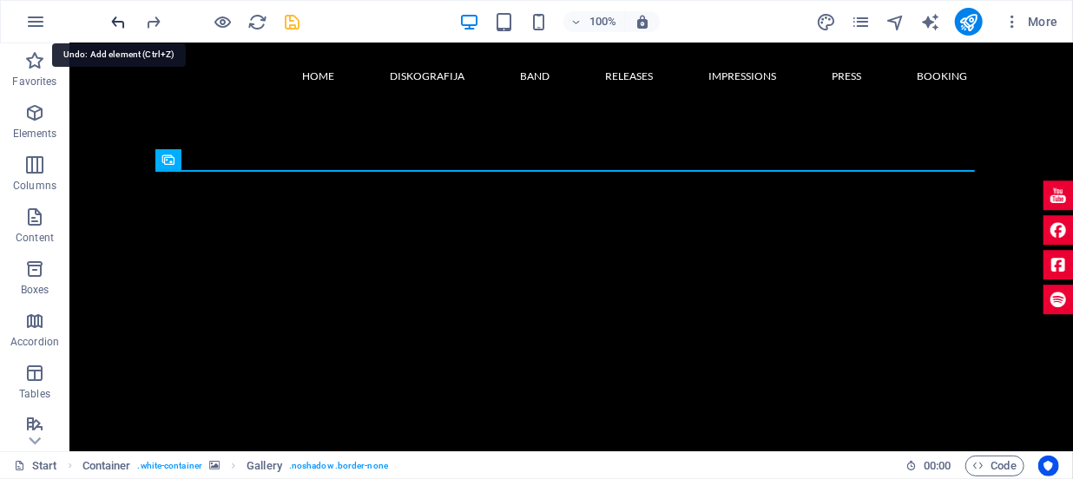
click at [118, 16] on icon "undo" at bounding box center [119, 22] width 20 height 20
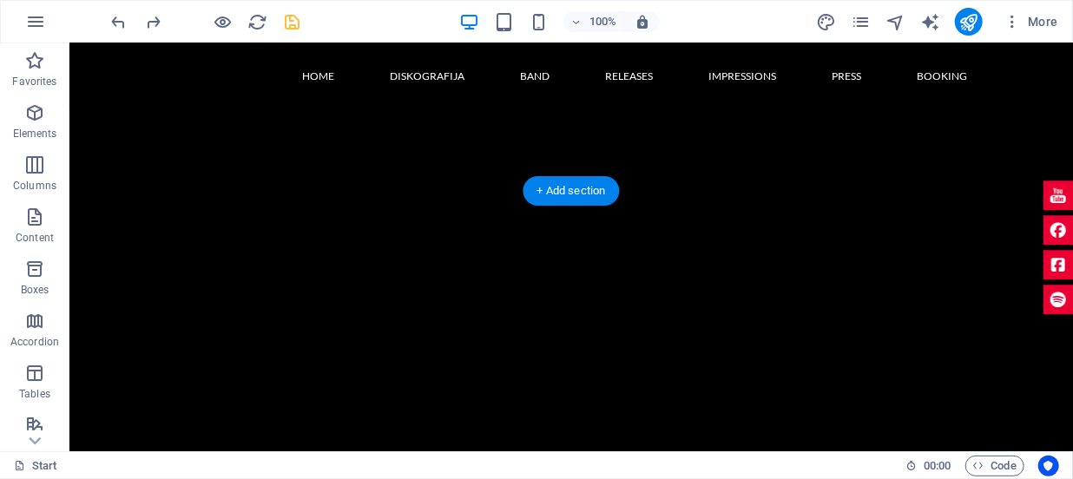
scroll to position [1957, 0]
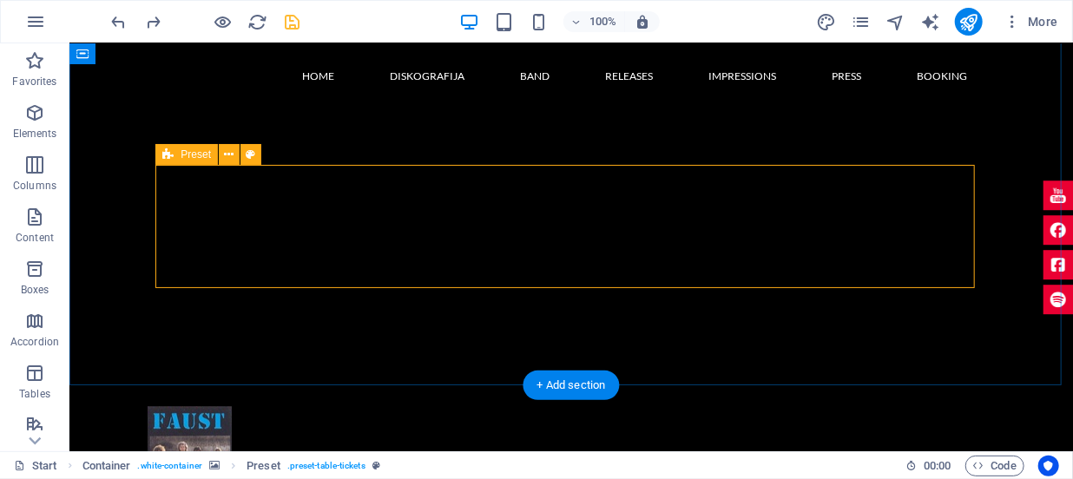
drag, startPoint x: 828, startPoint y: 216, endPoint x: 820, endPoint y: 226, distance: 12.3
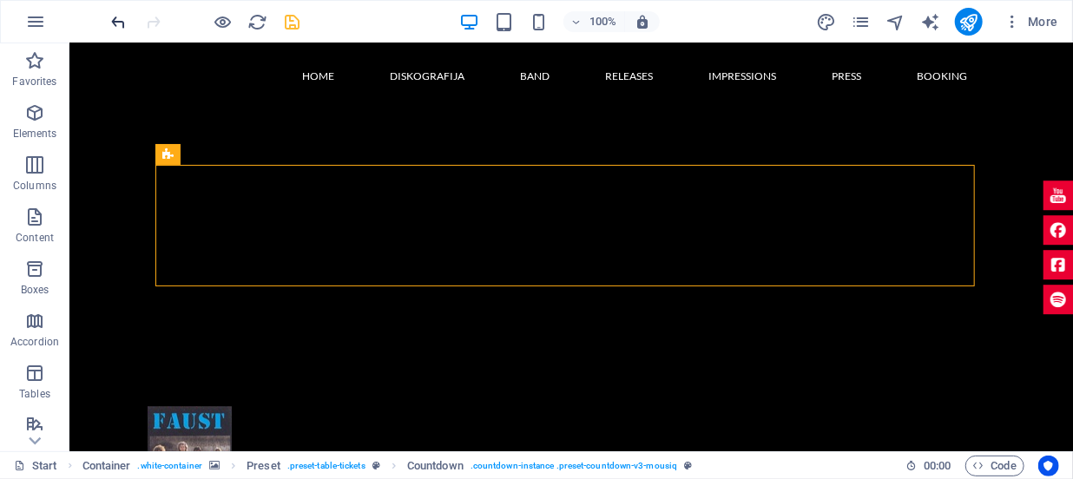
click at [109, 24] on div "100% More" at bounding box center [537, 22] width 1072 height 42
click at [117, 20] on icon "undo" at bounding box center [119, 22] width 20 height 20
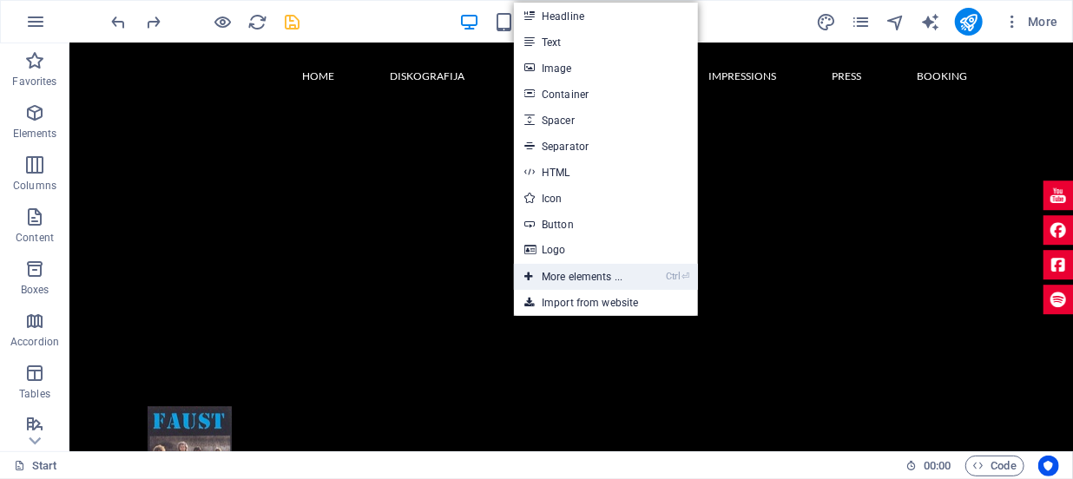
click at [551, 269] on link "Ctrl ⏎ More elements ..." at bounding box center [573, 277] width 119 height 26
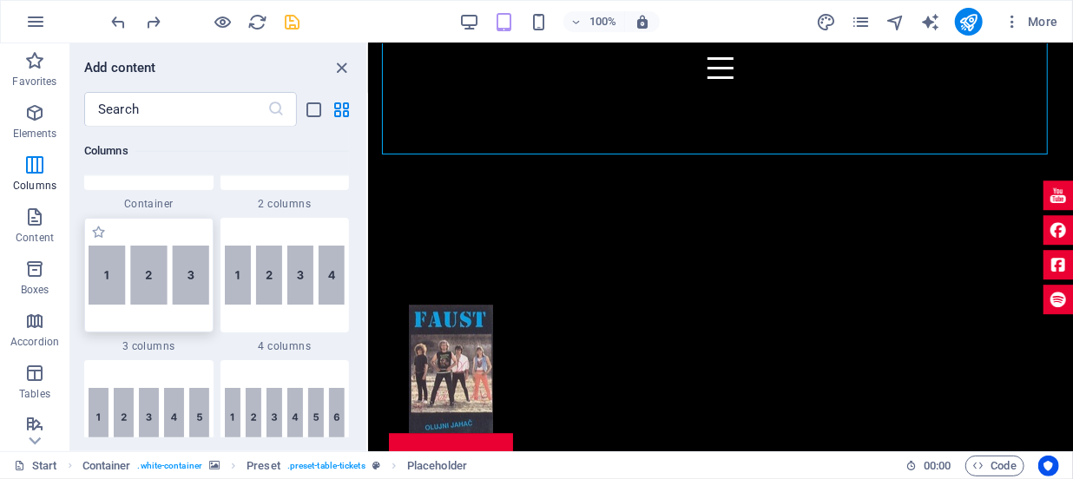
scroll to position [1052, 0]
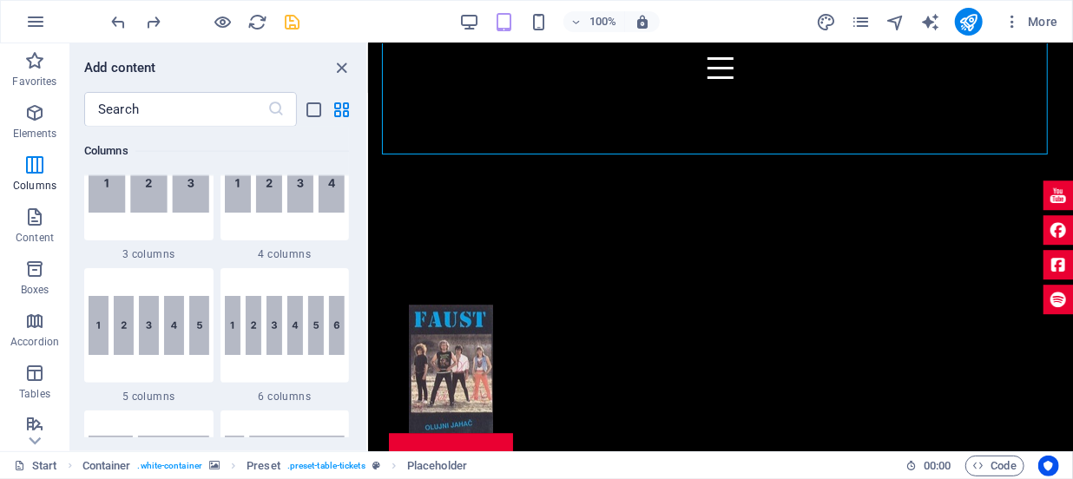
click at [287, 254] on span "4 columns" at bounding box center [285, 254] width 129 height 14
click at [368, 201] on div "Drag and drop a file to add it H2 Banner Container Banner Text Menu Bar Text Te…" at bounding box center [720, 247] width 705 height 408
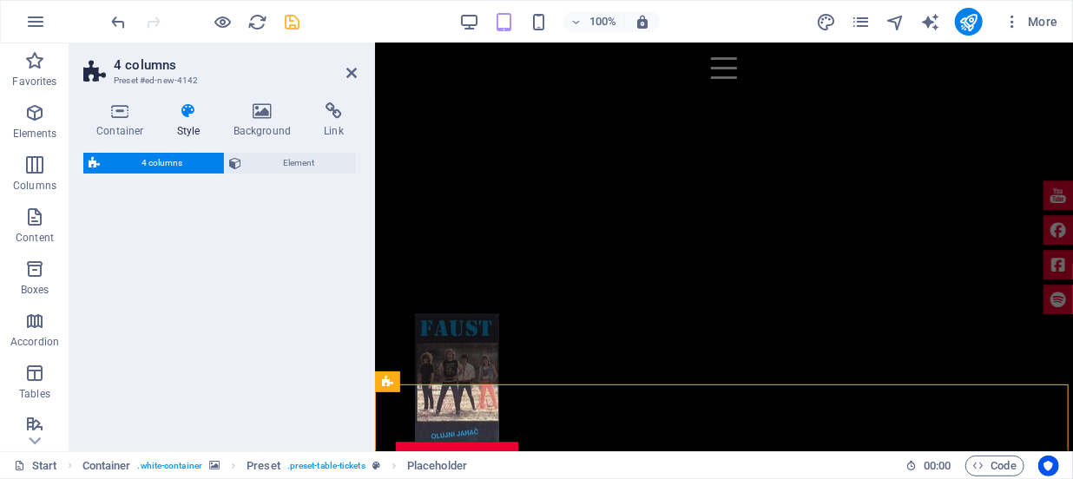
scroll to position [1794, 0]
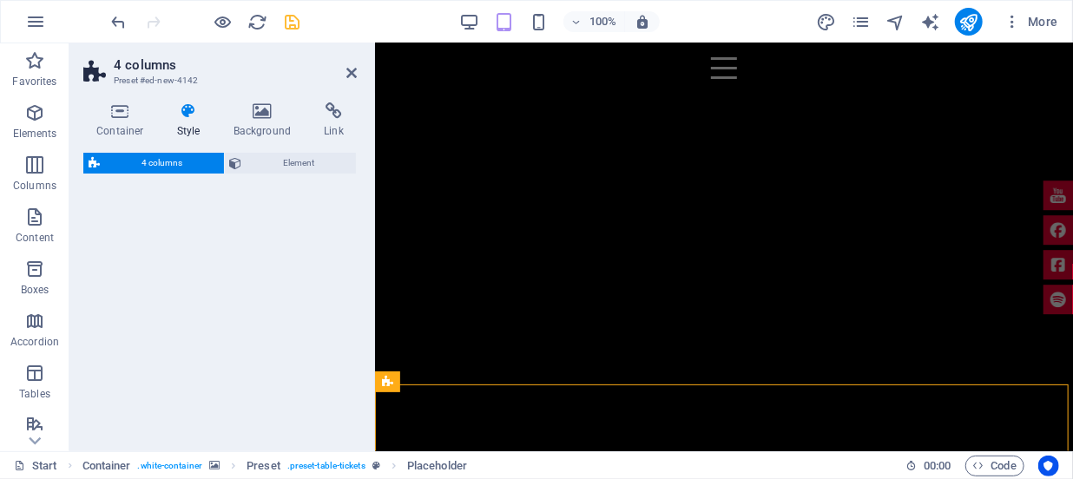
select select "rem"
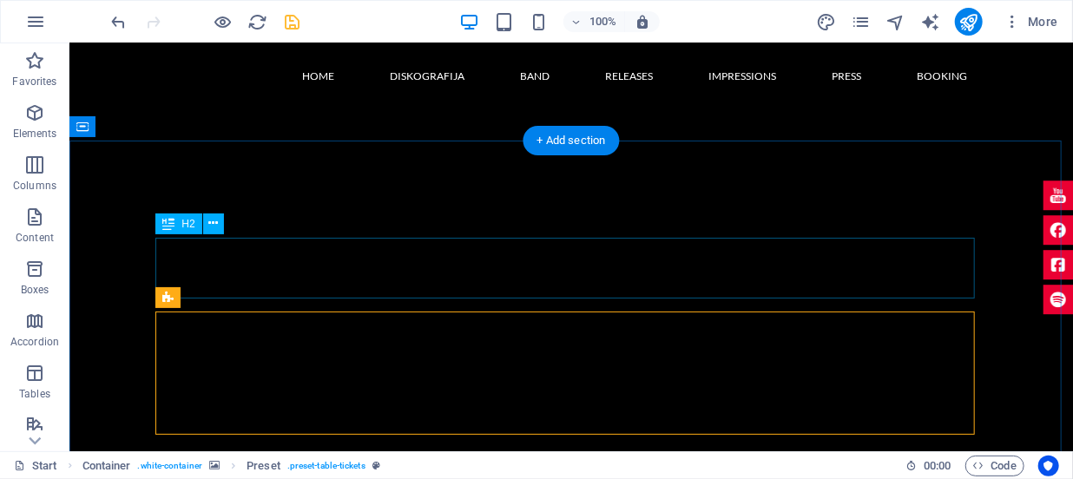
scroll to position [1819, 0]
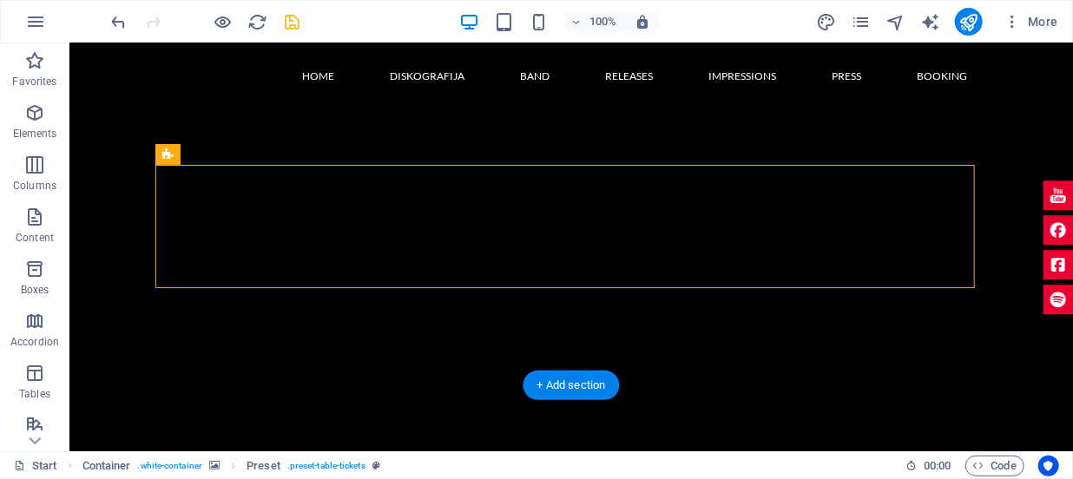
scroll to position [1977, 0]
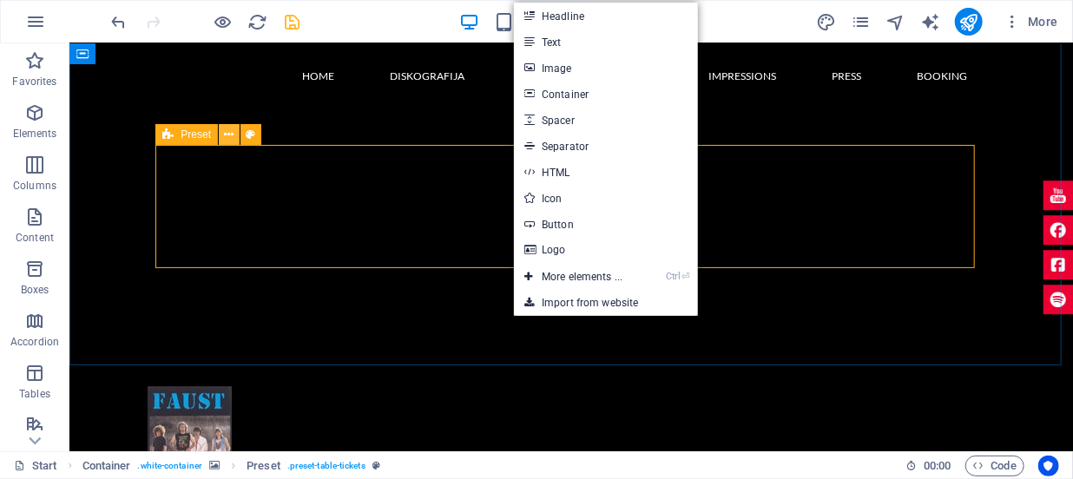
click at [226, 133] on icon at bounding box center [230, 135] width 10 height 18
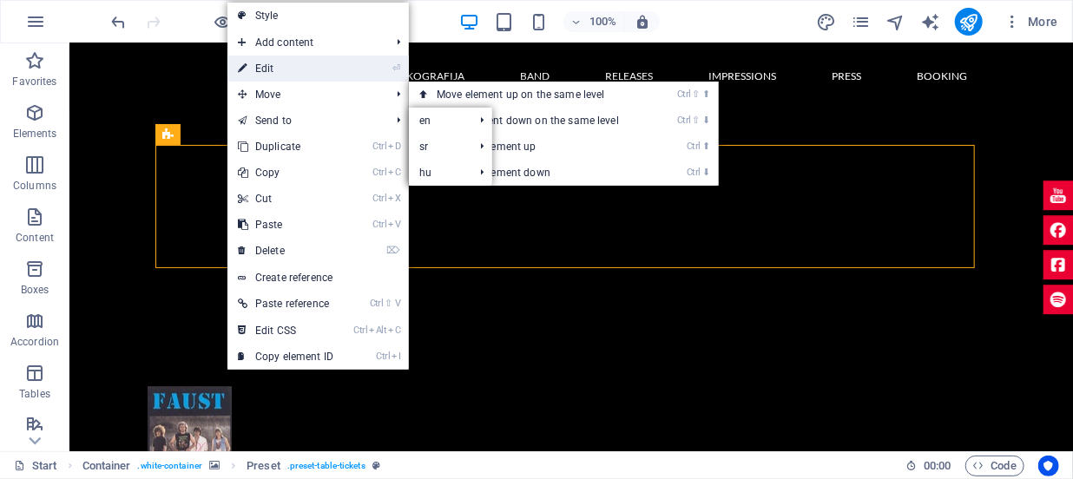
click at [259, 71] on link "⏎ Edit" at bounding box center [285, 69] width 116 height 26
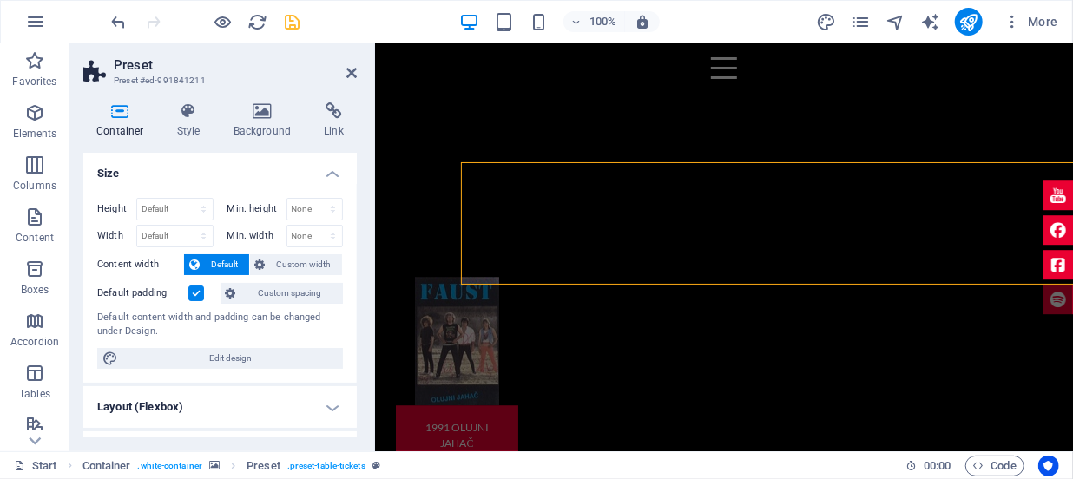
scroll to position [1961, 0]
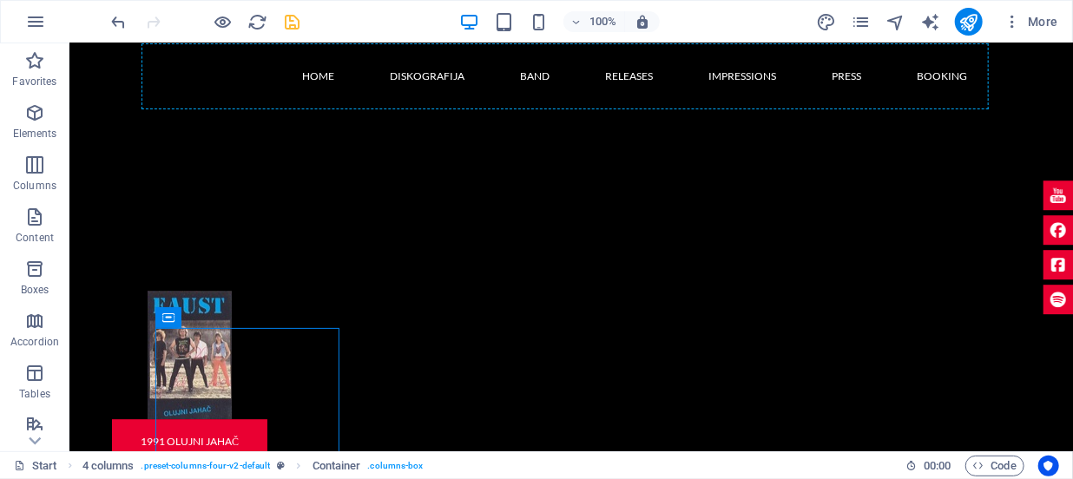
scroll to position [2017, 0]
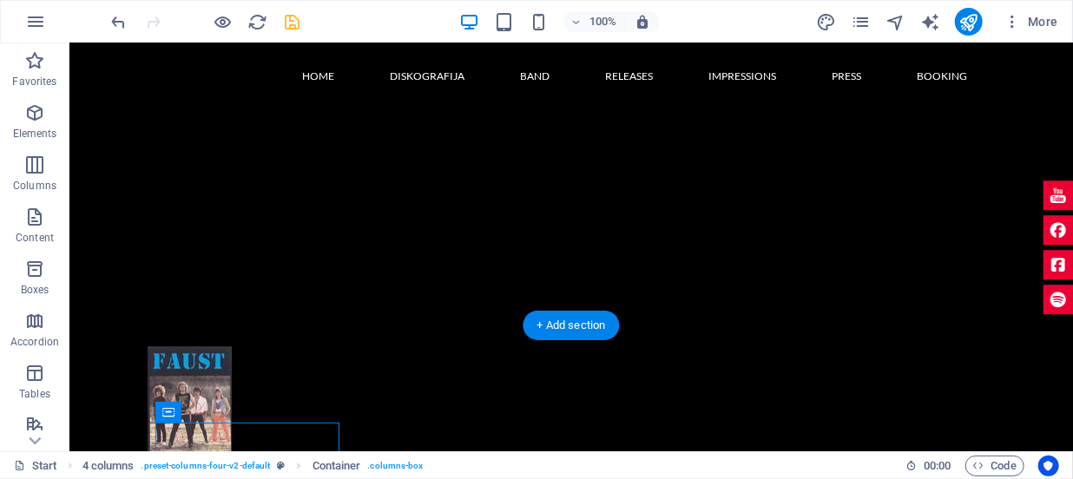
drag, startPoint x: 284, startPoint y: 283, endPoint x: 228, endPoint y: 146, distance: 148.0
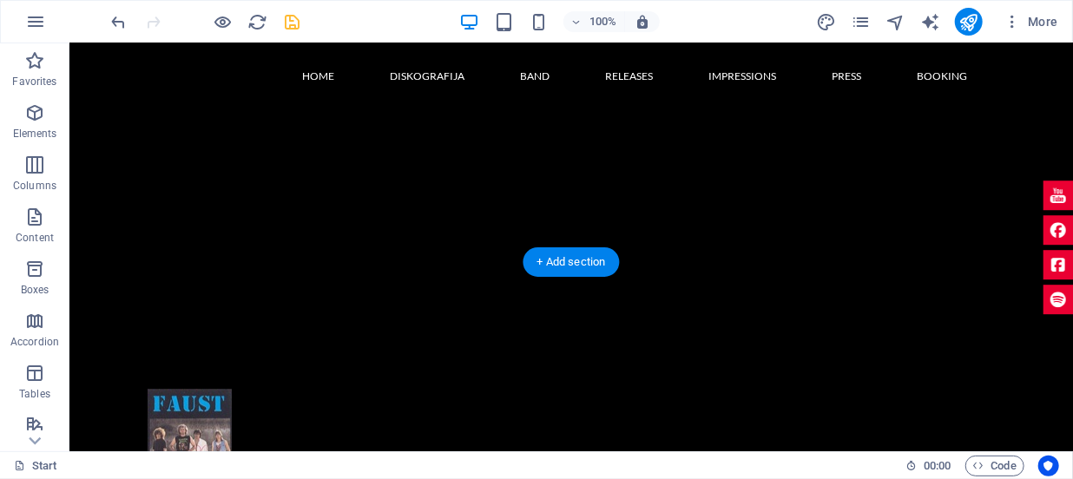
scroll to position [1859, 0]
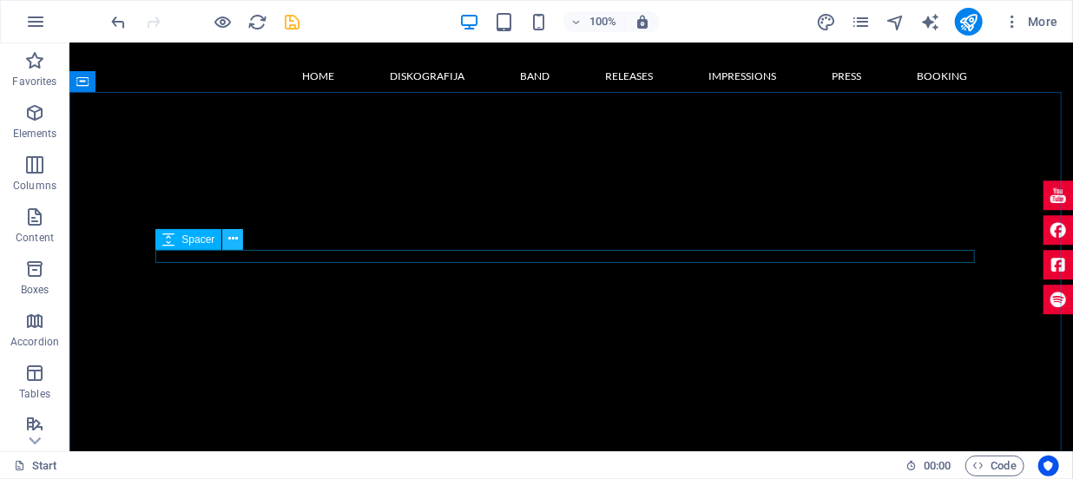
click at [236, 243] on icon at bounding box center [233, 239] width 10 height 18
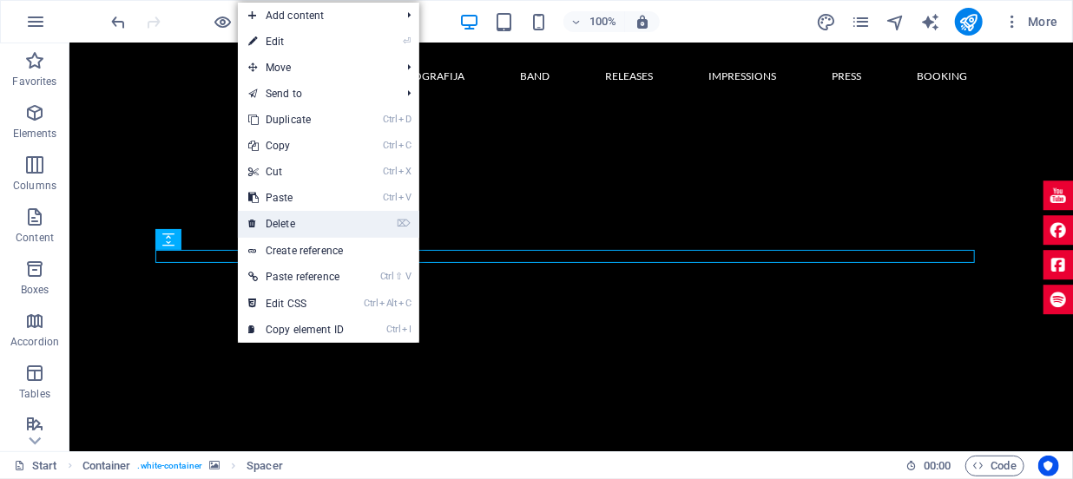
click at [270, 225] on link "⌦ Delete" at bounding box center [296, 224] width 116 height 26
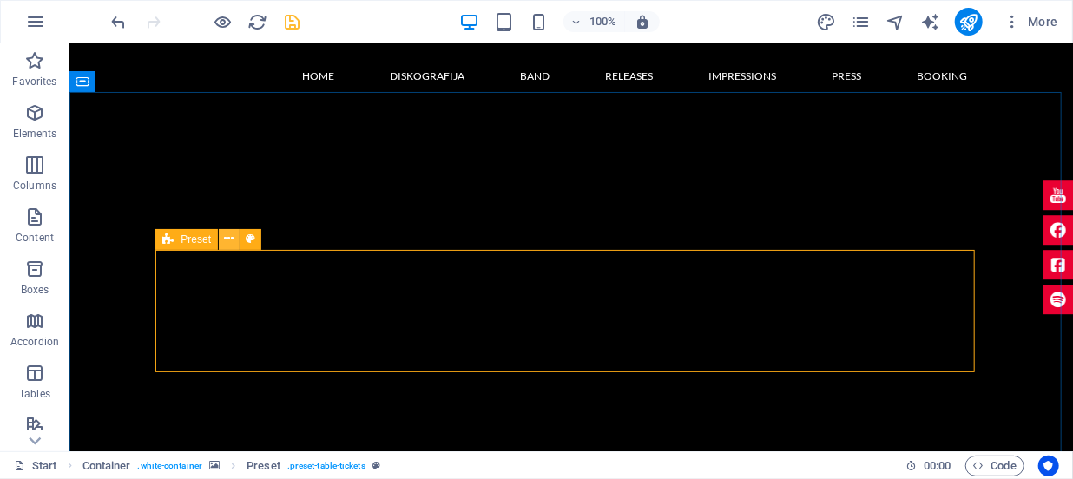
click at [230, 240] on icon at bounding box center [230, 239] width 10 height 18
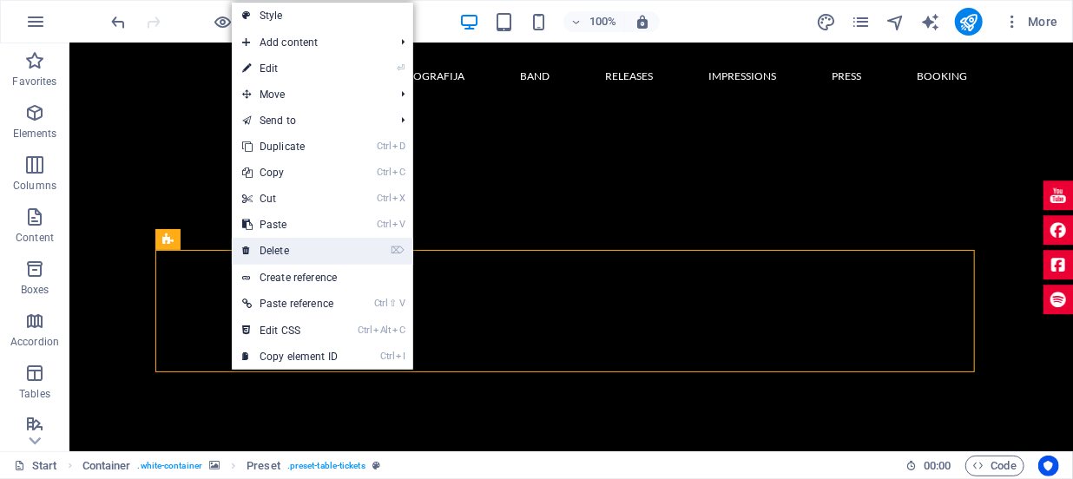
click at [275, 249] on link "⌦ Delete" at bounding box center [290, 251] width 116 height 26
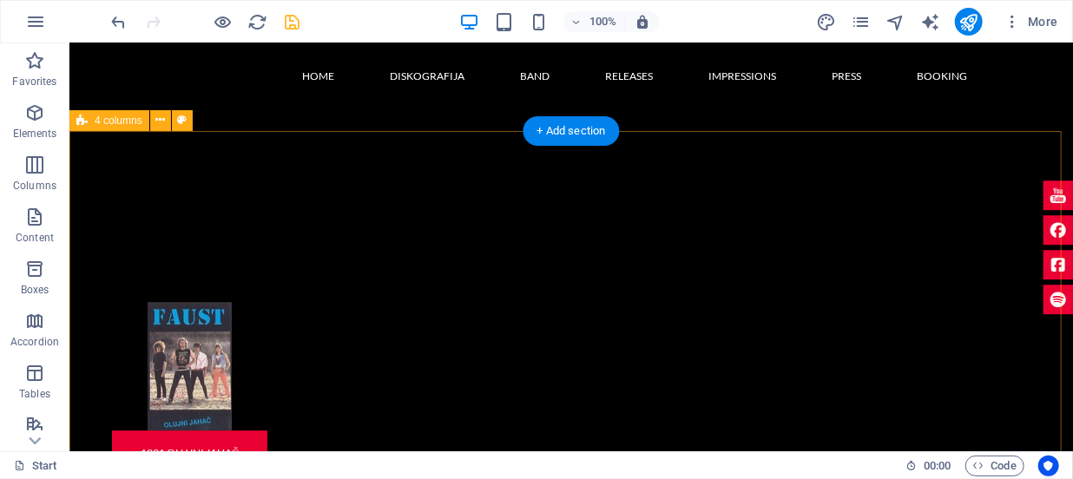
scroll to position [2096, 0]
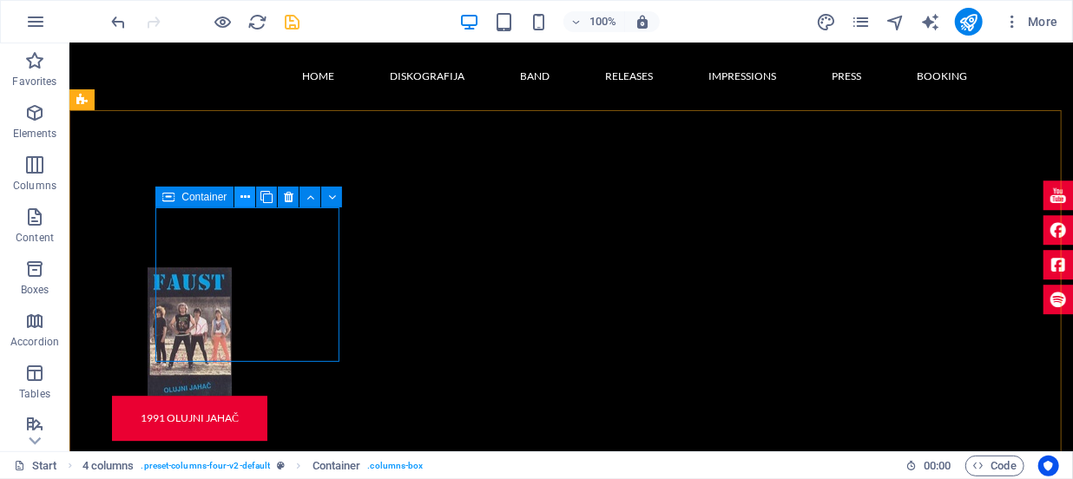
click at [245, 196] on icon at bounding box center [246, 197] width 10 height 18
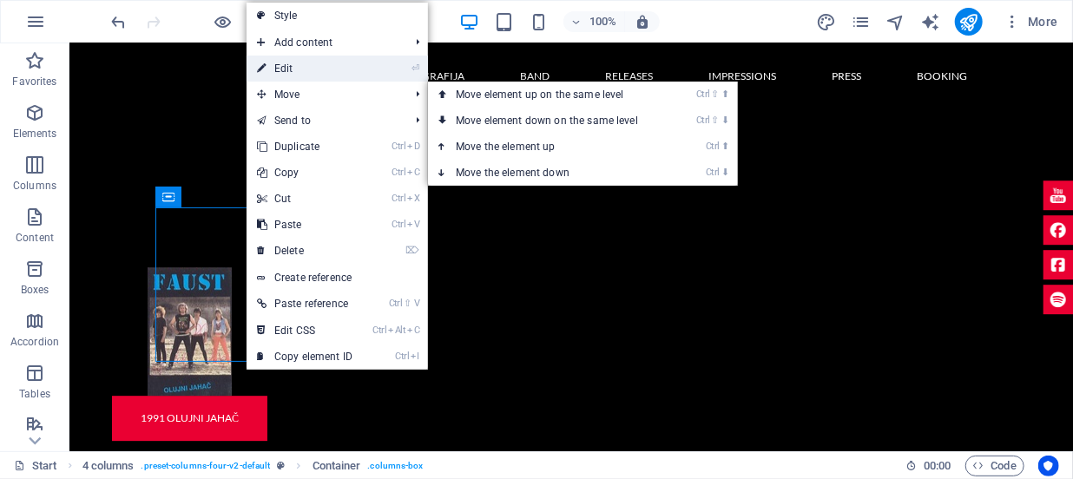
click at [273, 70] on link "⏎ Edit" at bounding box center [305, 69] width 116 height 26
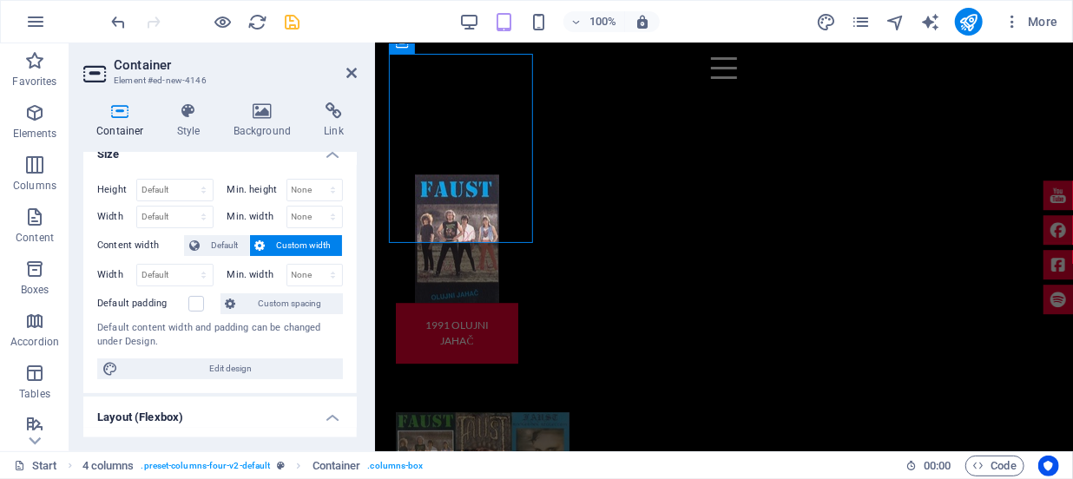
scroll to position [0, 0]
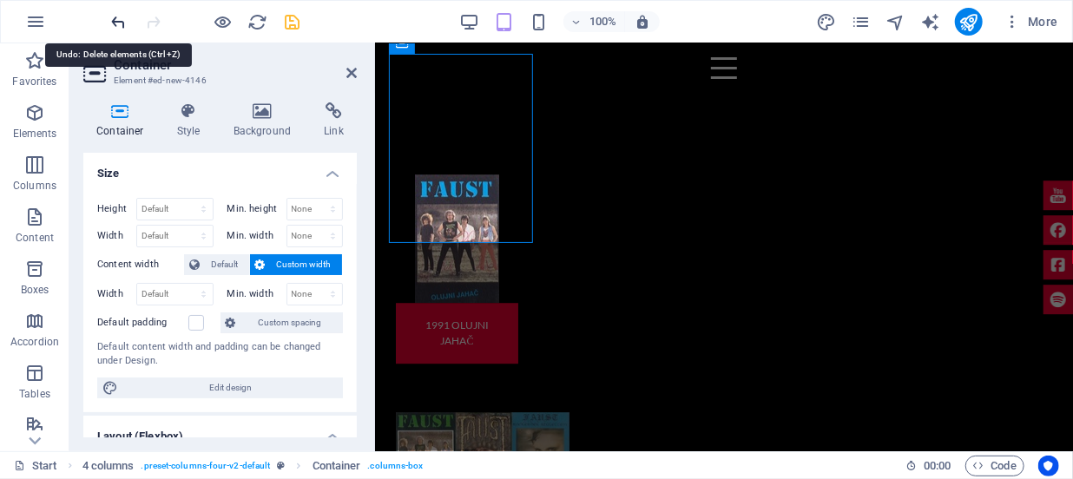
click at [122, 22] on icon "undo" at bounding box center [119, 22] width 20 height 20
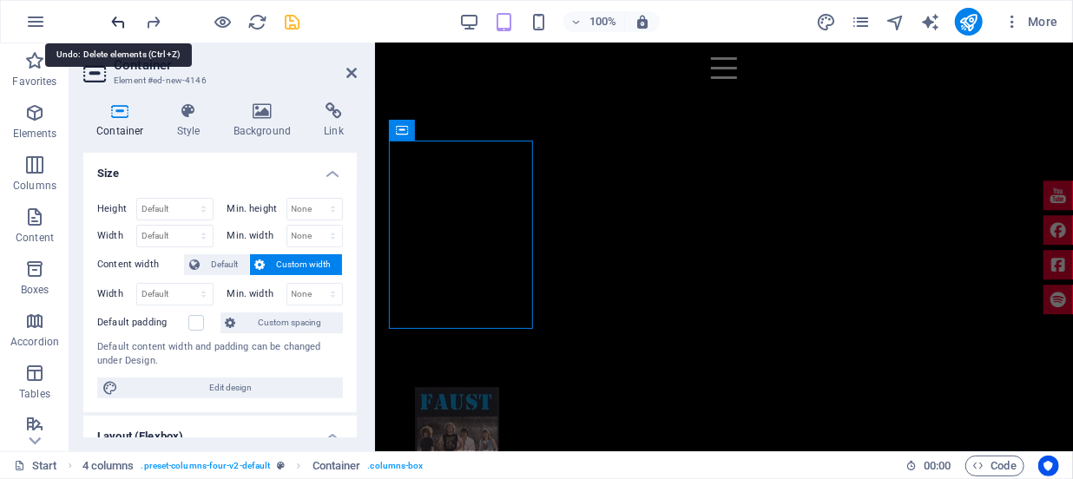
scroll to position [1780, 0]
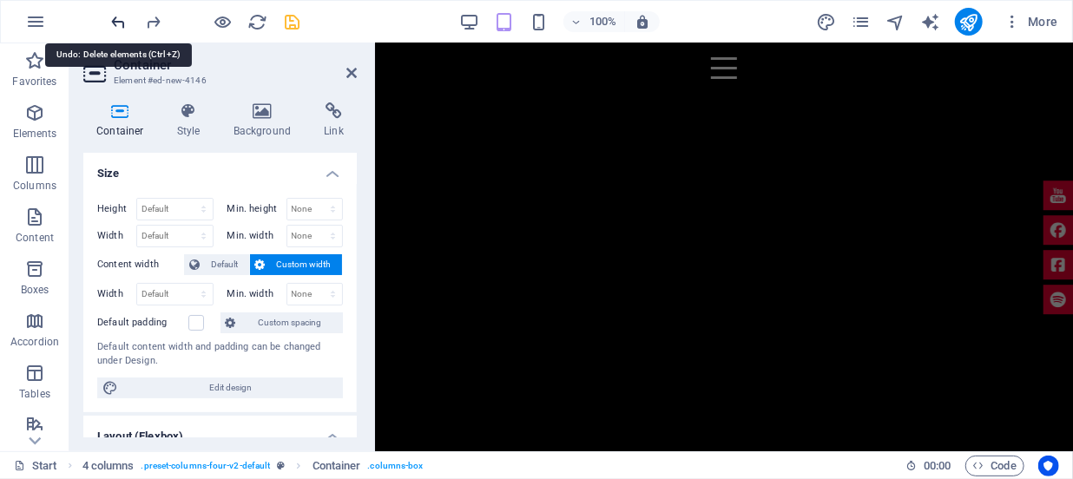
click at [122, 22] on icon "undo" at bounding box center [119, 22] width 20 height 20
click at [125, 21] on icon "undo" at bounding box center [119, 22] width 20 height 20
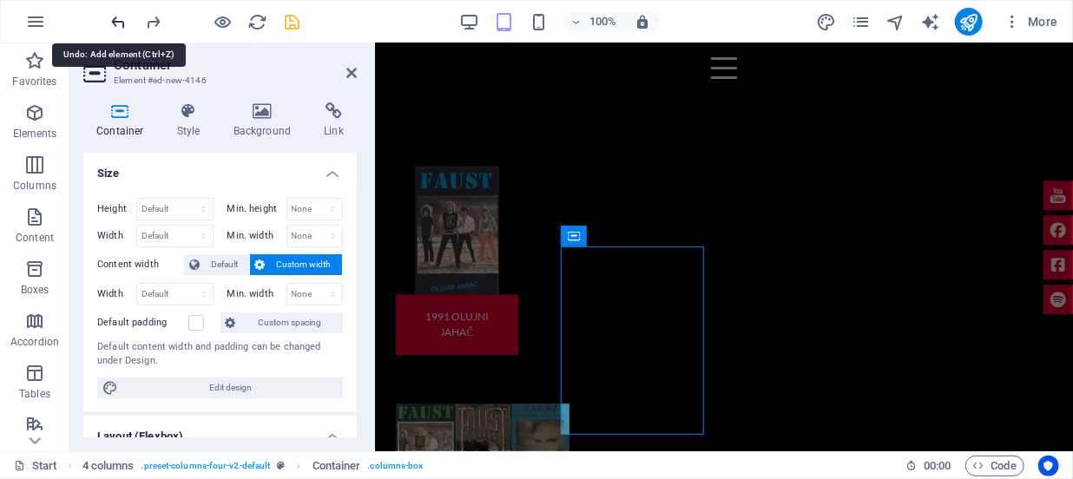
scroll to position [2116, 0]
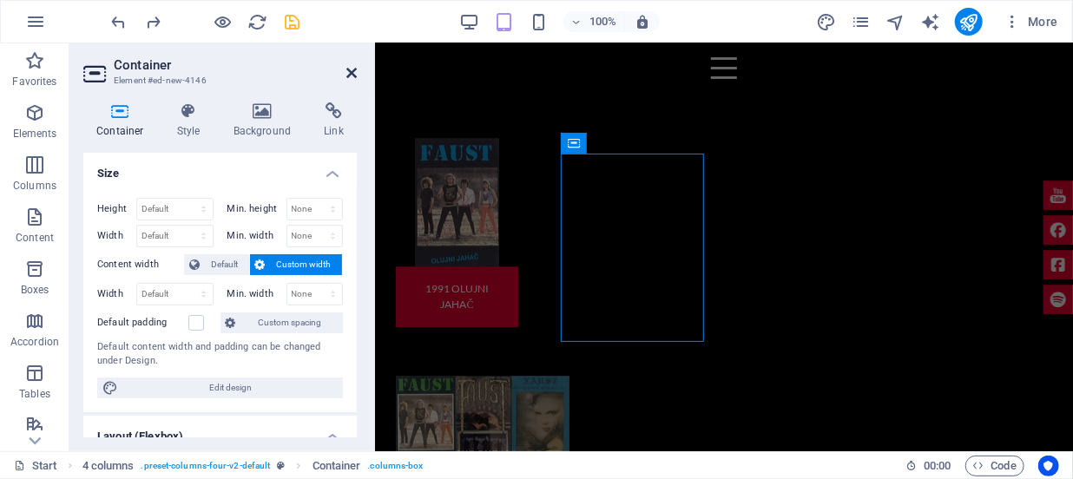
click at [350, 73] on icon at bounding box center [351, 73] width 10 height 14
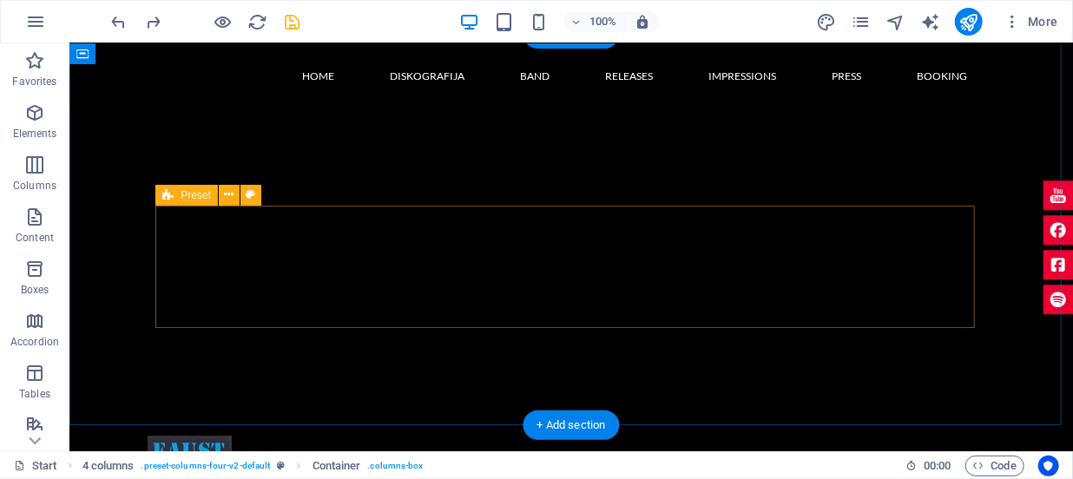
scroll to position [1904, 0]
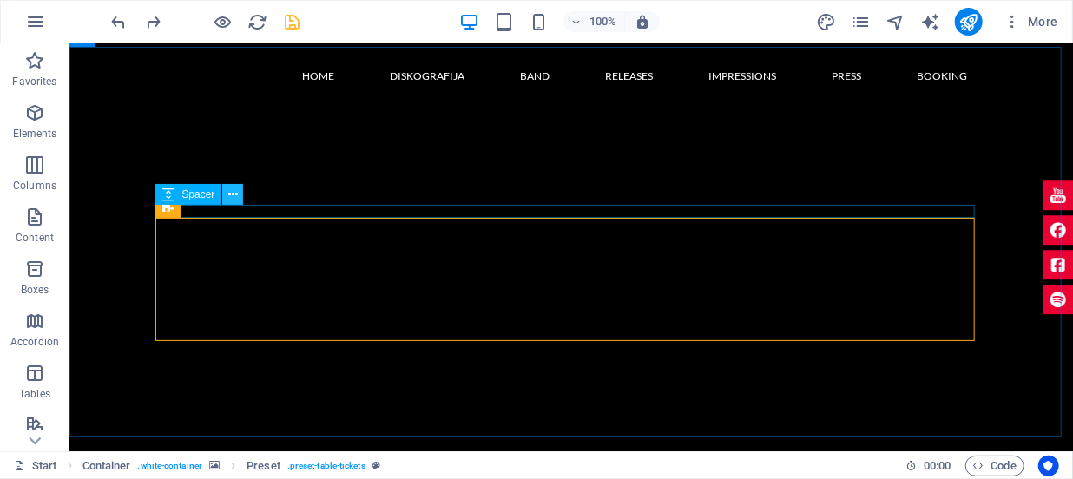
click at [230, 192] on icon at bounding box center [233, 195] width 10 height 18
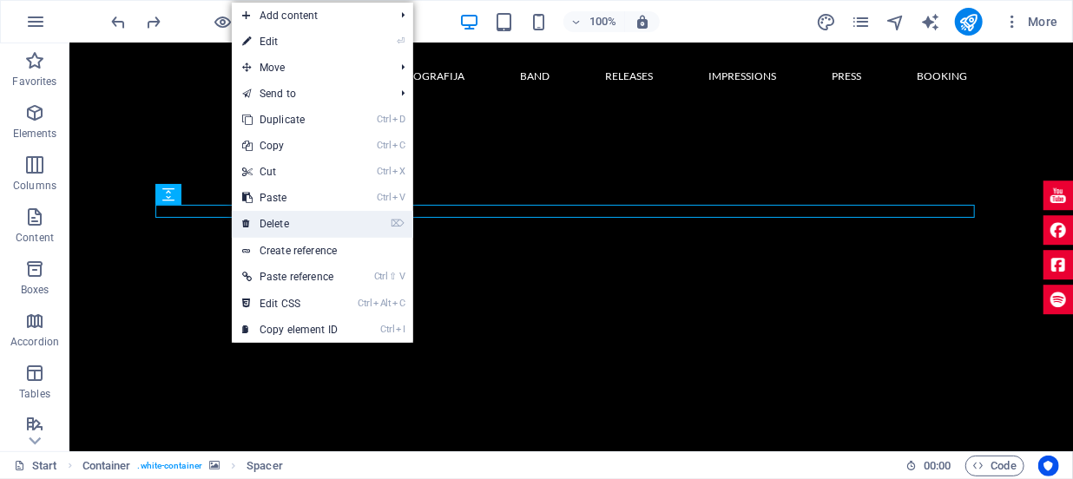
drag, startPoint x: 258, startPoint y: 218, endPoint x: 175, endPoint y: 176, distance: 92.4
click at [258, 218] on link "⌦ Delete" at bounding box center [290, 224] width 116 height 26
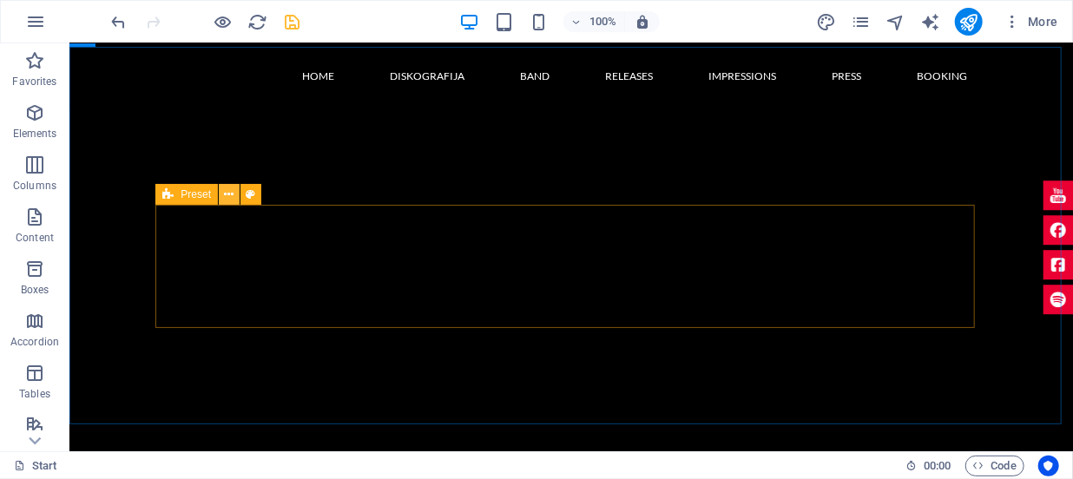
click at [232, 196] on icon at bounding box center [230, 195] width 10 height 18
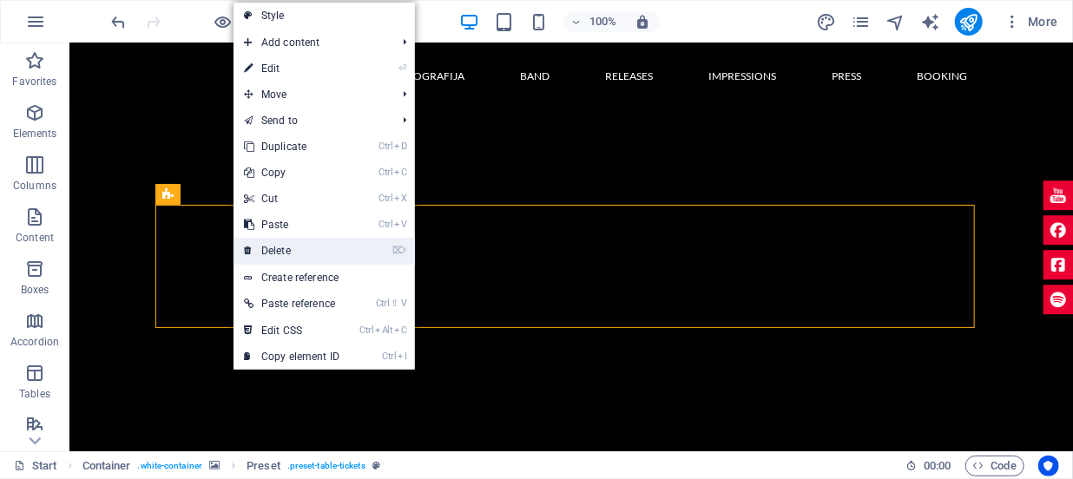
drag, startPoint x: 269, startPoint y: 253, endPoint x: 200, endPoint y: 208, distance: 82.9
click at [269, 253] on link "⌦ Delete" at bounding box center [292, 251] width 116 height 26
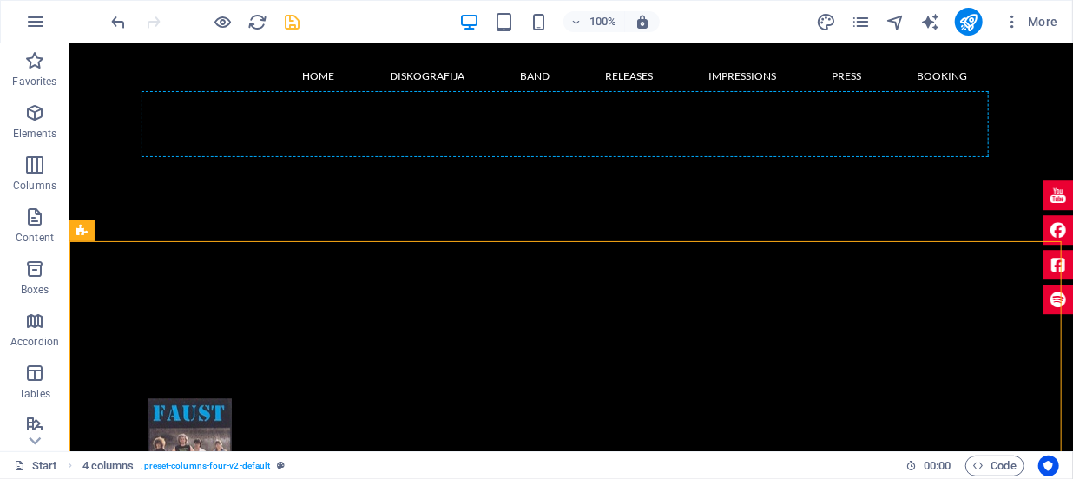
scroll to position [1942, 0]
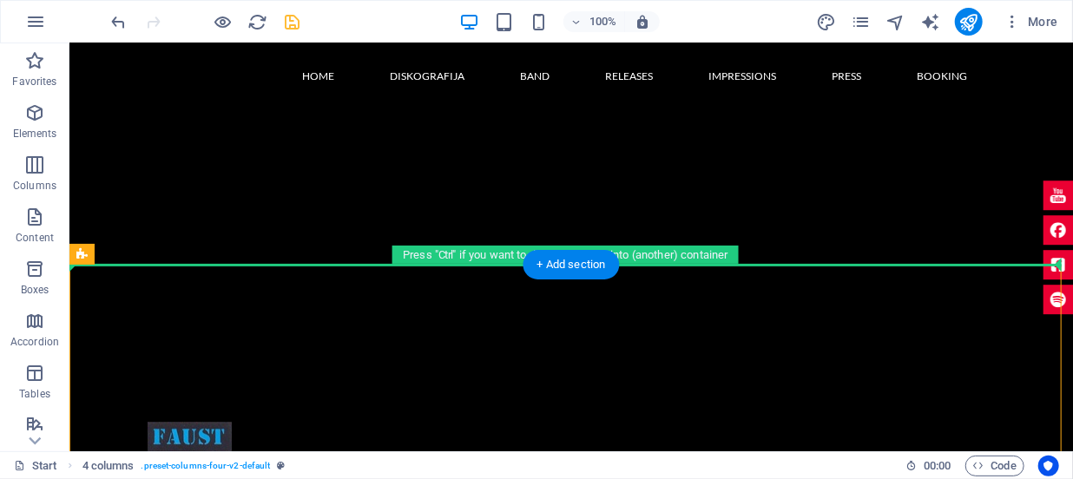
drag, startPoint x: 280, startPoint y: 272, endPoint x: 224, endPoint y: 204, distance: 88.2
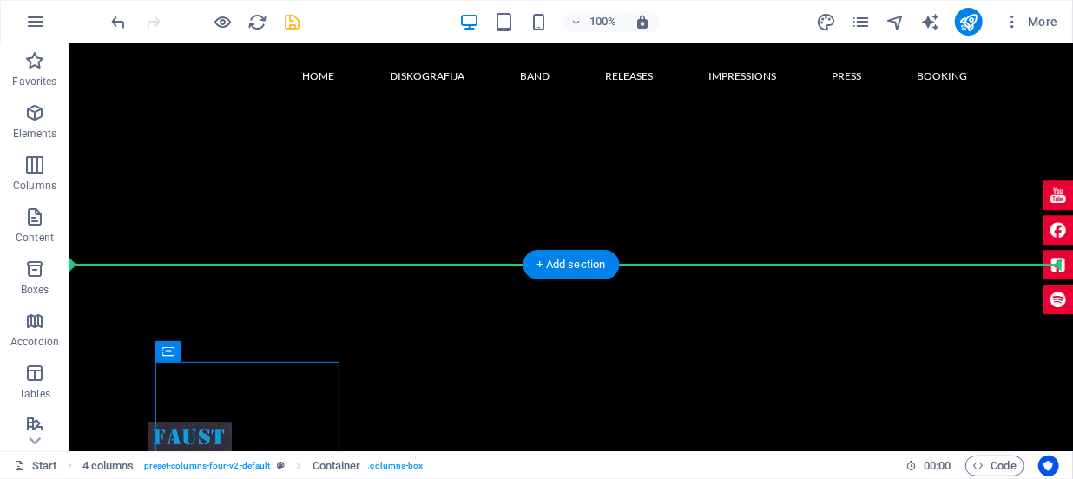
drag, startPoint x: 266, startPoint y: 392, endPoint x: 201, endPoint y: 230, distance: 173.8
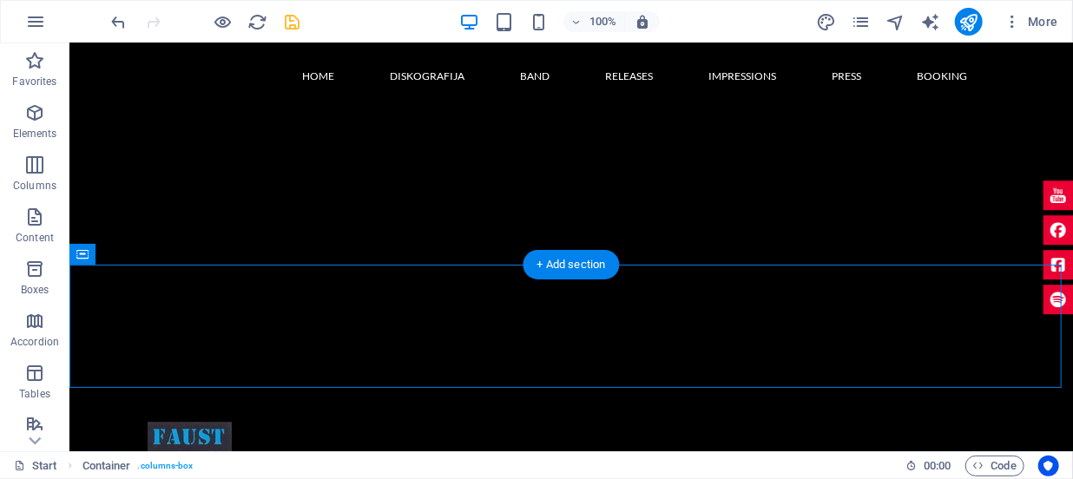
drag, startPoint x: 188, startPoint y: 300, endPoint x: 121, endPoint y: 132, distance: 180.4
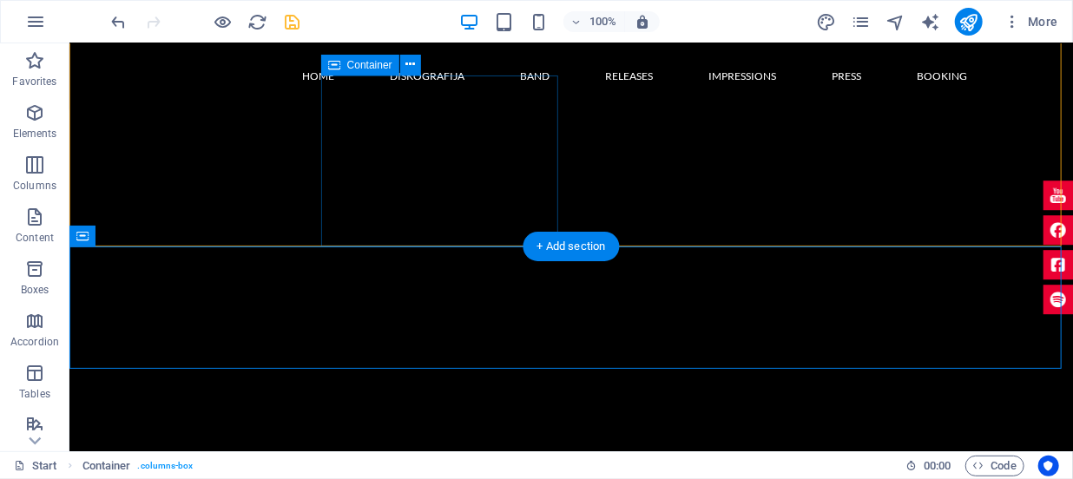
scroll to position [1784, 0]
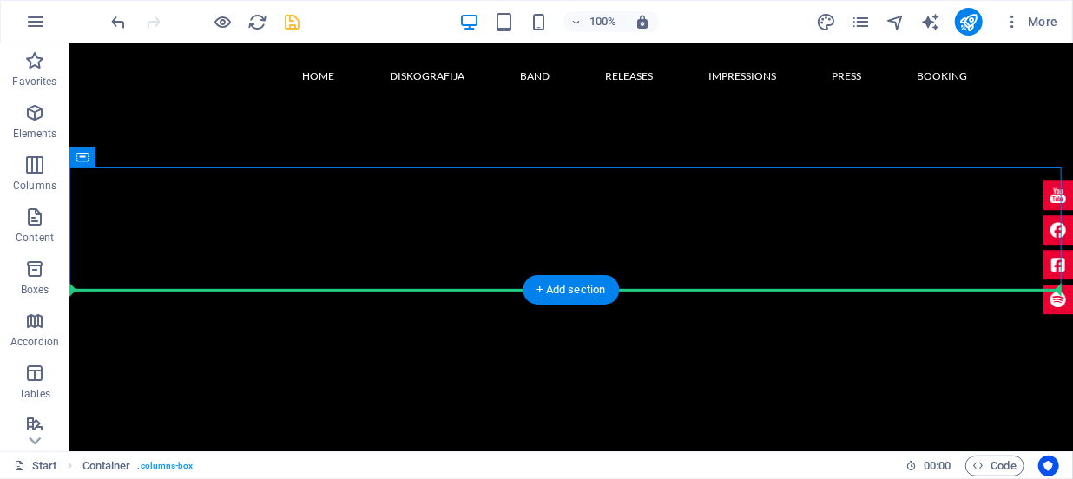
drag, startPoint x: 122, startPoint y: 209, endPoint x: 129, endPoint y: 308, distance: 99.3
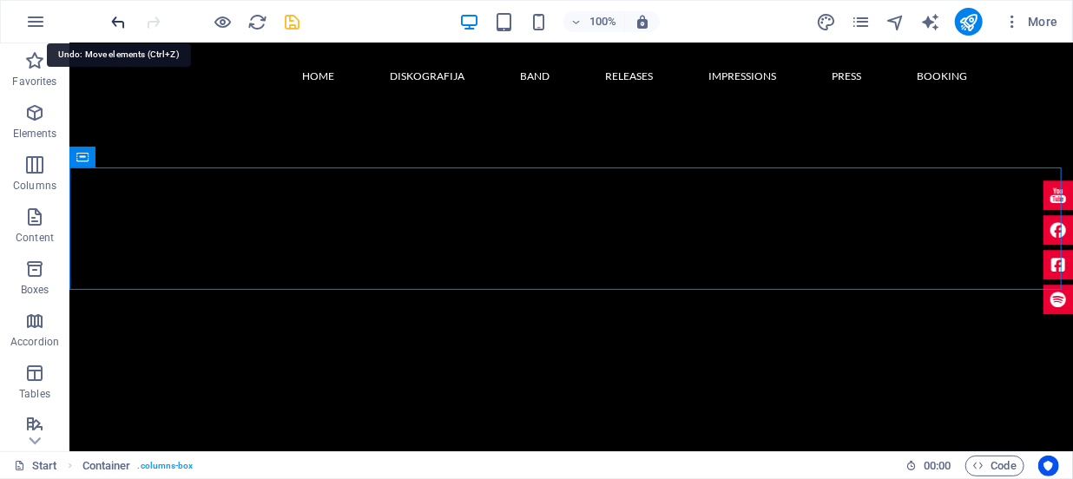
click at [111, 27] on icon "undo" at bounding box center [119, 22] width 20 height 20
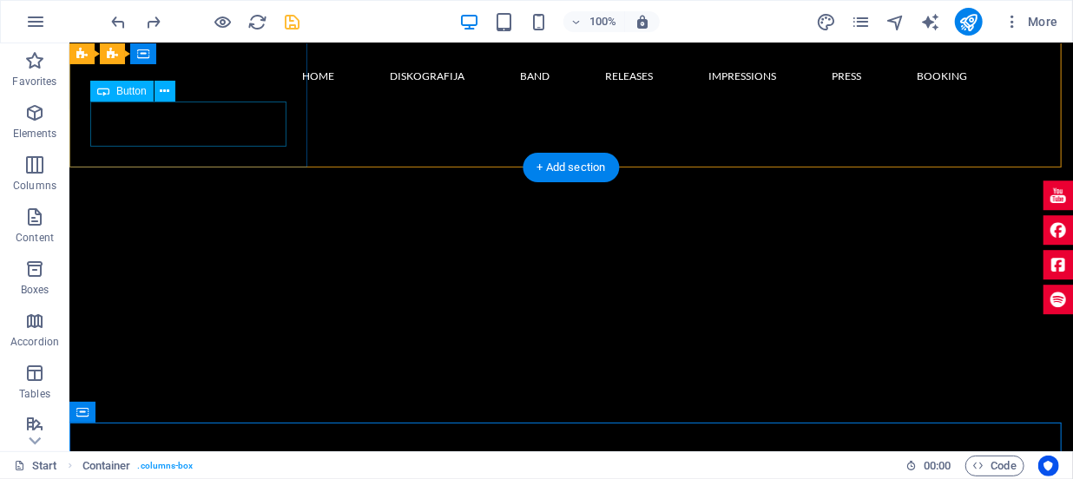
scroll to position [1942, 0]
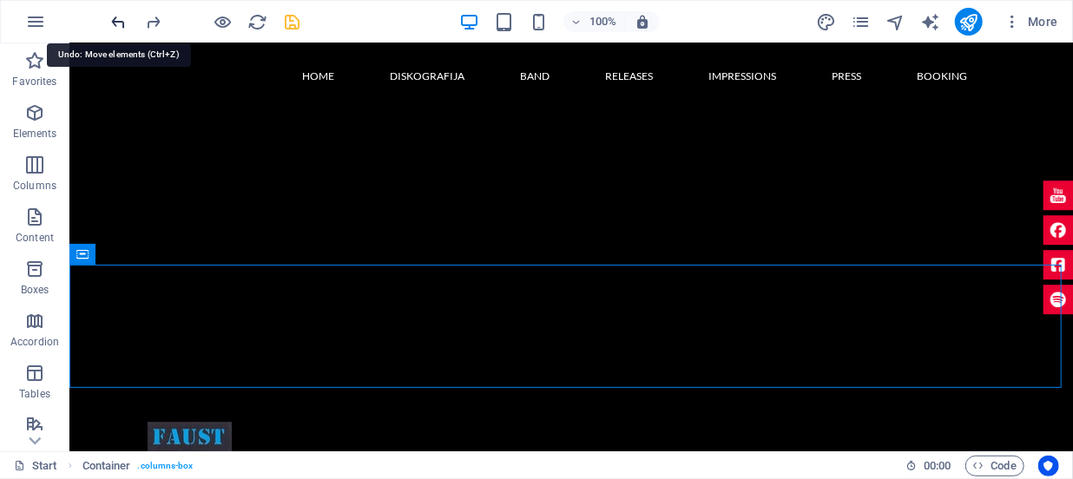
click at [117, 22] on icon "undo" at bounding box center [119, 22] width 20 height 20
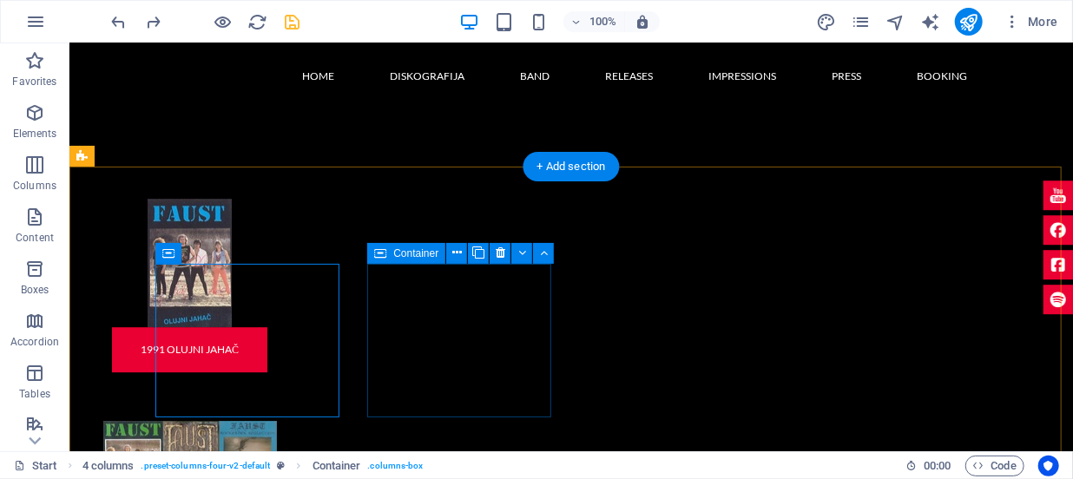
scroll to position [2179, 0]
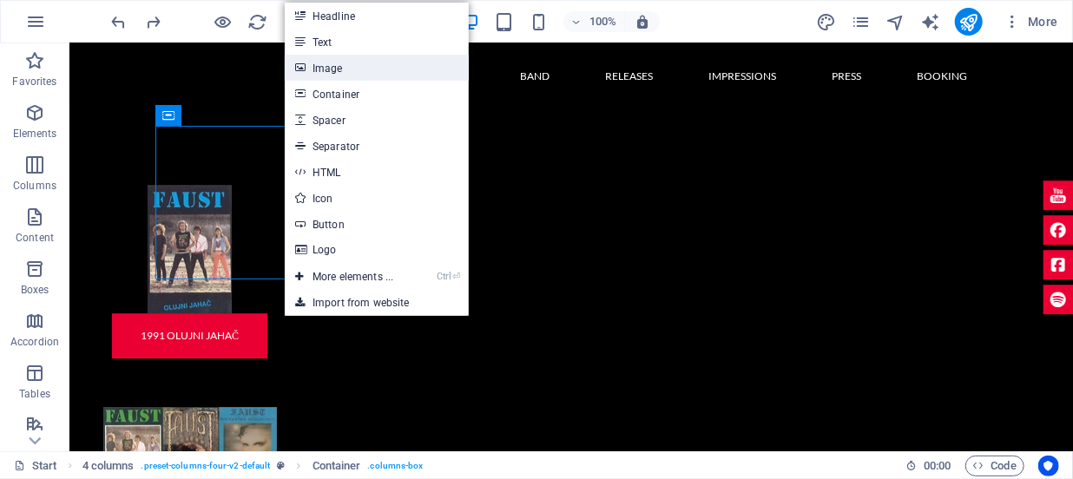
click at [334, 76] on link "Image" at bounding box center [377, 68] width 184 height 26
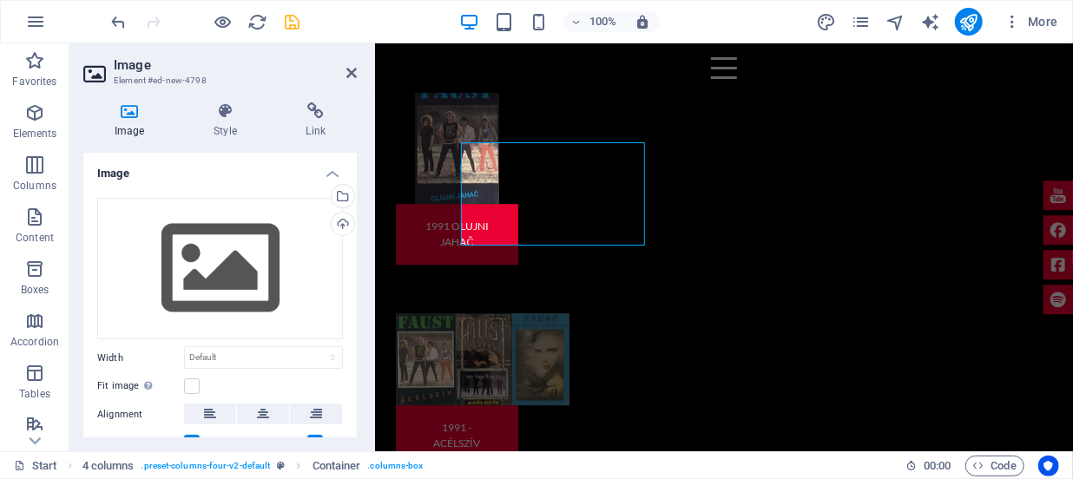
scroll to position [2162, 0]
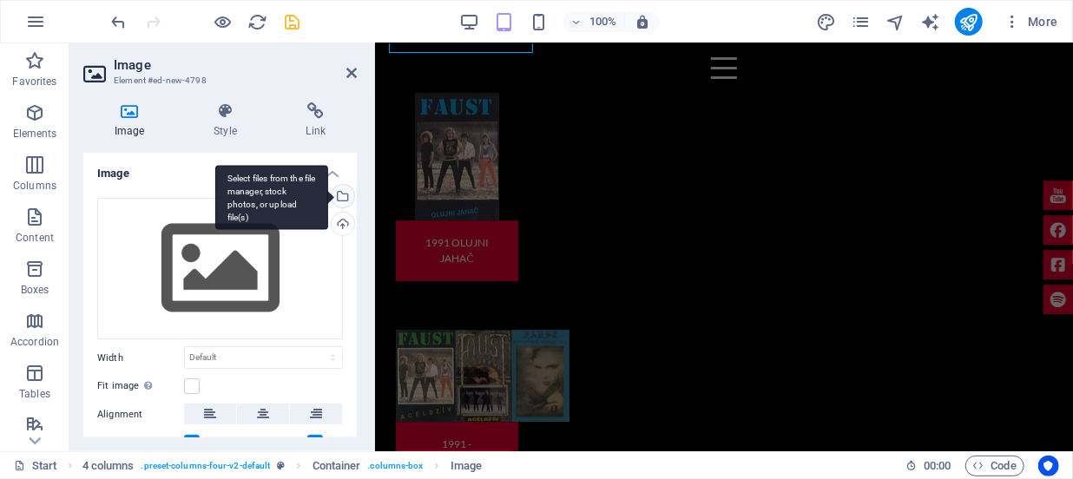
click at [337, 198] on div "Select files from the file manager, stock photos, or upload file(s)" at bounding box center [341, 198] width 26 height 26
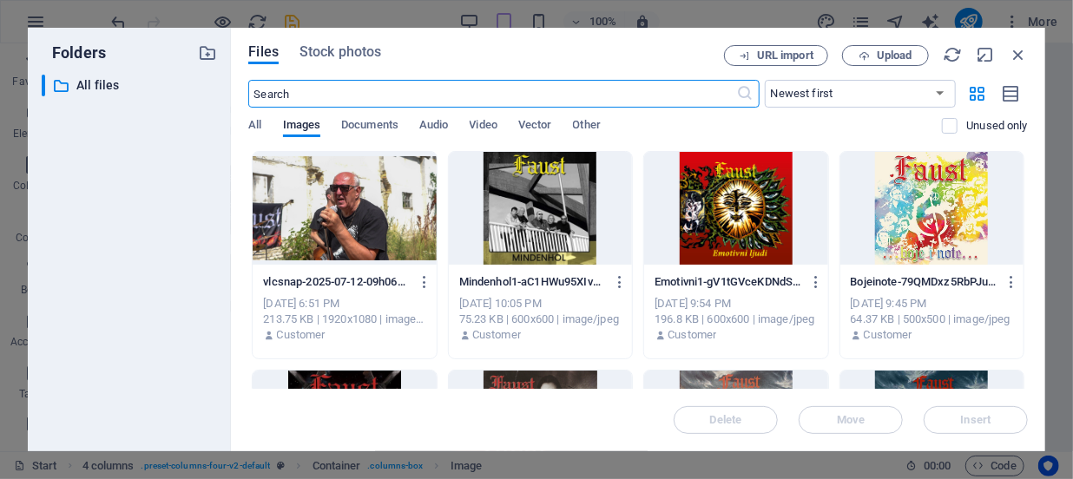
scroll to position [3406, 0]
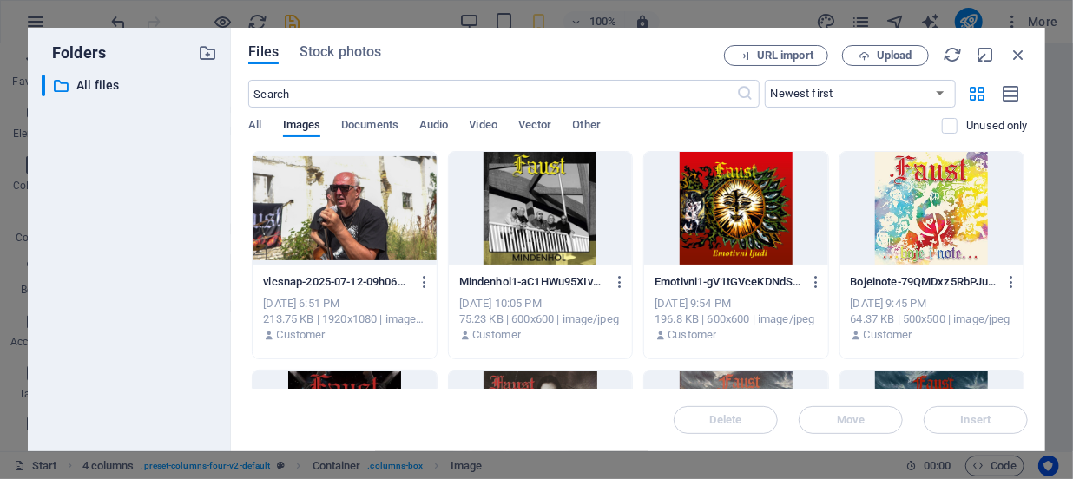
click at [356, 204] on div at bounding box center [344, 208] width 183 height 113
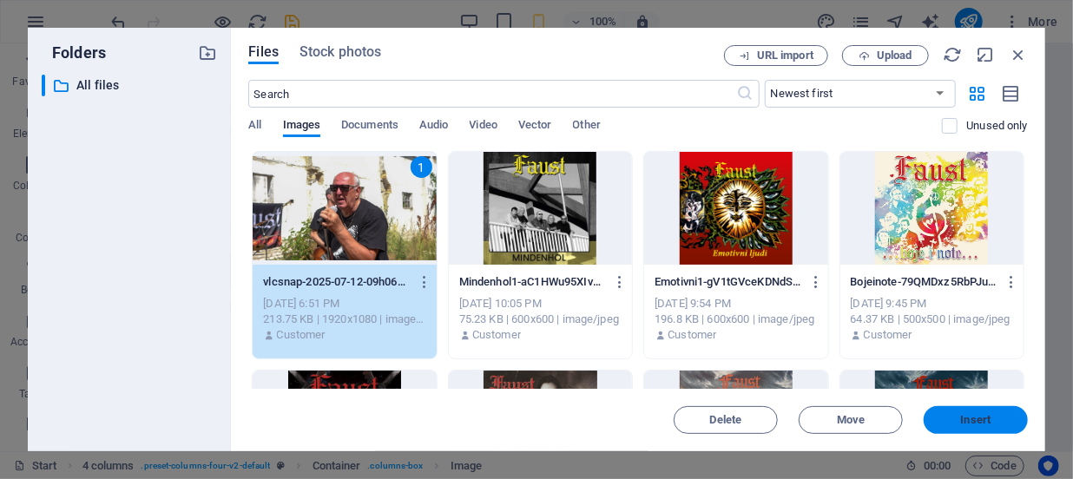
click at [985, 425] on span "Insert" at bounding box center [976, 420] width 30 height 10
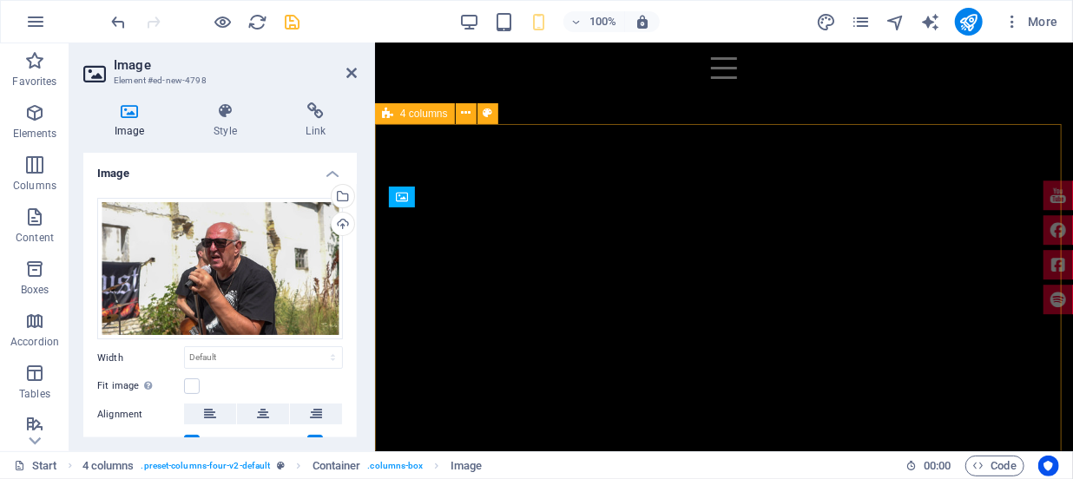
scroll to position [1927, 0]
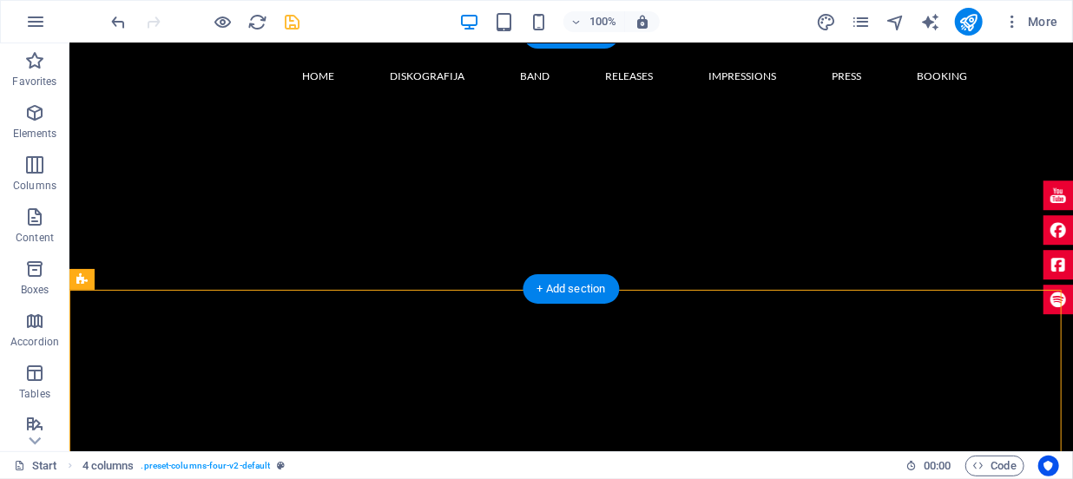
scroll to position [1794, 0]
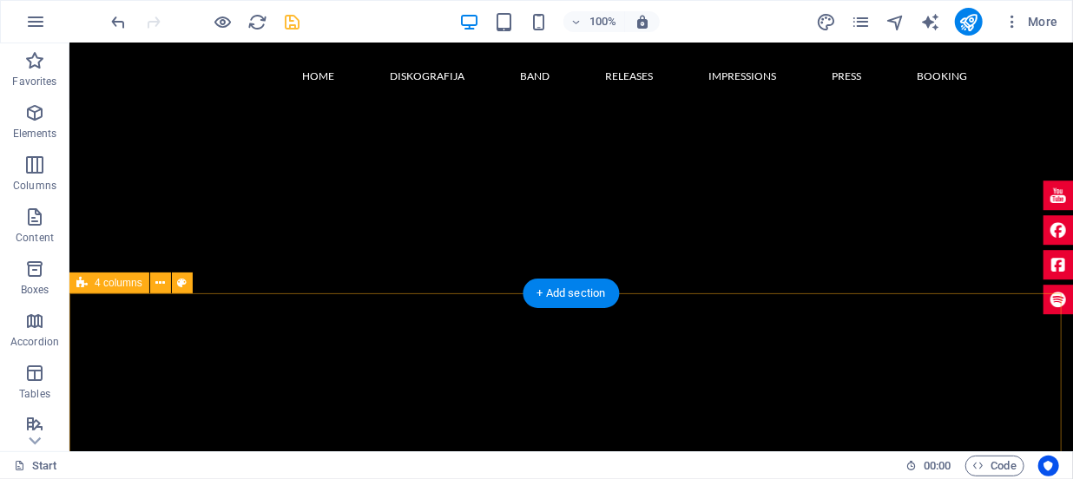
scroll to position [1873, 0]
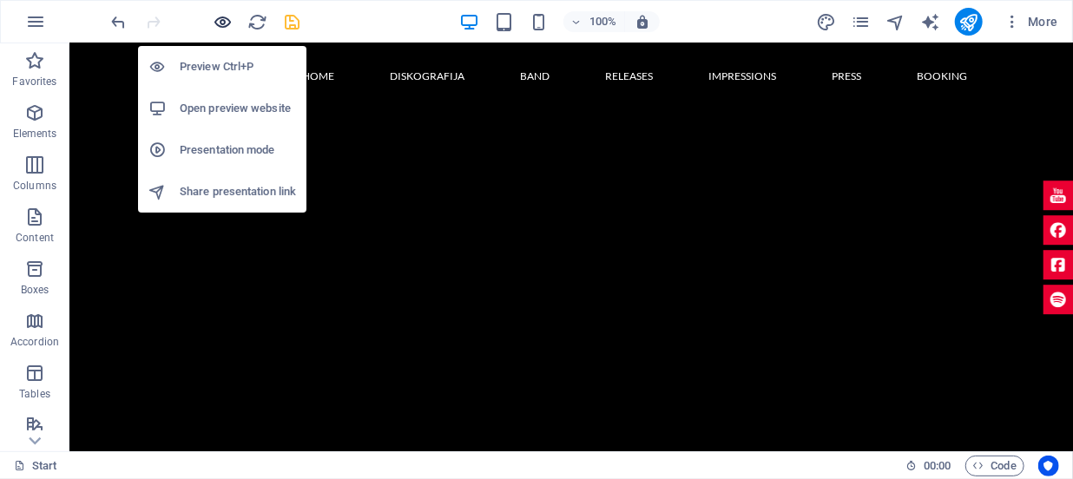
click at [226, 23] on icon "button" at bounding box center [224, 22] width 20 height 20
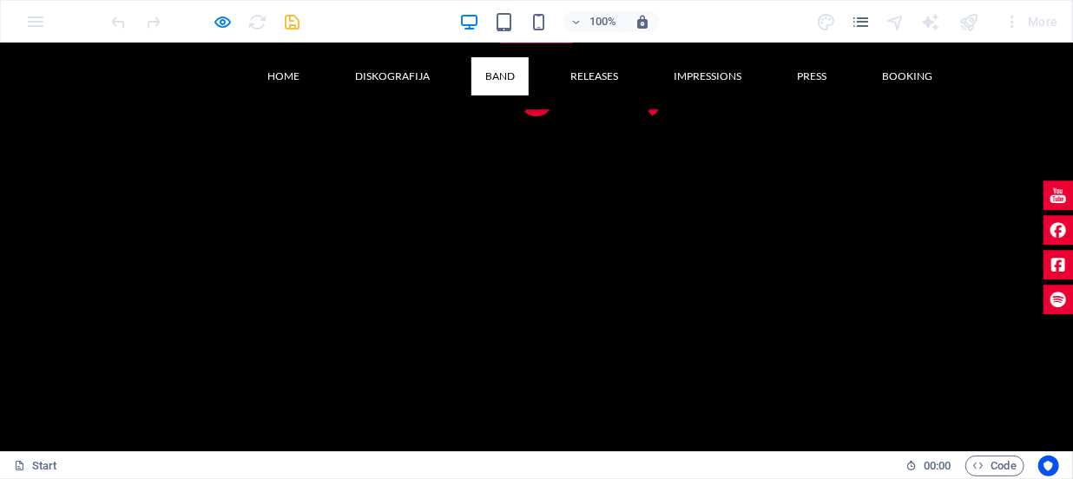
click at [491, 73] on link "Band" at bounding box center [499, 75] width 57 height 38
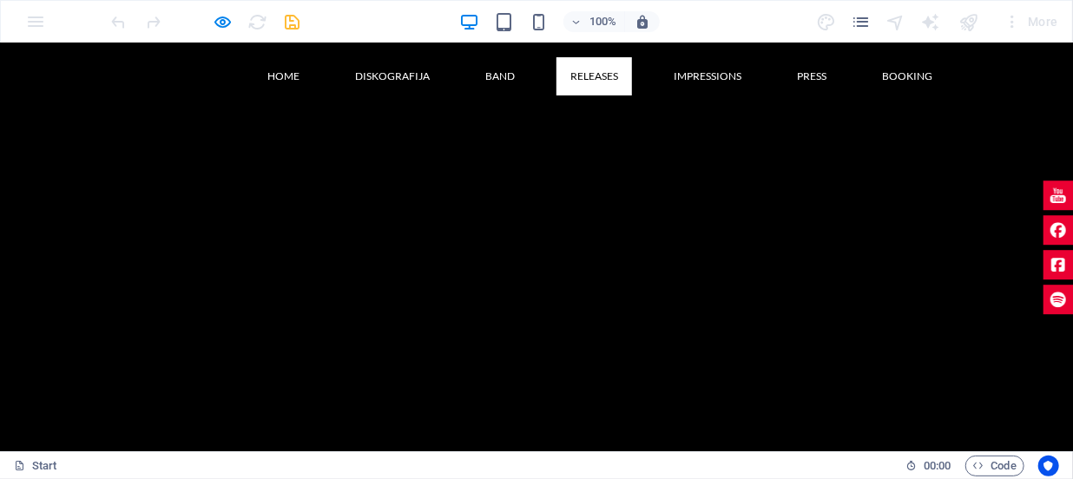
click at [586, 79] on link "Releases" at bounding box center [595, 75] width 76 height 38
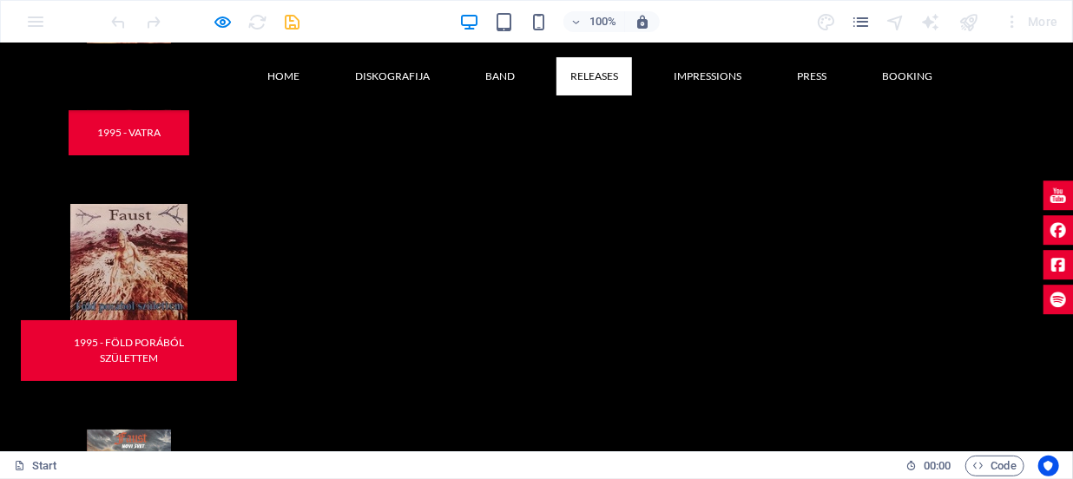
scroll to position [2865, 0]
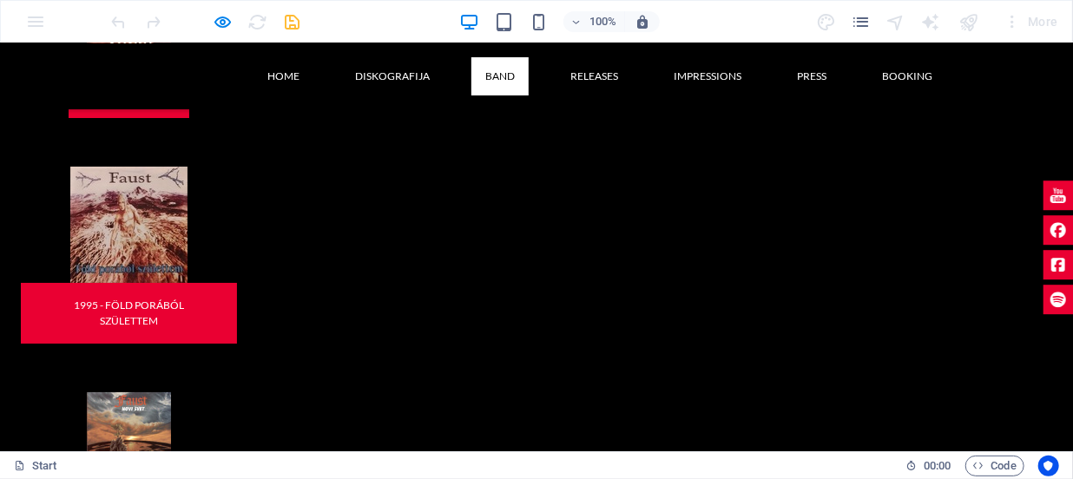
click at [471, 74] on link "Band" at bounding box center [499, 75] width 57 height 38
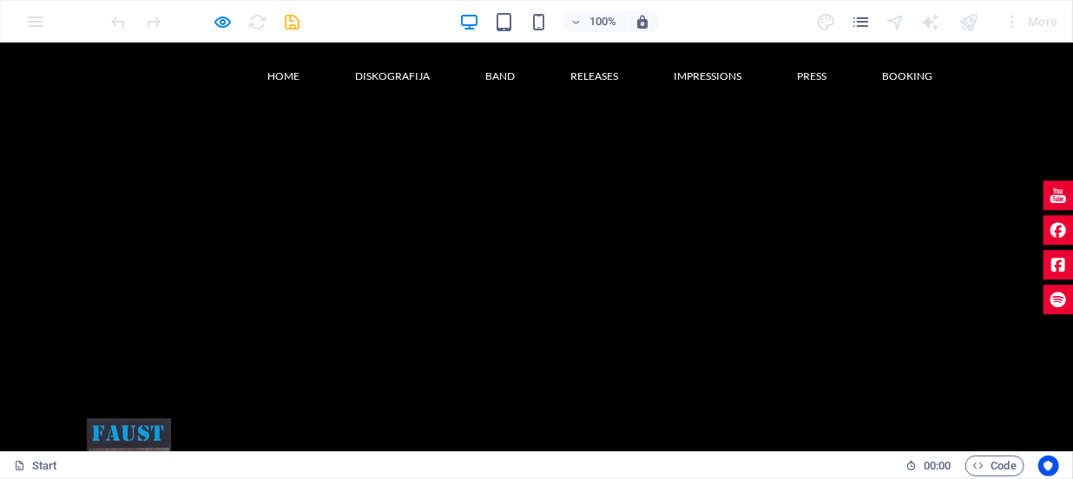
scroll to position [2197, 0]
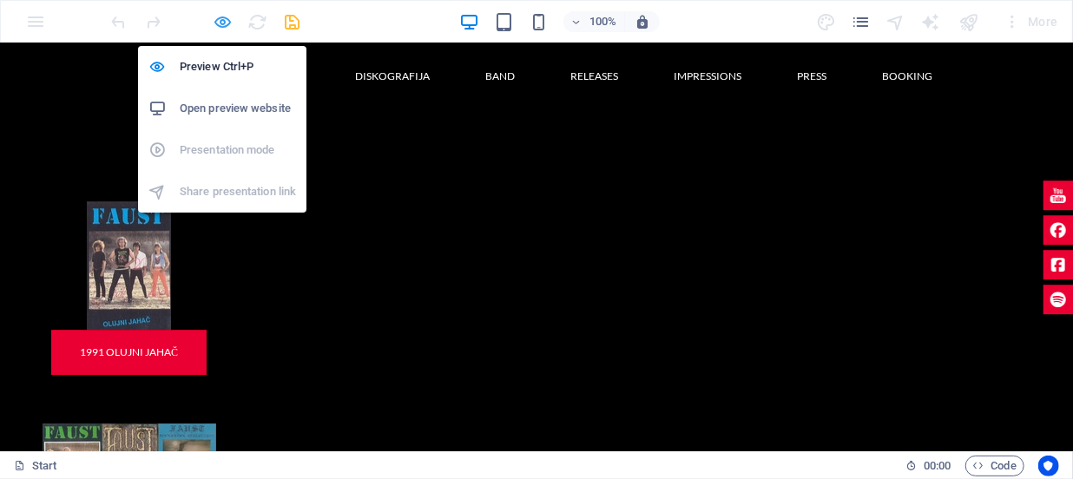
click at [222, 19] on icon "button" at bounding box center [224, 22] width 20 height 20
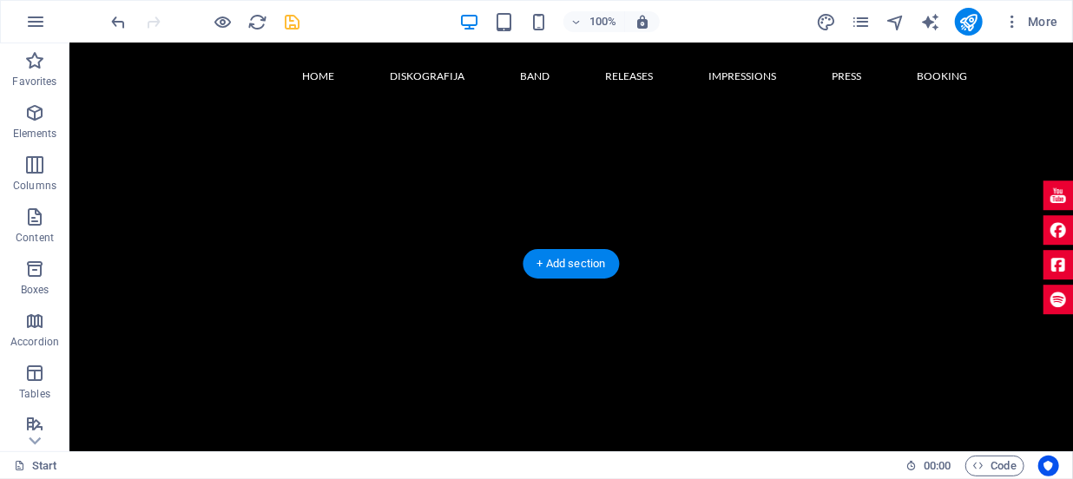
scroll to position [1802, 0]
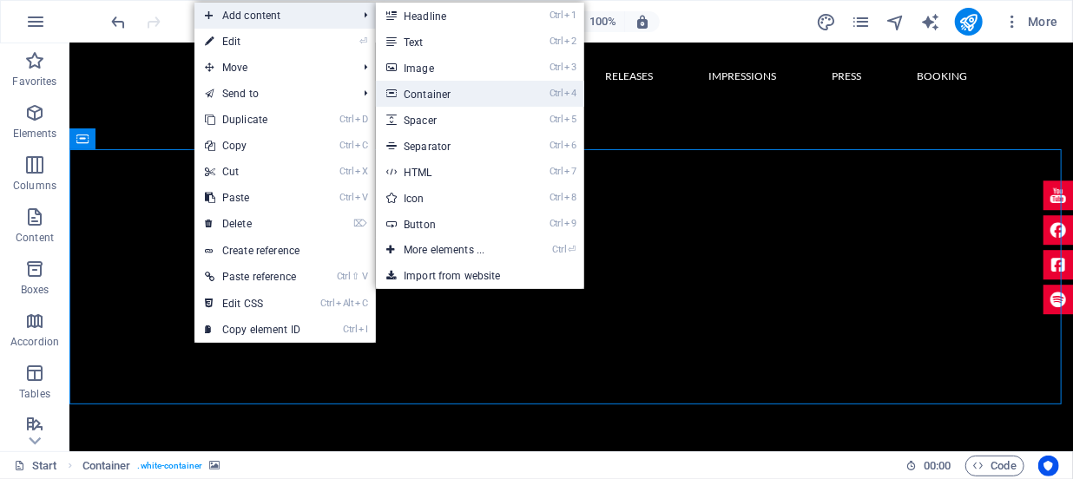
click at [418, 89] on link "Ctrl 4 Container" at bounding box center [447, 94] width 143 height 26
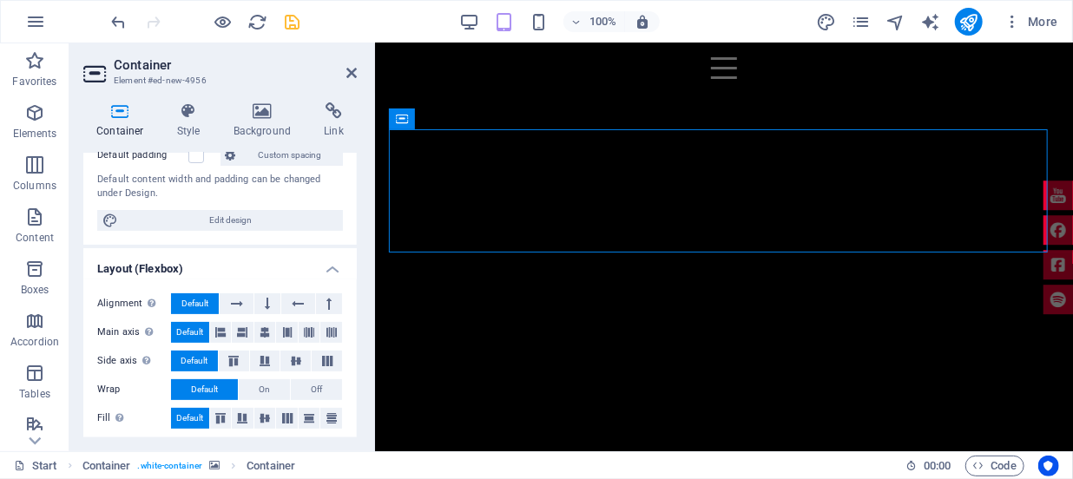
scroll to position [0, 0]
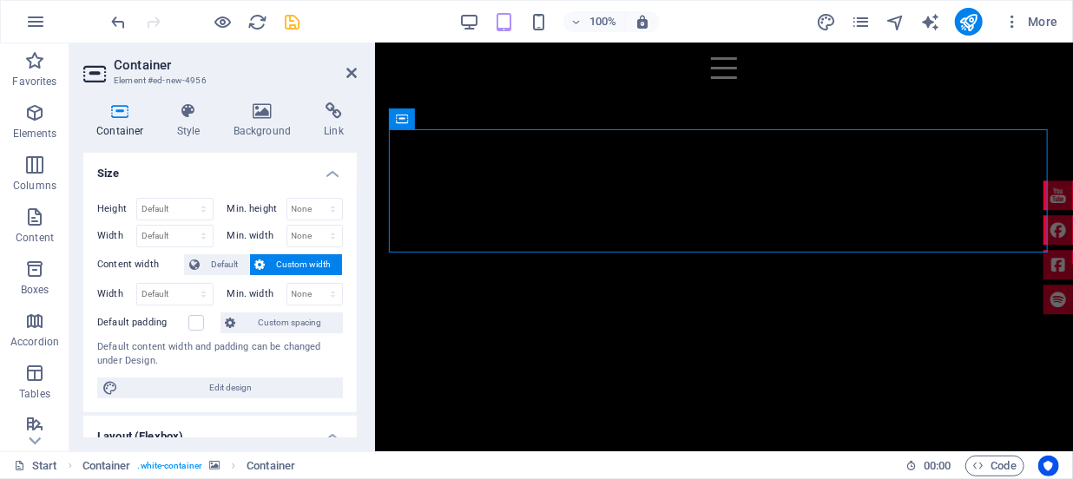
drag, startPoint x: 178, startPoint y: 110, endPoint x: 147, endPoint y: 118, distance: 32.2
click at [147, 118] on icon at bounding box center [120, 110] width 74 height 17
click at [181, 115] on icon at bounding box center [188, 110] width 49 height 17
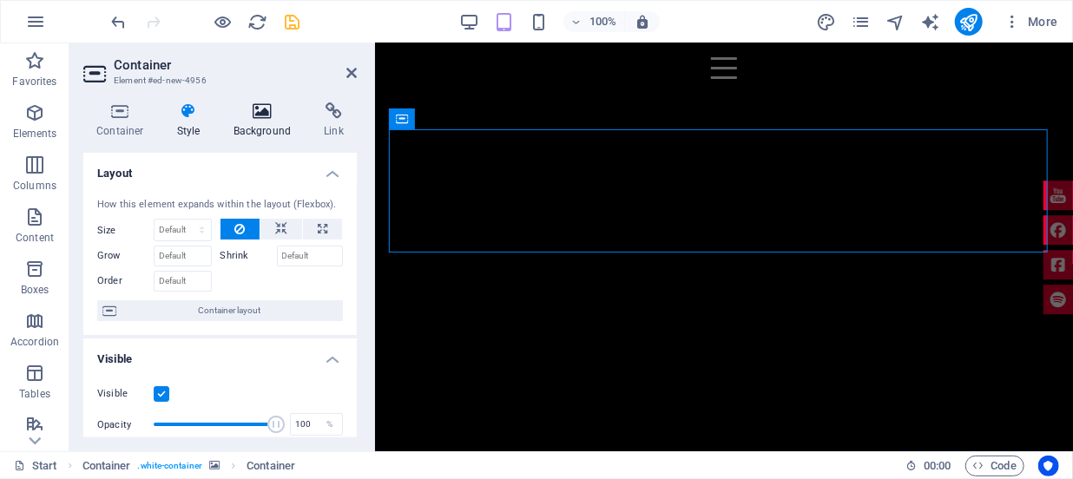
click at [255, 111] on icon at bounding box center [263, 110] width 84 height 17
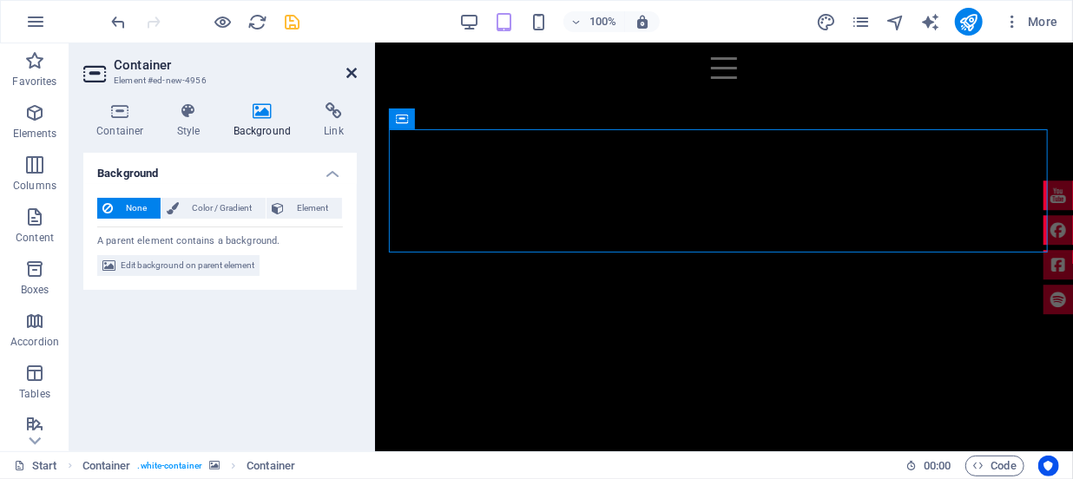
click at [348, 72] on icon at bounding box center [351, 73] width 10 height 14
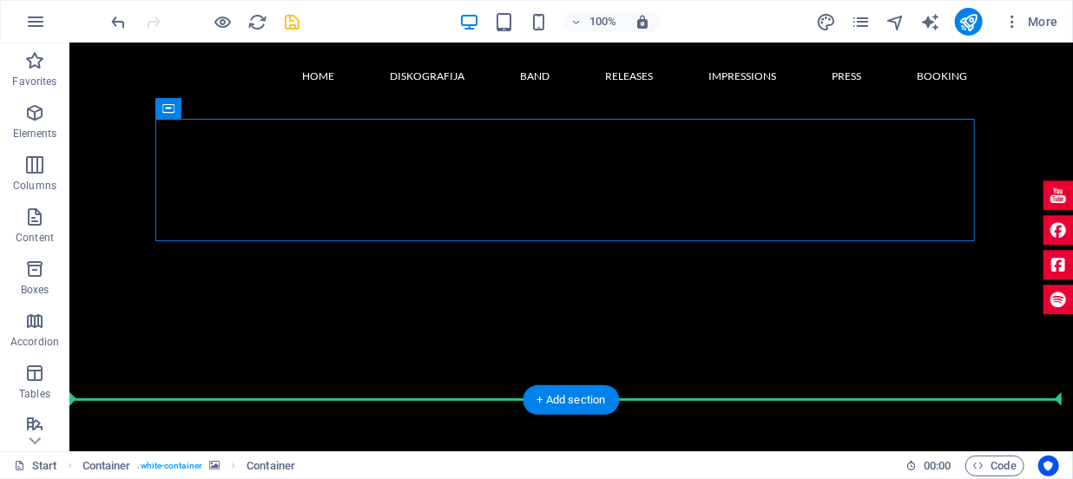
scroll to position [1929, 0]
drag, startPoint x: 279, startPoint y: 189, endPoint x: 656, endPoint y: 283, distance: 388.3
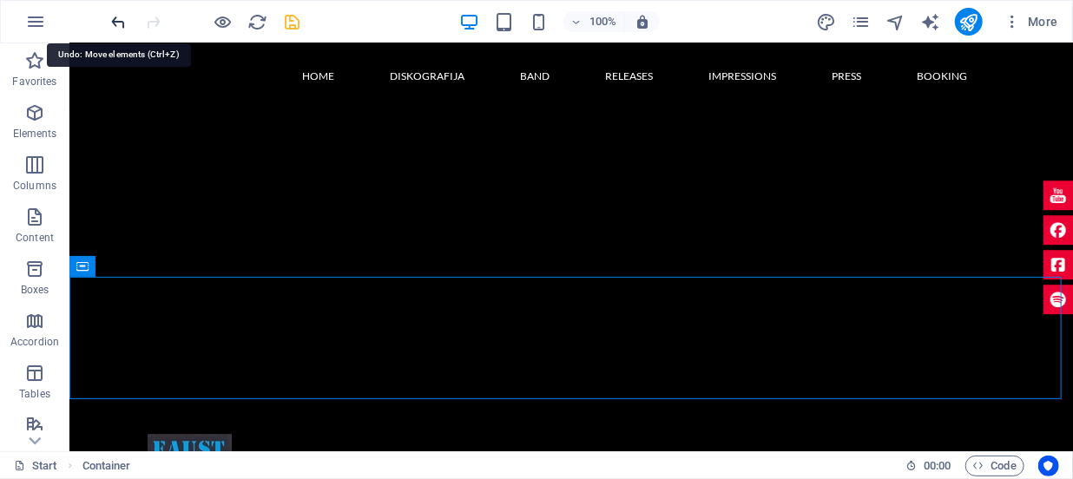
drag, startPoint x: 124, startPoint y: 19, endPoint x: 174, endPoint y: 69, distance: 70.0
click at [124, 19] on icon "undo" at bounding box center [119, 22] width 20 height 20
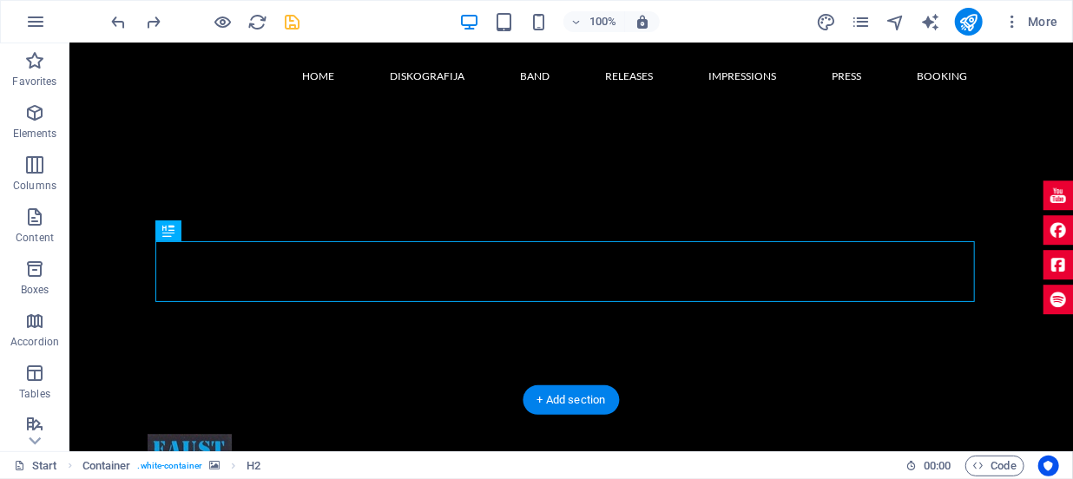
drag, startPoint x: 564, startPoint y: 263, endPoint x: 542, endPoint y: 117, distance: 147.5
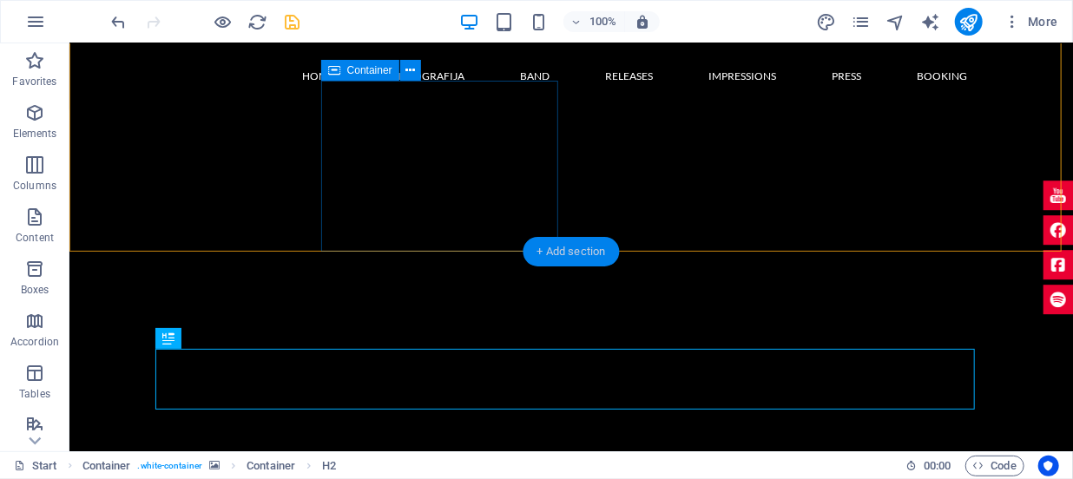
scroll to position [1771, 0]
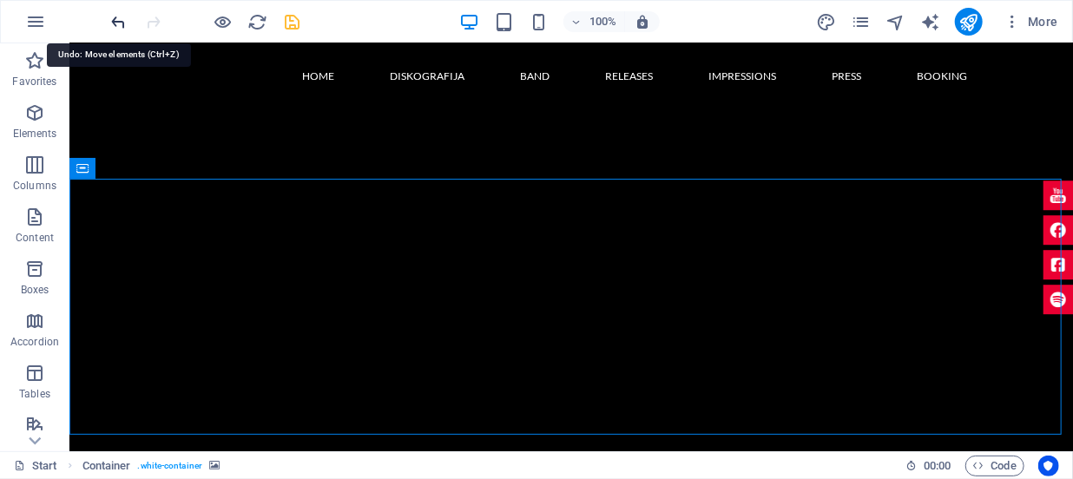
click at [116, 23] on icon "undo" at bounding box center [119, 22] width 20 height 20
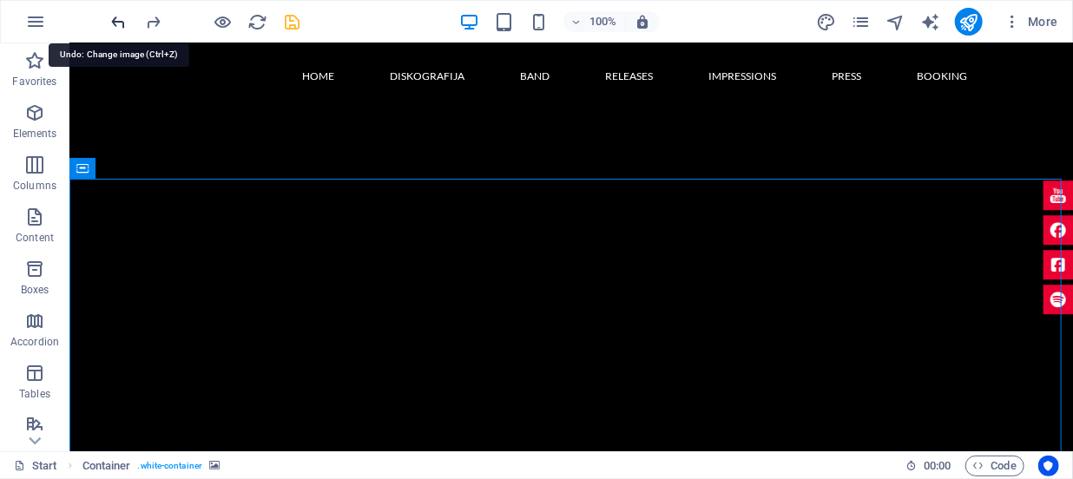
click at [116, 23] on icon "undo" at bounding box center [119, 22] width 20 height 20
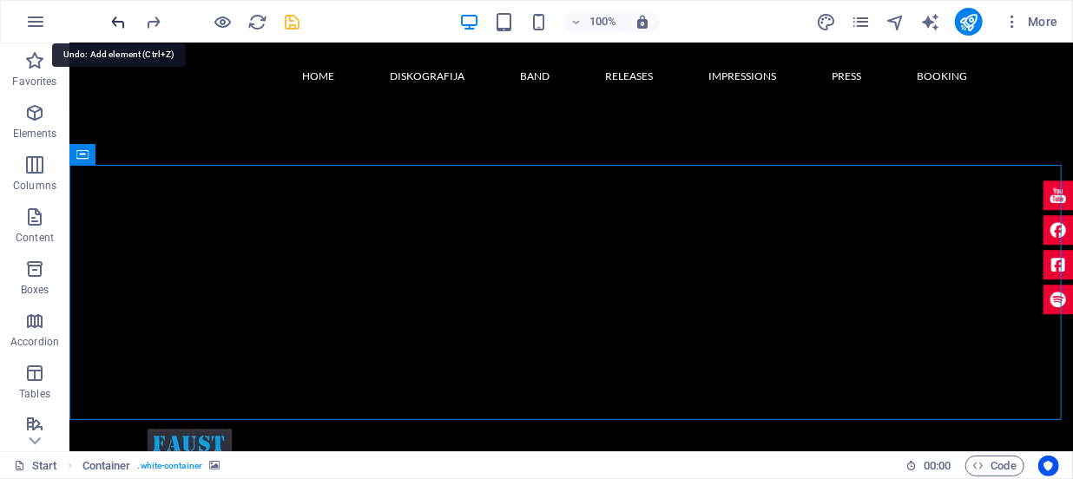
click at [116, 23] on icon "undo" at bounding box center [119, 22] width 20 height 20
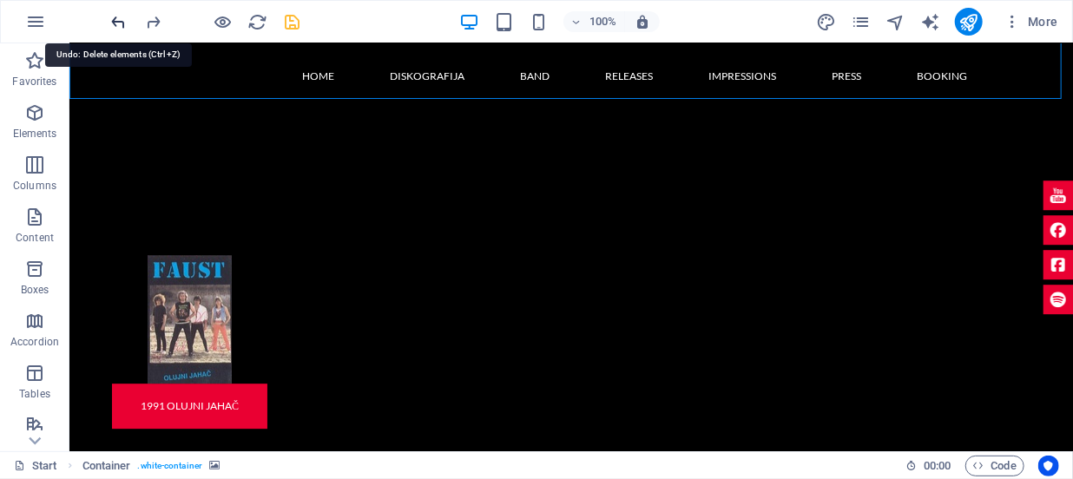
click at [116, 23] on icon "undo" at bounding box center [119, 22] width 20 height 20
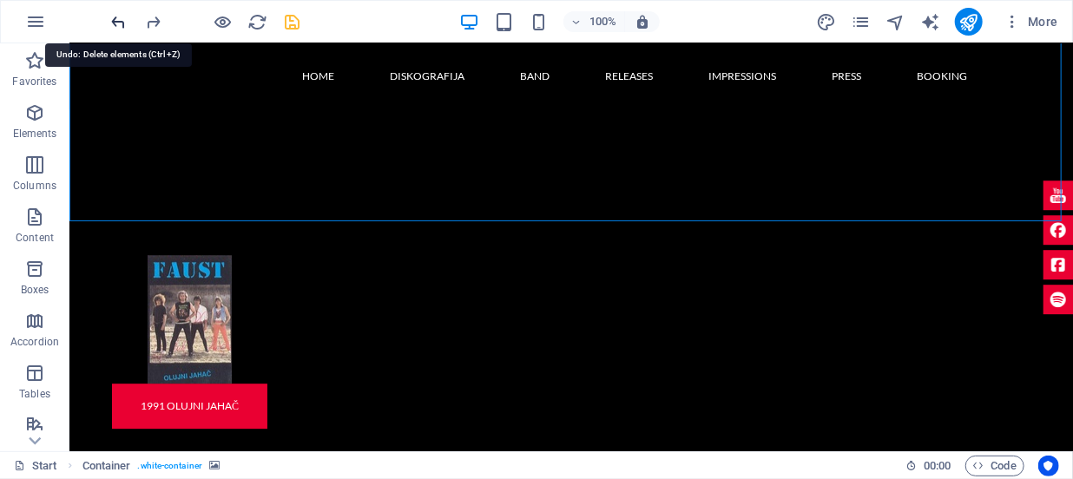
click at [116, 23] on icon "undo" at bounding box center [119, 22] width 20 height 20
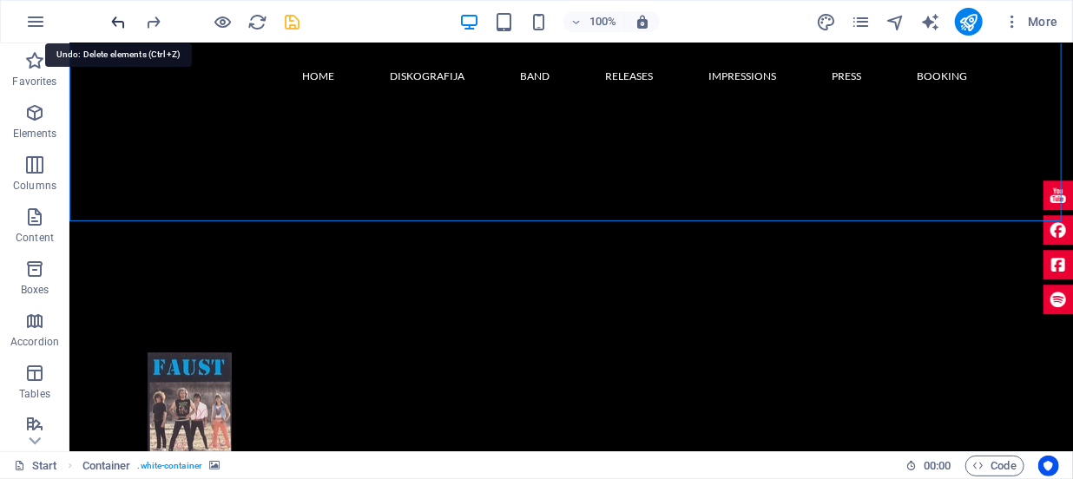
click at [116, 23] on icon "undo" at bounding box center [119, 22] width 20 height 20
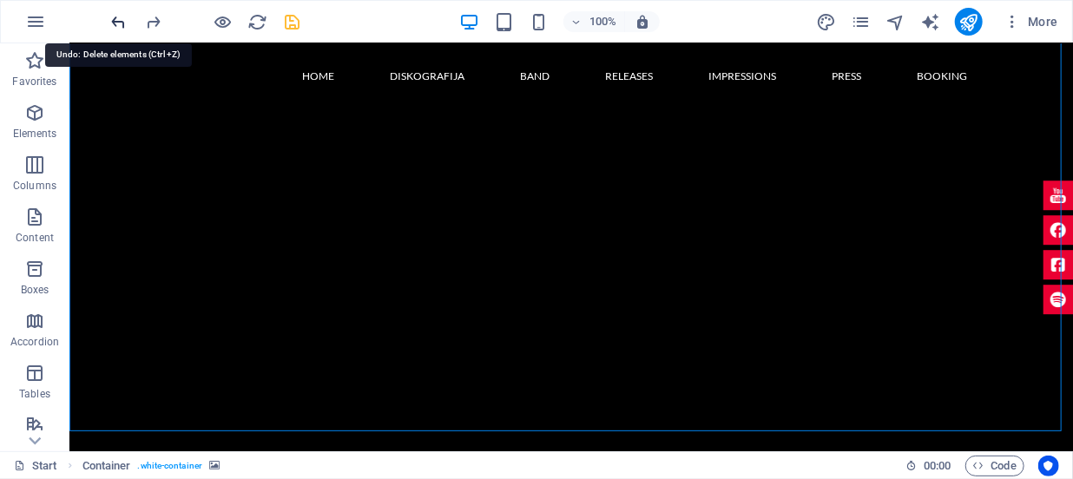
scroll to position [1868, 0]
click at [116, 23] on icon "undo" at bounding box center [119, 22] width 20 height 20
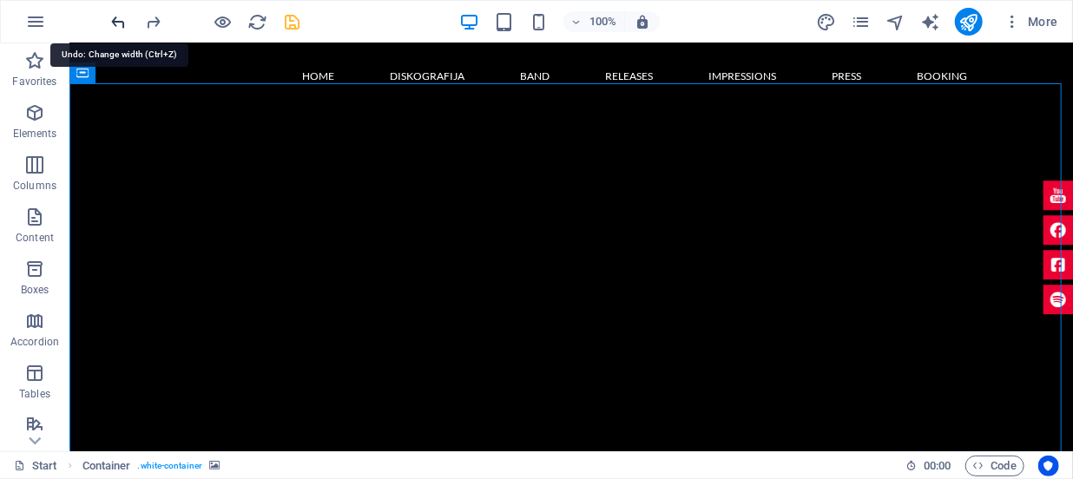
click at [116, 23] on icon "undo" at bounding box center [119, 22] width 20 height 20
click at [118, 20] on icon "undo" at bounding box center [119, 22] width 20 height 20
click at [118, 19] on icon "undo" at bounding box center [119, 22] width 20 height 20
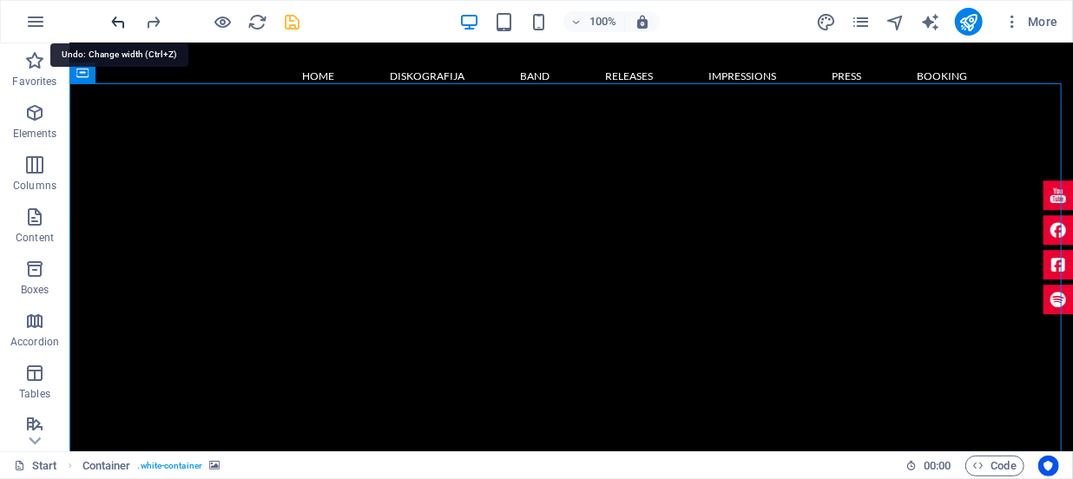
click at [115, 16] on icon "undo" at bounding box center [119, 22] width 20 height 20
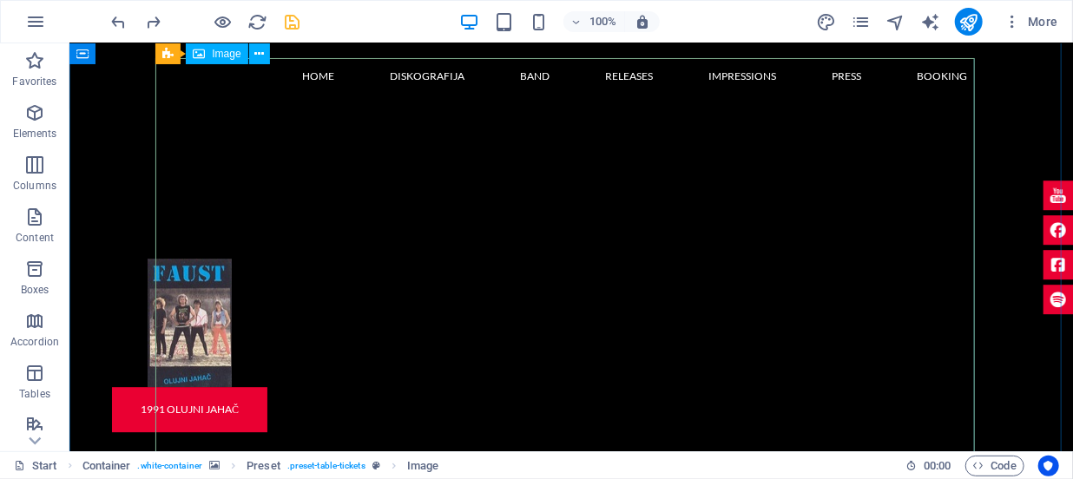
scroll to position [1947, 0]
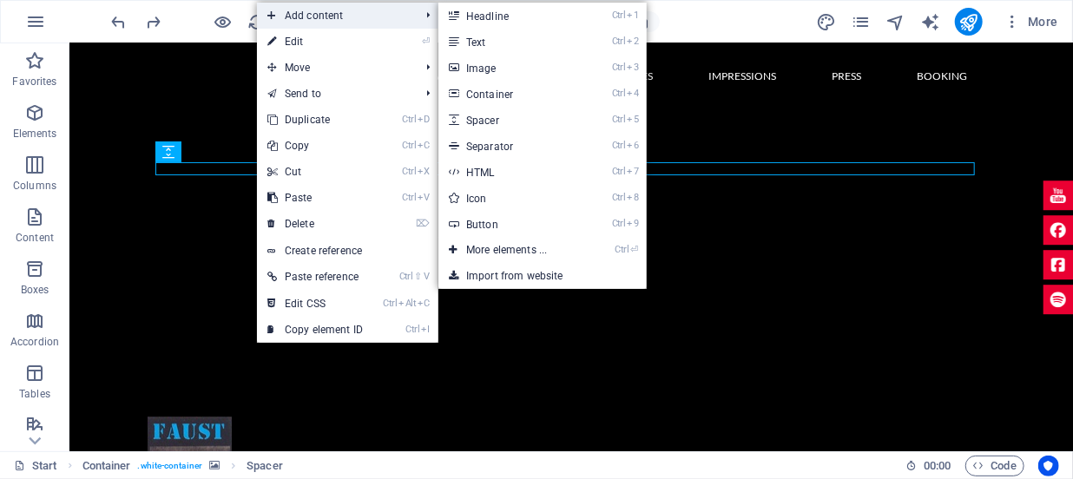
click at [318, 22] on span "Add content" at bounding box center [334, 16] width 155 height 26
click at [488, 101] on link "Ctrl 4 Container" at bounding box center [510, 94] width 143 height 26
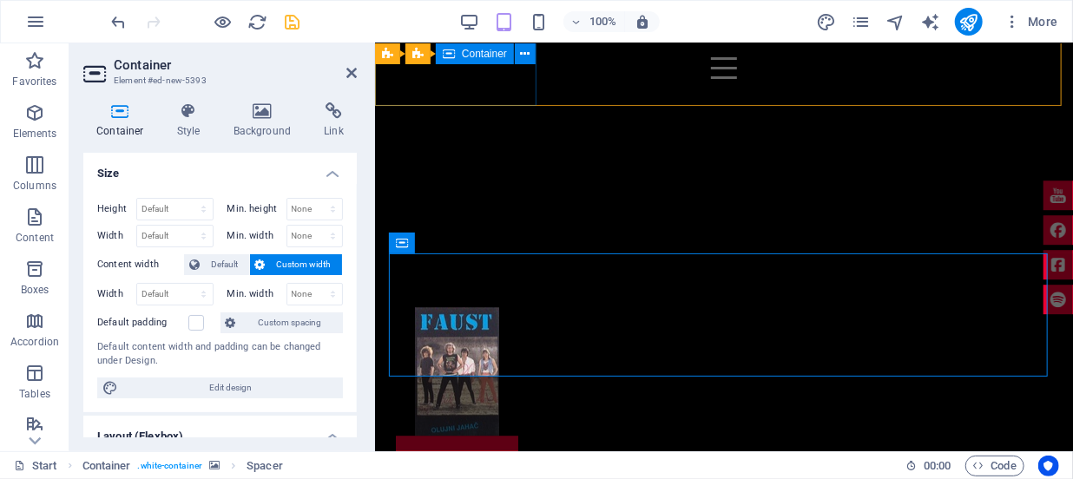
scroll to position [1726, 0]
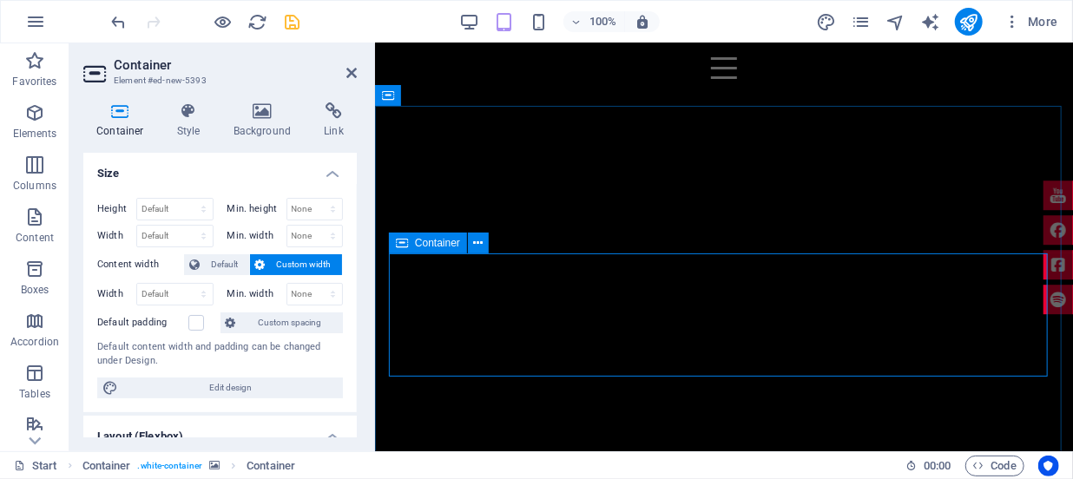
click at [442, 245] on span "Container" at bounding box center [437, 243] width 45 height 10
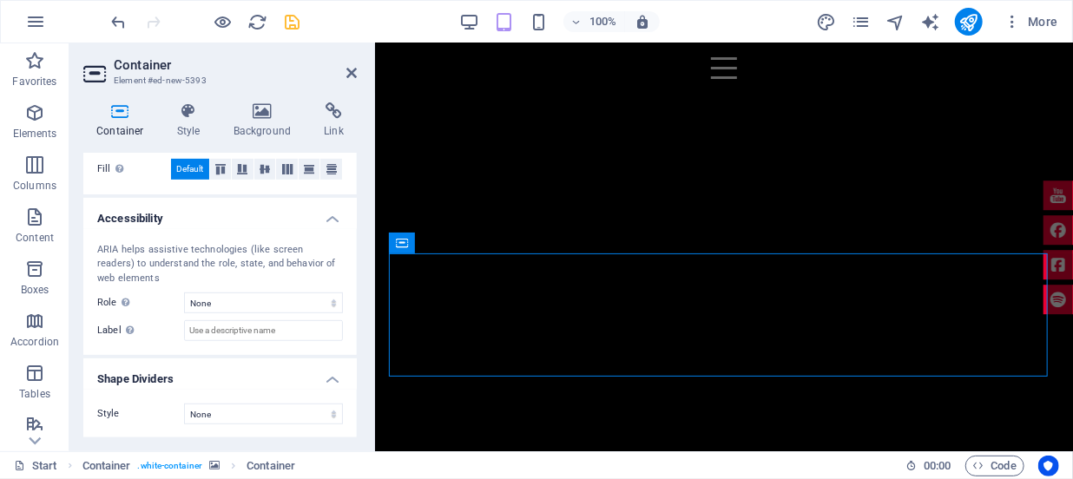
scroll to position [417, 0]
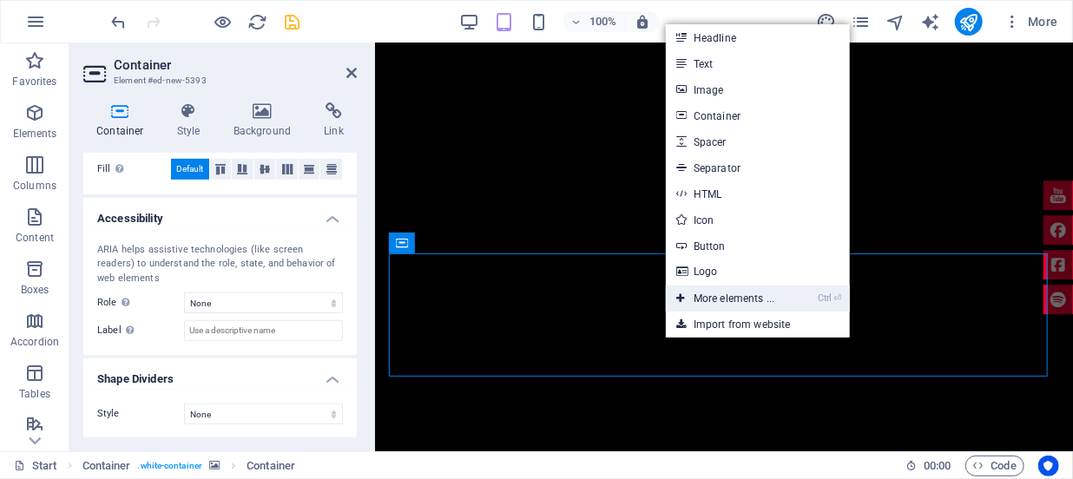
click at [715, 300] on link "Ctrl ⏎ More elements ..." at bounding box center [725, 299] width 119 height 26
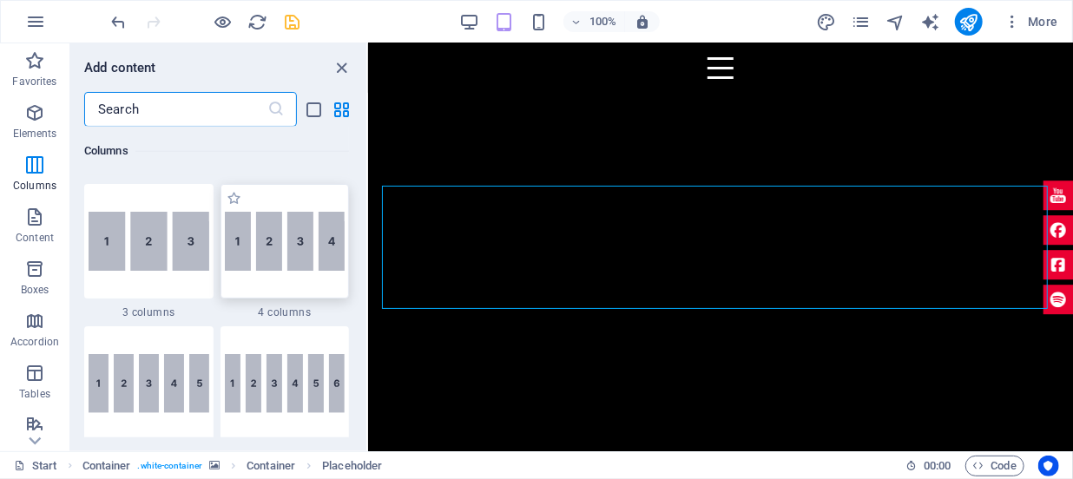
scroll to position [973, 0]
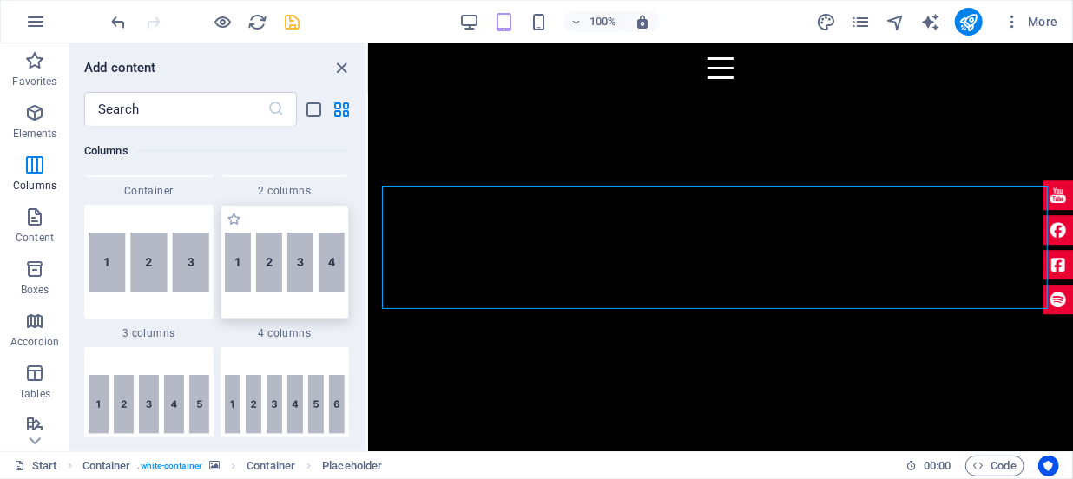
click at [290, 260] on img at bounding box center [285, 262] width 121 height 59
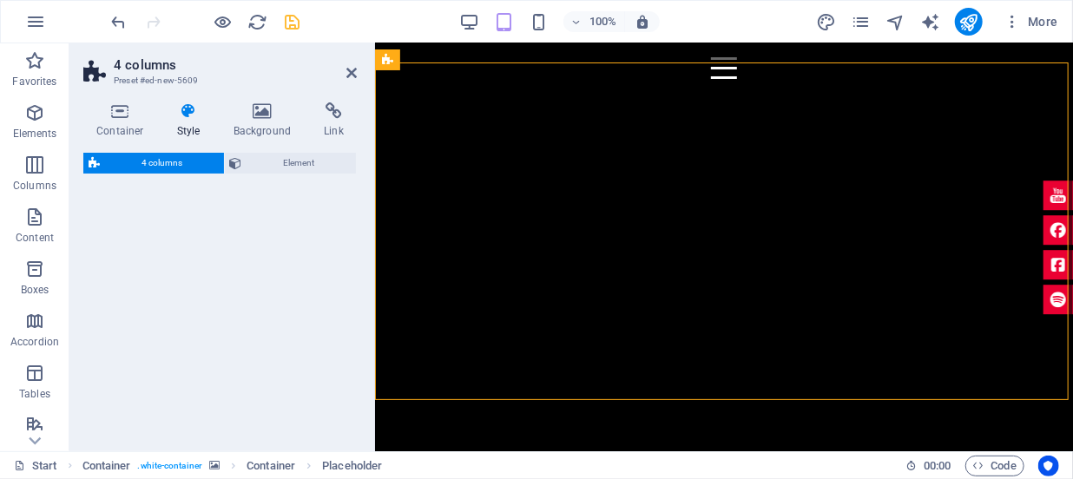
scroll to position [2243, 0]
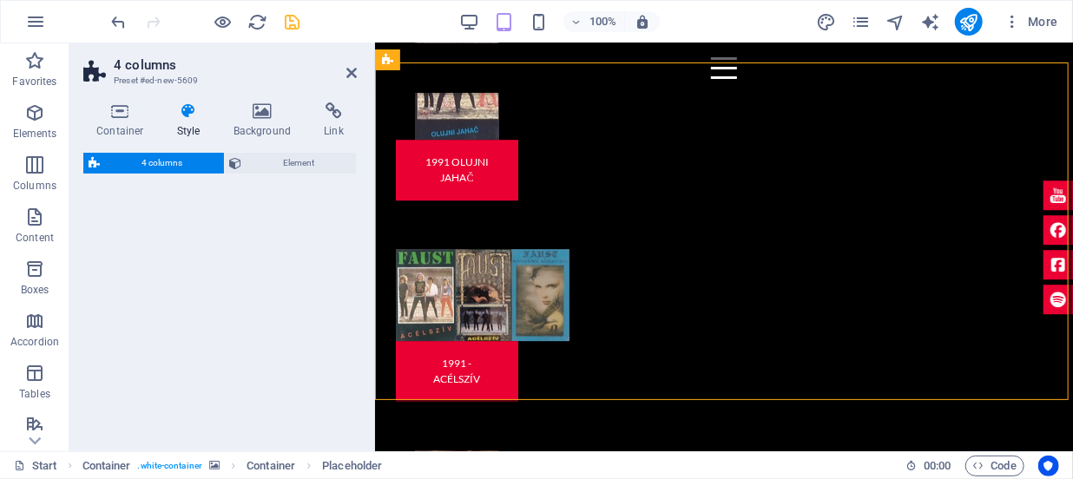
select select "rem"
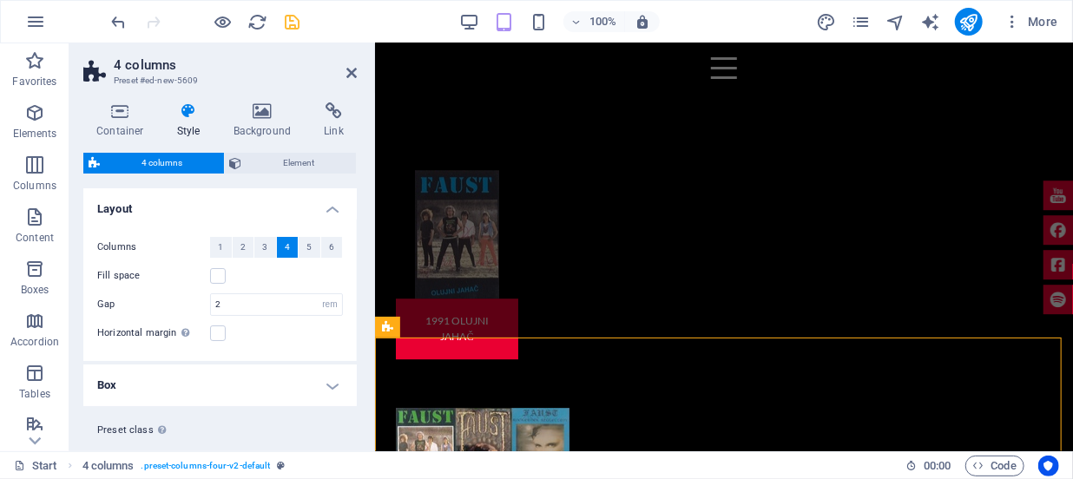
scroll to position [2085, 0]
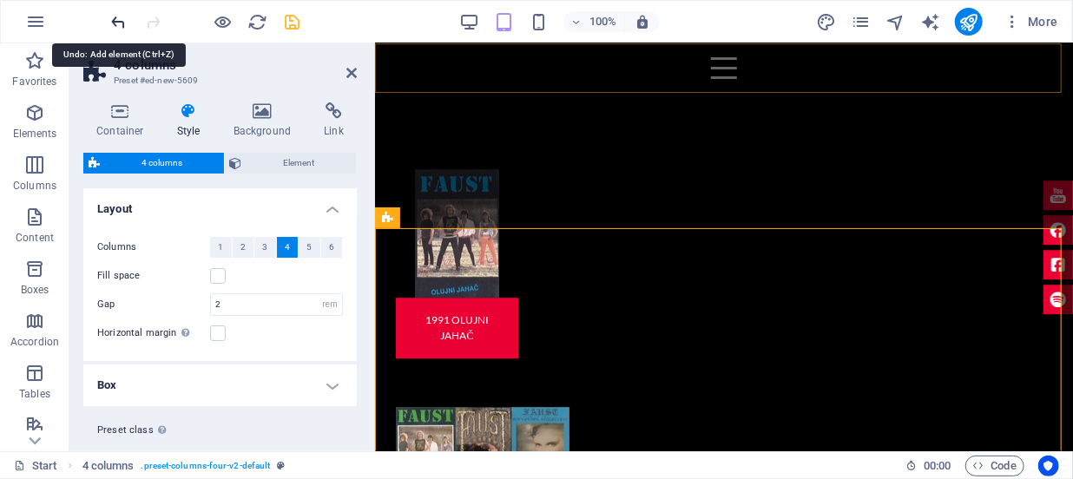
click at [122, 23] on icon "undo" at bounding box center [119, 22] width 20 height 20
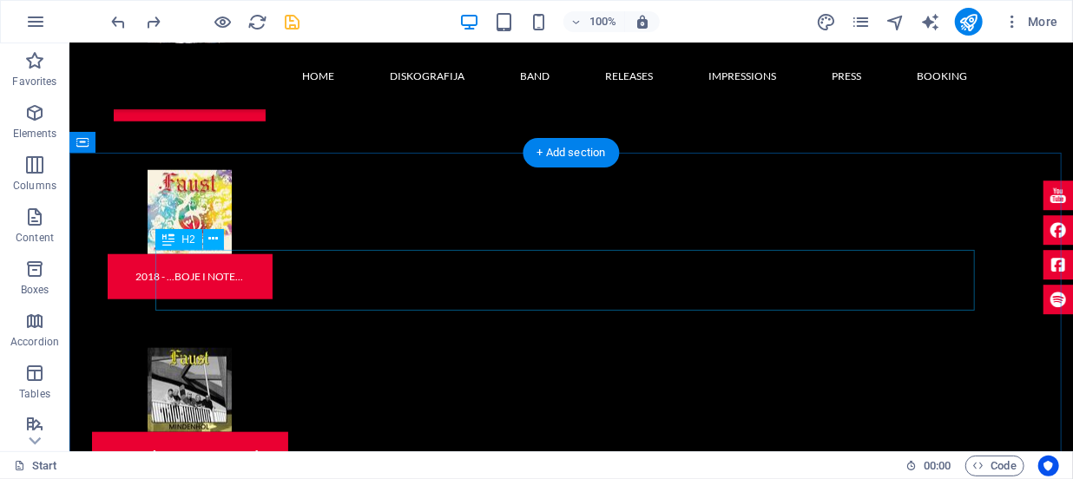
scroll to position [3610, 0]
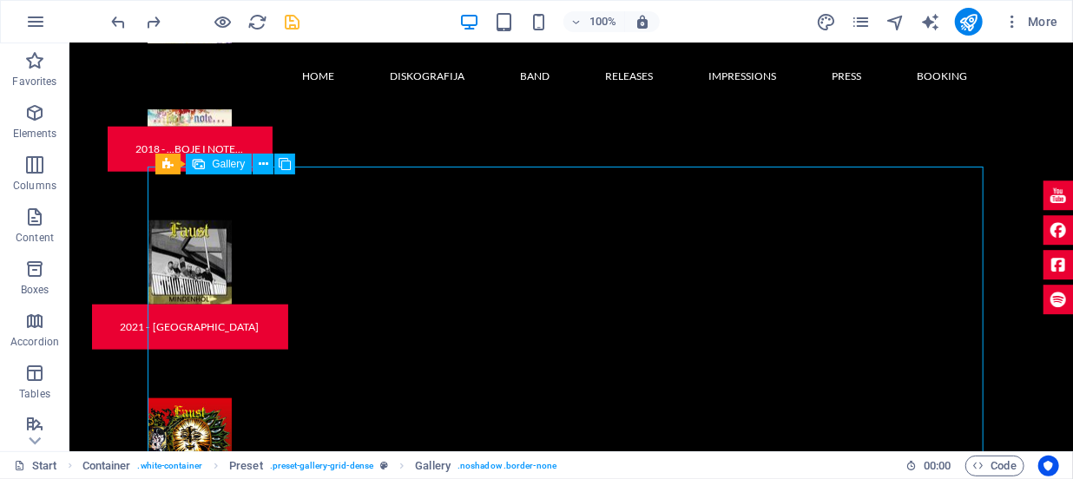
scroll to position [3768, 0]
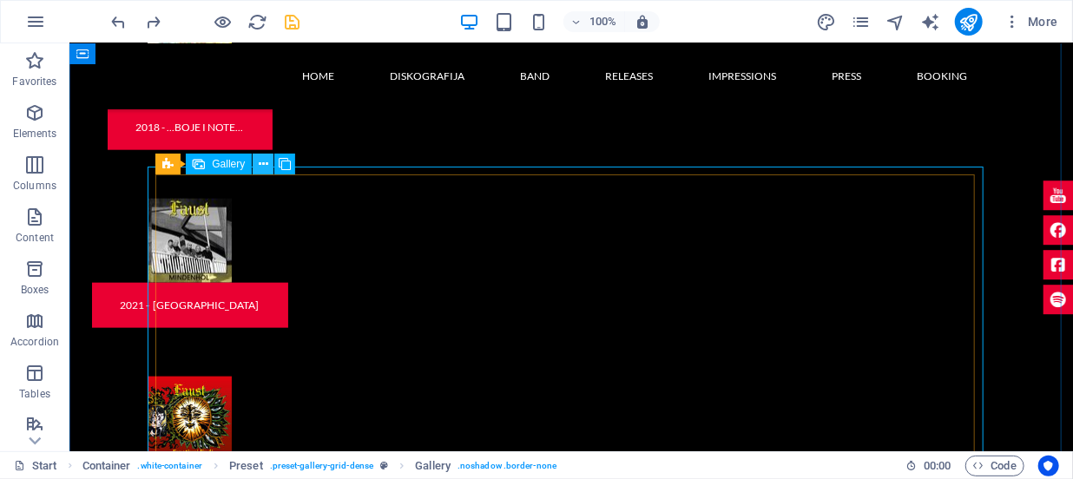
click at [267, 164] on icon at bounding box center [264, 164] width 10 height 18
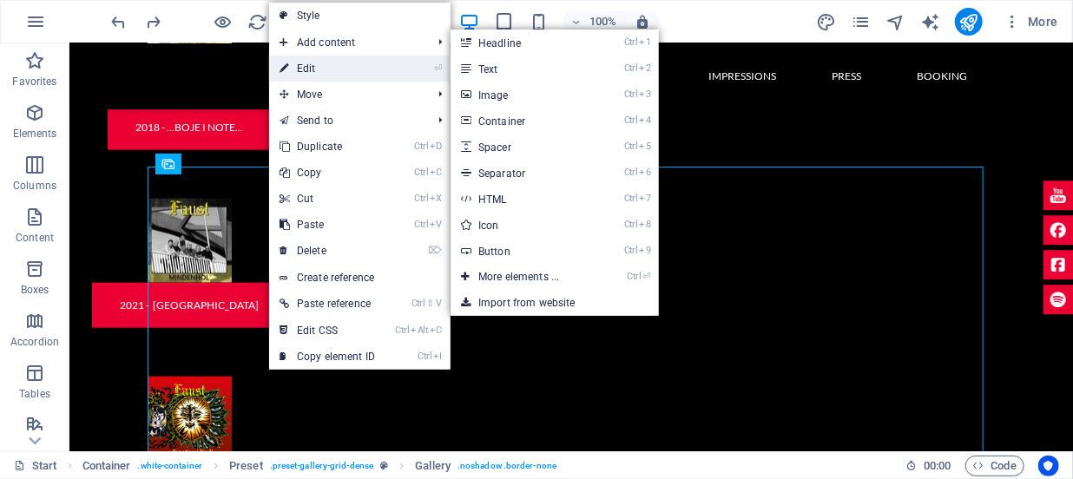
click at [313, 69] on link "⏎ Edit" at bounding box center [327, 69] width 116 height 26
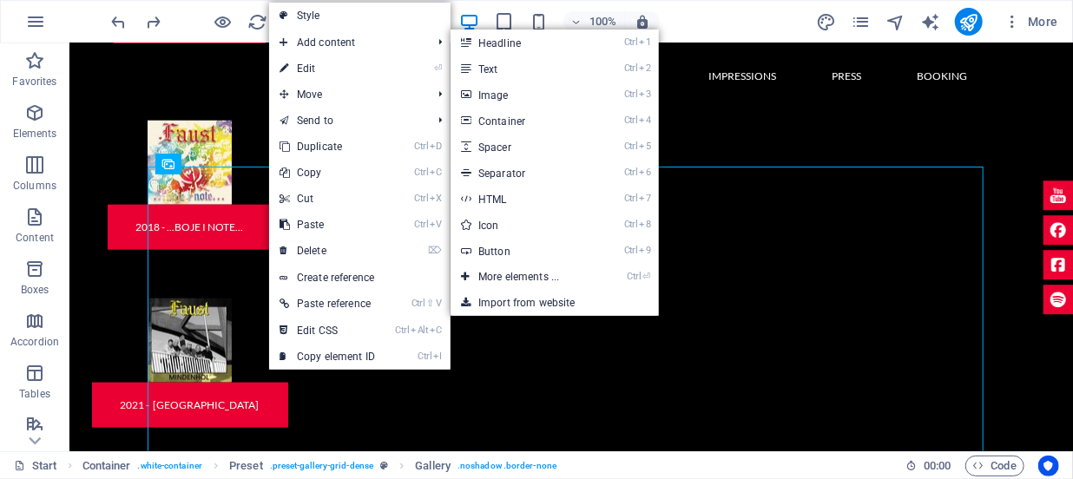
select select "4"
select select "px"
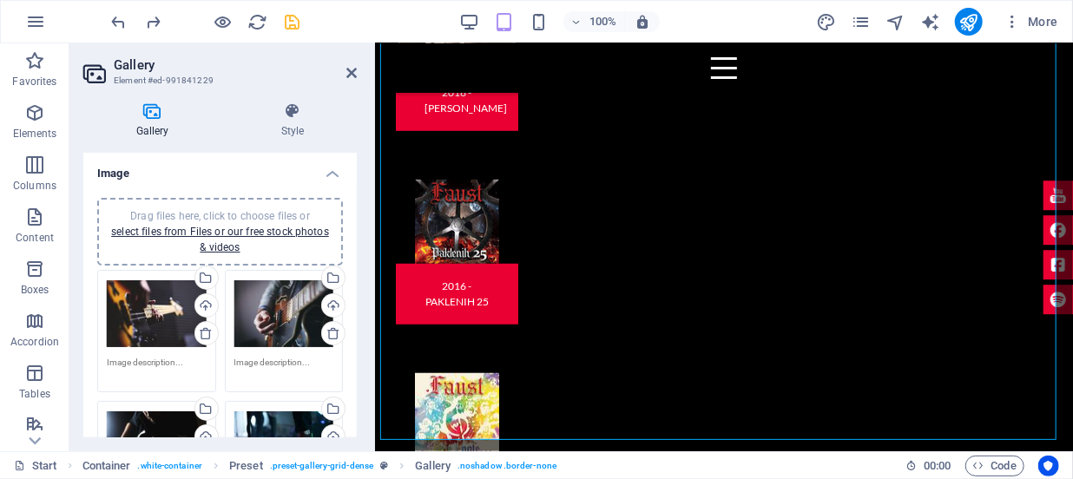
scroll to position [0, 0]
click at [301, 114] on icon at bounding box center [292, 110] width 129 height 17
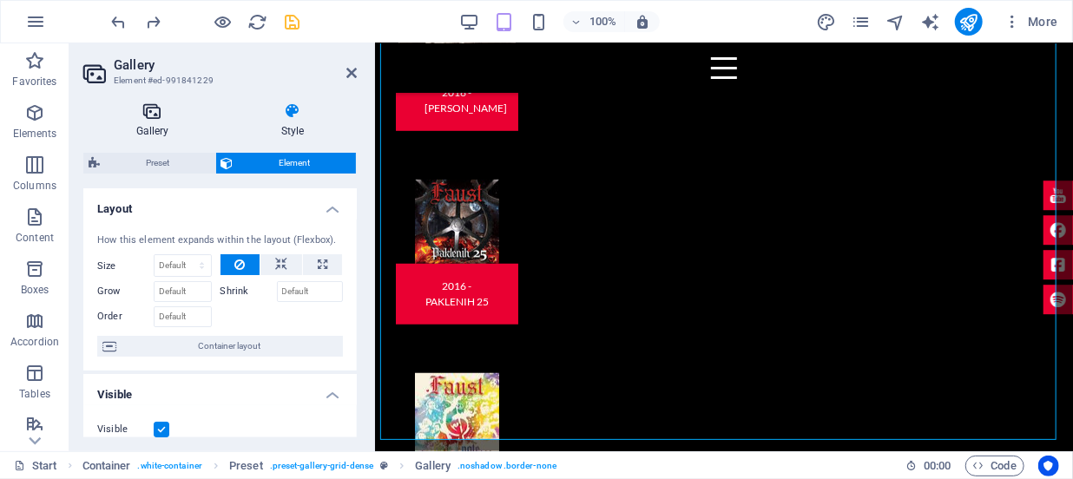
click at [155, 115] on icon at bounding box center [152, 110] width 138 height 17
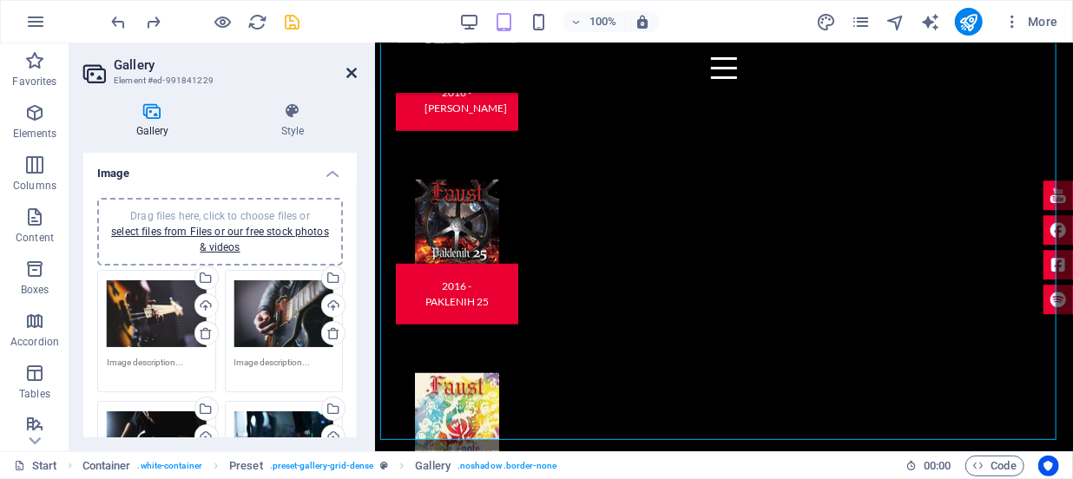
drag, startPoint x: 348, startPoint y: 72, endPoint x: 368, endPoint y: 168, distance: 97.6
click at [348, 72] on icon at bounding box center [351, 73] width 10 height 14
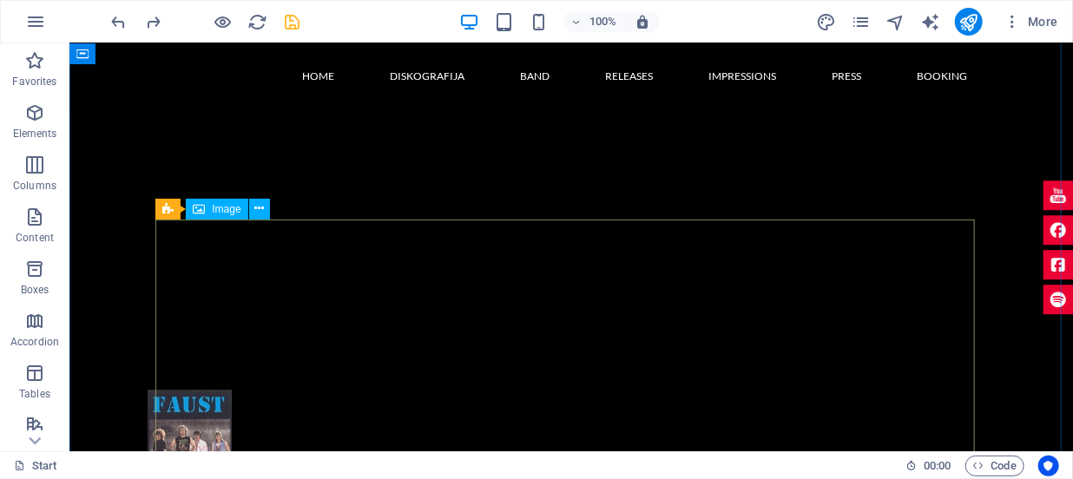
scroll to position [1947, 0]
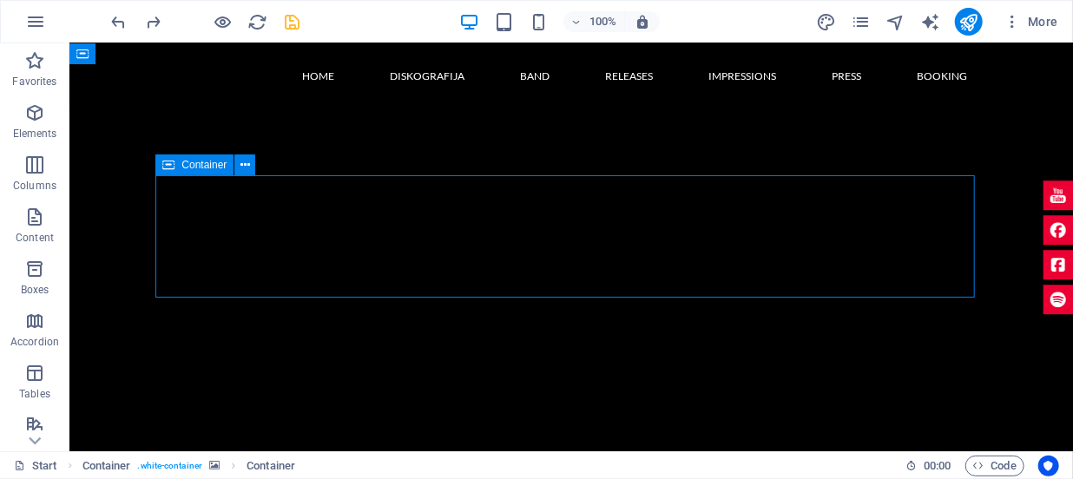
scroll to position [1930, 0]
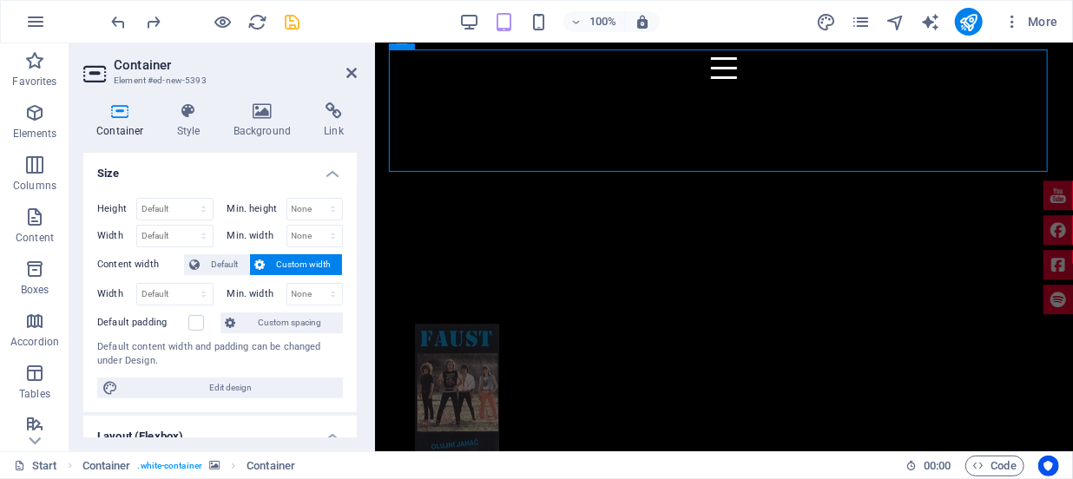
click at [360, 72] on aside "Container Element #ed-new-5393 Container Style Background Link Size Height Defa…" at bounding box center [222, 247] width 306 height 408
click at [339, 75] on header "Container Element #ed-new-5393" at bounding box center [220, 65] width 274 height 45
drag, startPoint x: 348, startPoint y: 78, endPoint x: 181, endPoint y: 0, distance: 184.1
click at [348, 78] on icon at bounding box center [351, 73] width 10 height 14
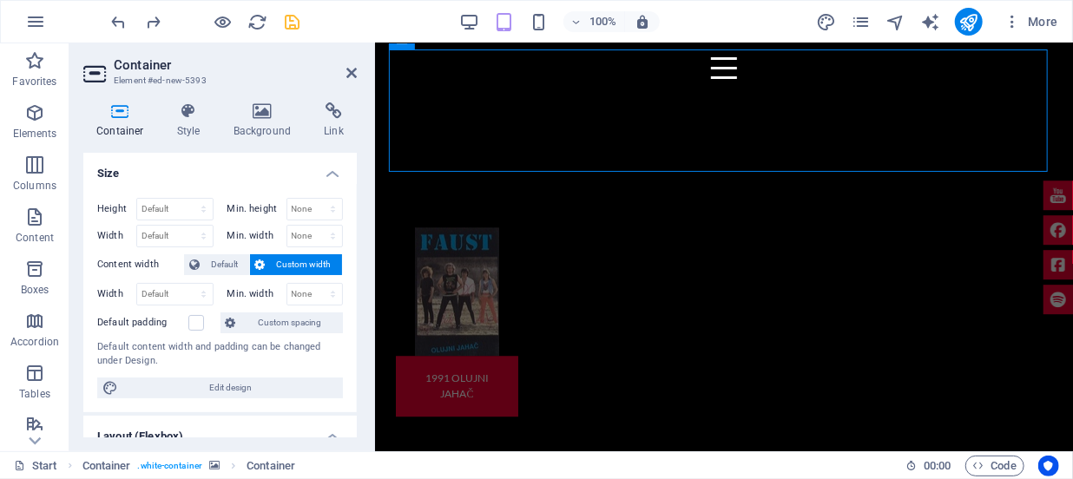
scroll to position [1955, 0]
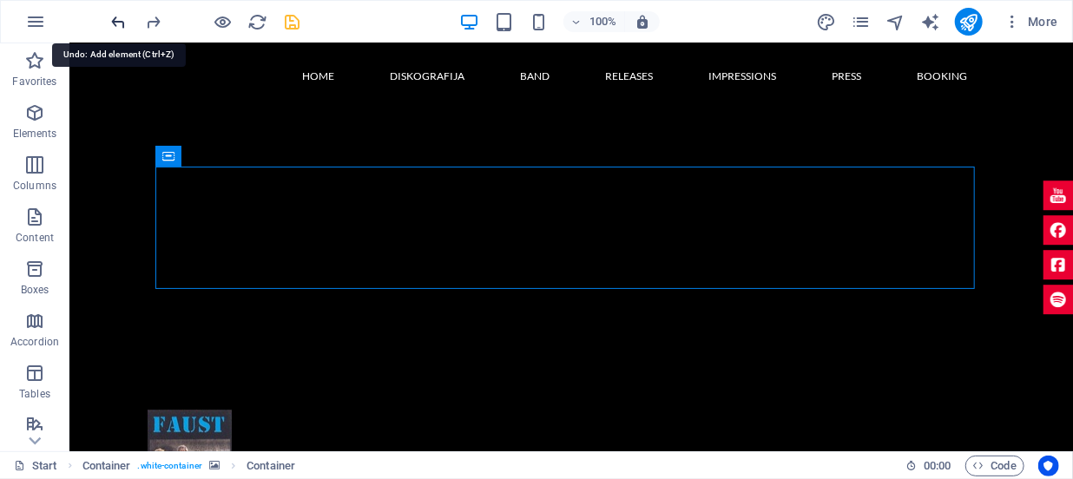
click at [115, 24] on icon "undo" at bounding box center [119, 22] width 20 height 20
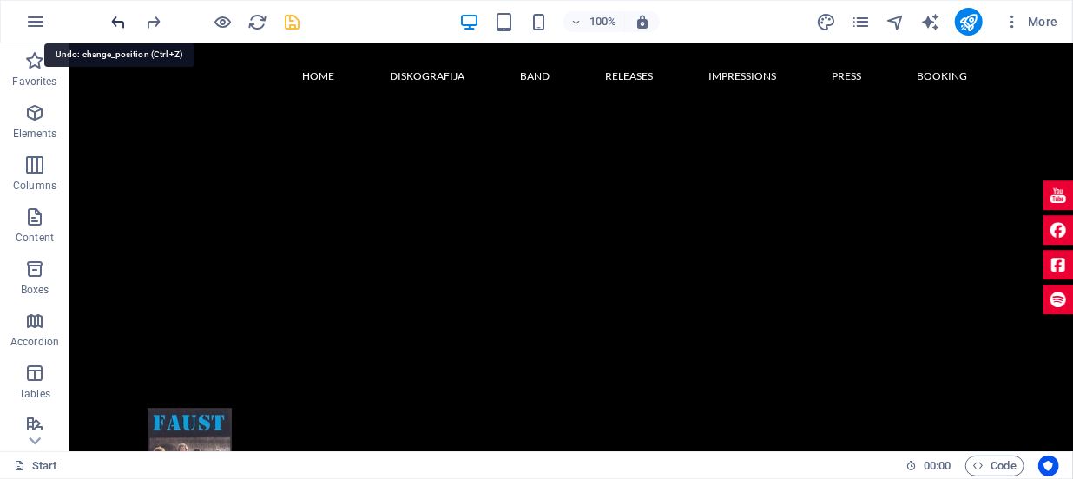
click at [115, 24] on icon "undo" at bounding box center [119, 22] width 20 height 20
click at [118, 23] on icon "undo" at bounding box center [119, 22] width 20 height 20
click at [119, 23] on icon "undo" at bounding box center [119, 22] width 20 height 20
click at [120, 23] on icon "undo" at bounding box center [119, 22] width 20 height 20
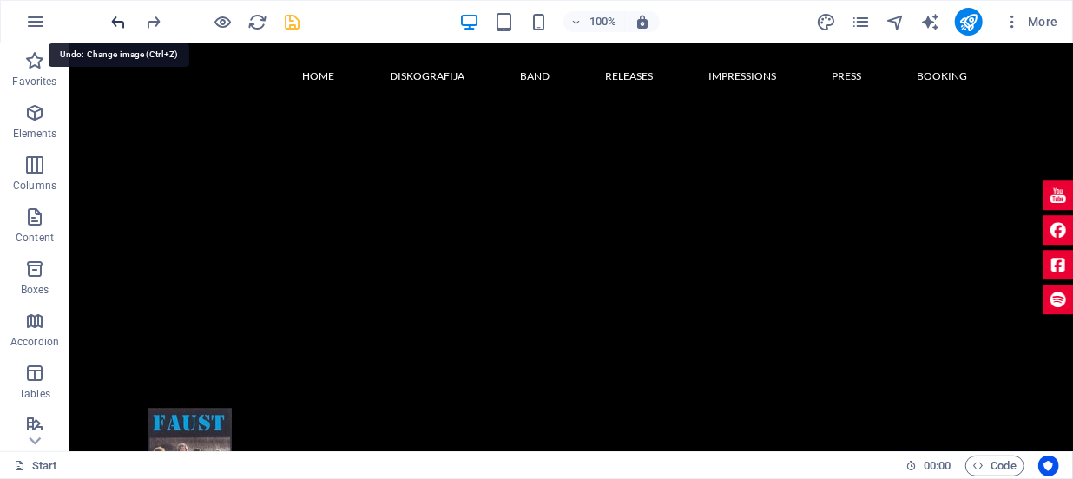
click at [120, 23] on icon "undo" at bounding box center [119, 22] width 20 height 20
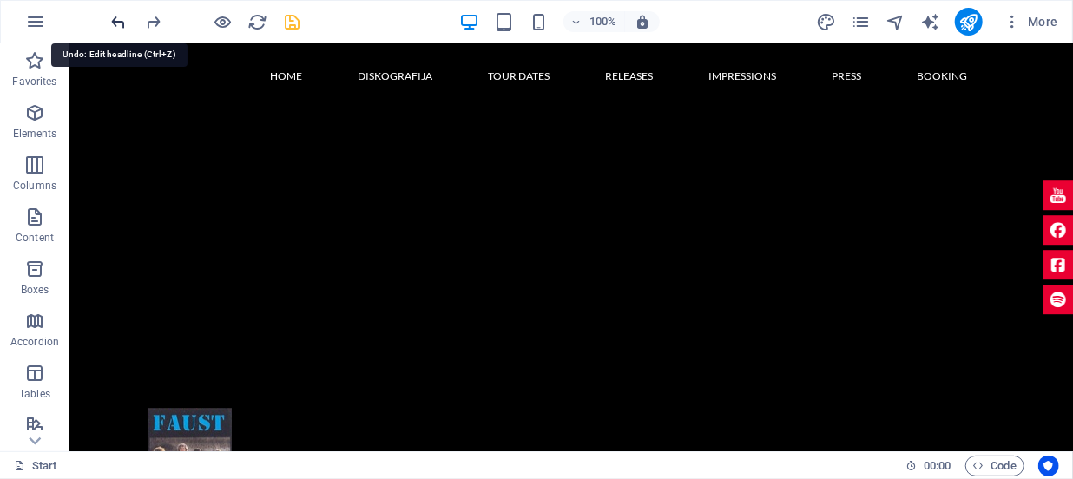
click at [121, 23] on icon "undo" at bounding box center [119, 22] width 20 height 20
click at [123, 23] on icon "undo" at bounding box center [119, 22] width 20 height 20
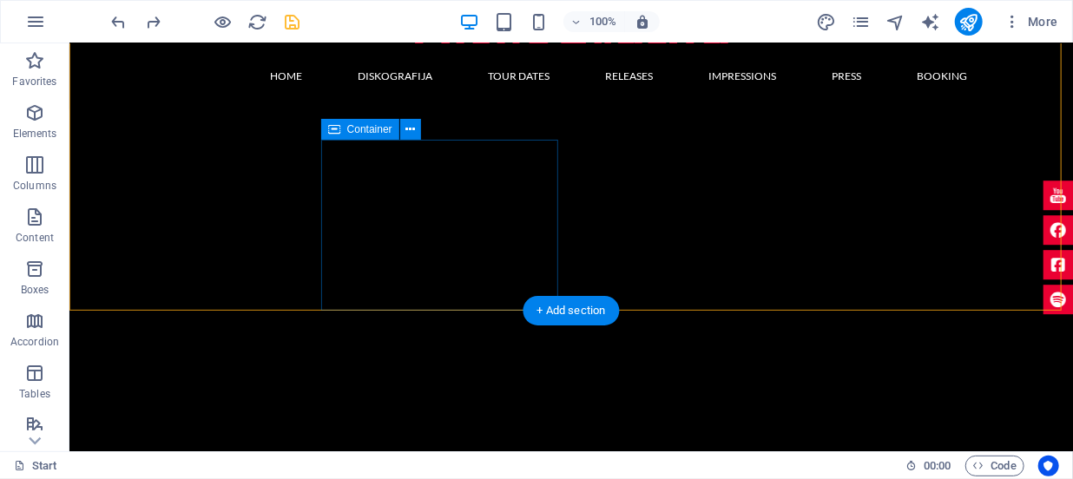
scroll to position [1719, 0]
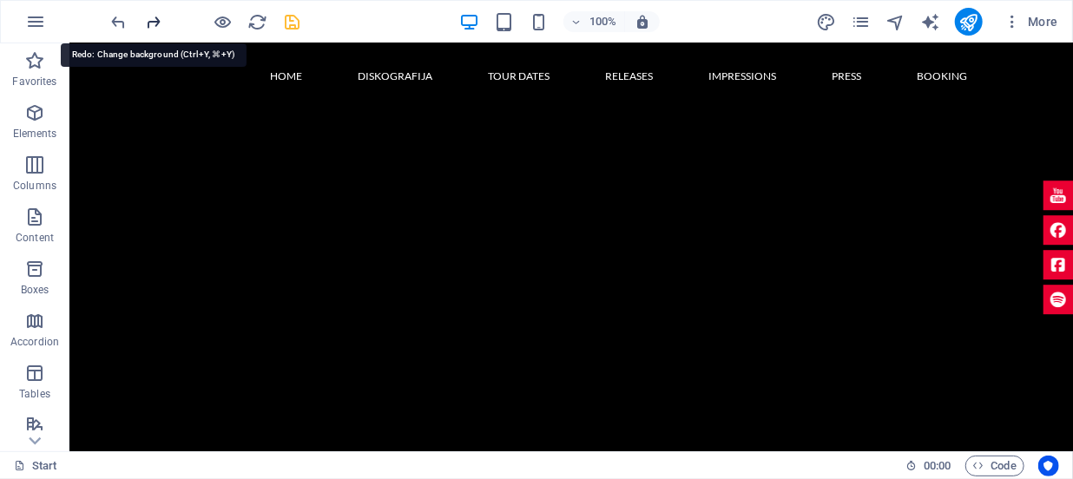
click at [157, 15] on icon "redo" at bounding box center [154, 22] width 20 height 20
click at [161, 17] on icon "redo" at bounding box center [154, 22] width 20 height 20
click at [155, 21] on icon "redo" at bounding box center [154, 22] width 20 height 20
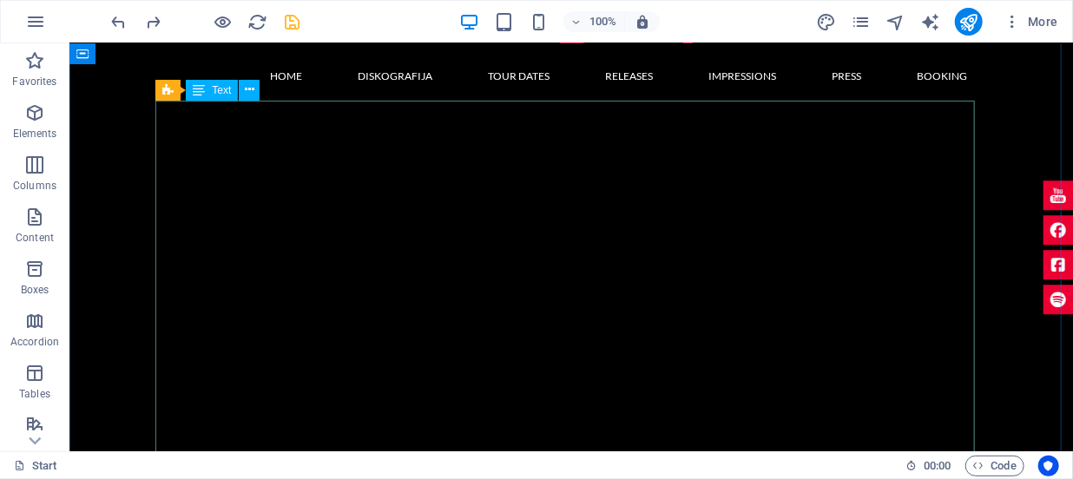
scroll to position [1640, 0]
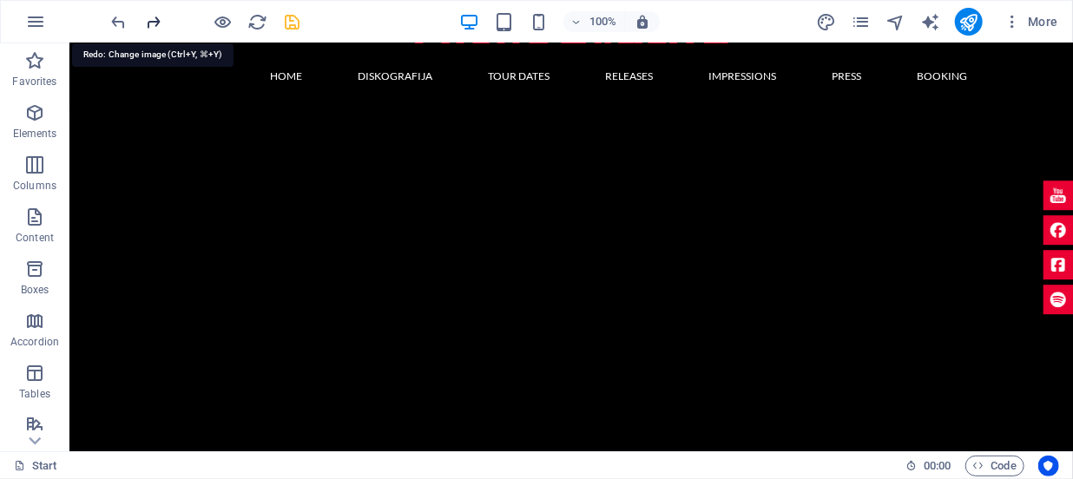
click at [148, 24] on icon "redo" at bounding box center [154, 22] width 20 height 20
click at [150, 23] on icon "redo" at bounding box center [154, 22] width 20 height 20
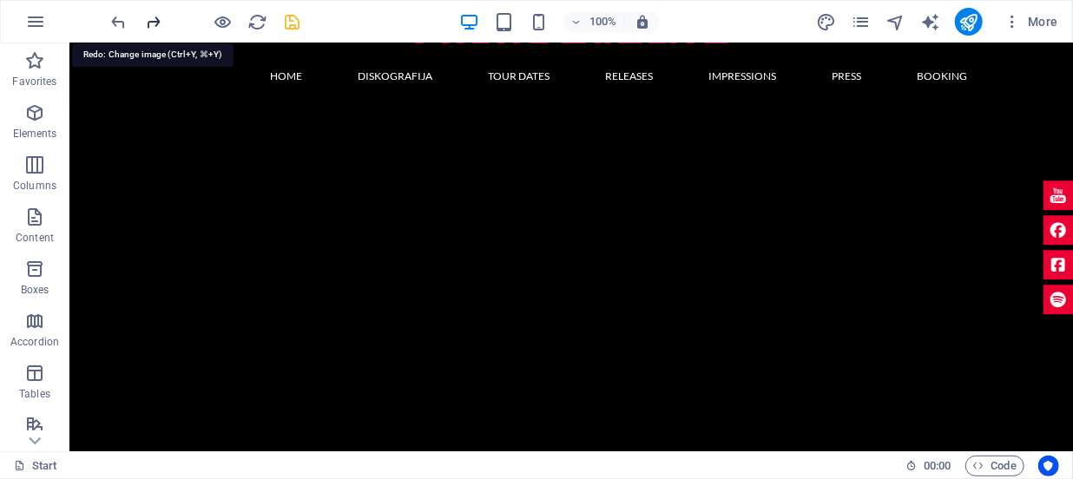
click at [150, 23] on icon "redo" at bounding box center [154, 22] width 20 height 20
click at [571, 309] on figure at bounding box center [571, 391] width 1004 height 621
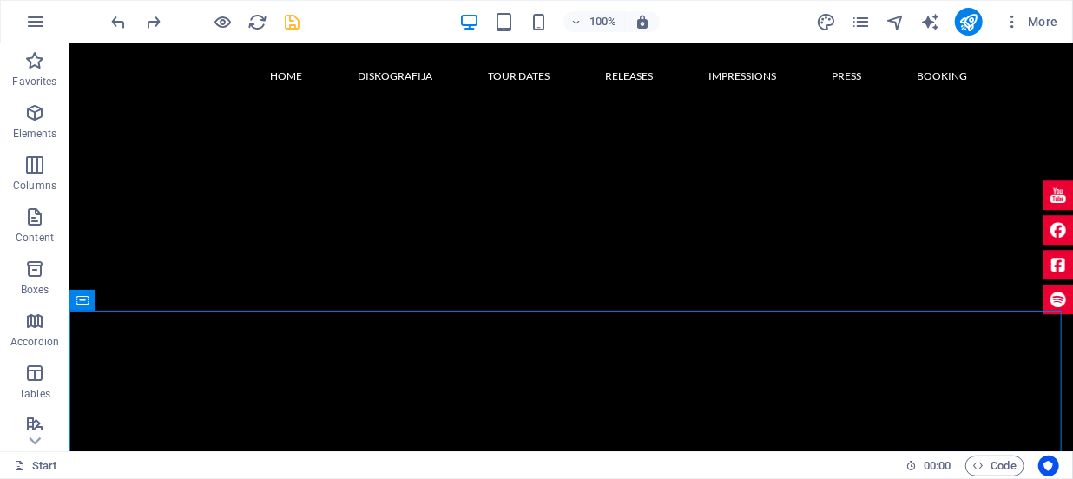
drag, startPoint x: 539, startPoint y: 311, endPoint x: 509, endPoint y: 46, distance: 266.6
drag, startPoint x: 635, startPoint y: 352, endPoint x: 611, endPoint y: 393, distance: 47.8
drag, startPoint x: 771, startPoint y: 310, endPoint x: 745, endPoint y: 287, distance: 35.0
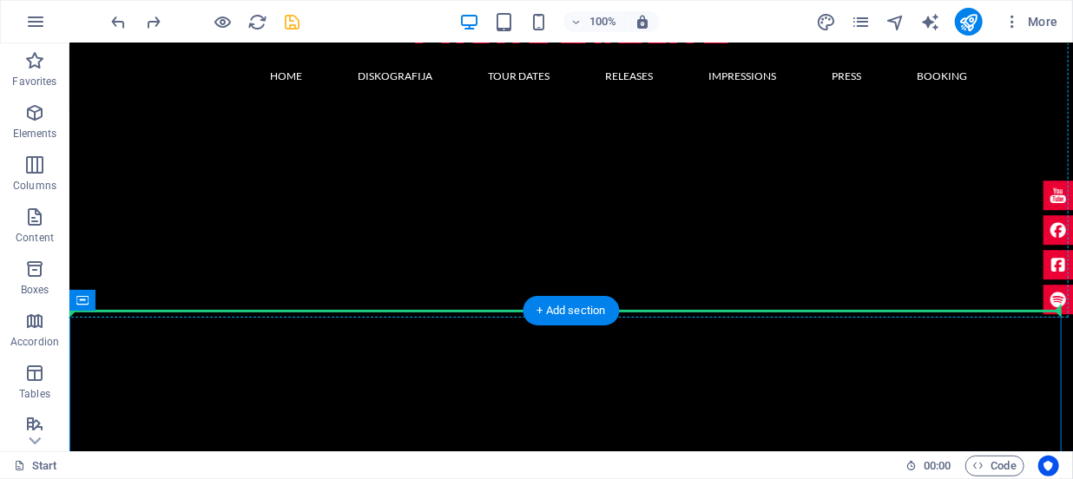
scroll to position [1620, 0]
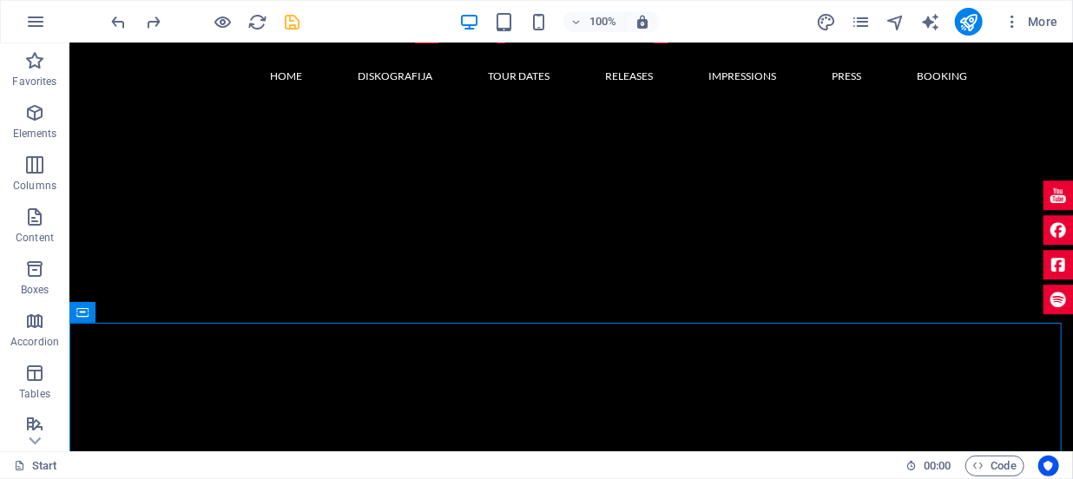
drag, startPoint x: 173, startPoint y: 348, endPoint x: 123, endPoint y: 103, distance: 249.8
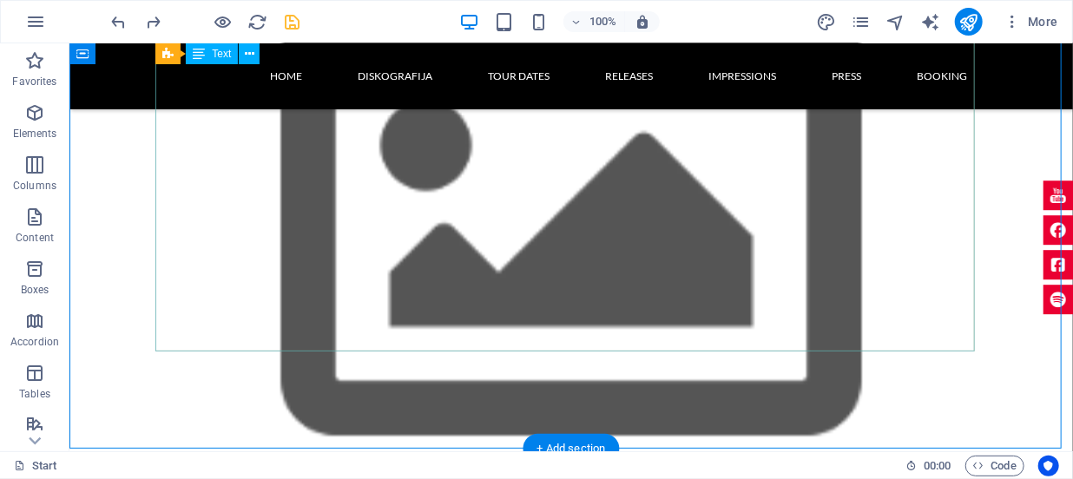
scroll to position [1778, 0]
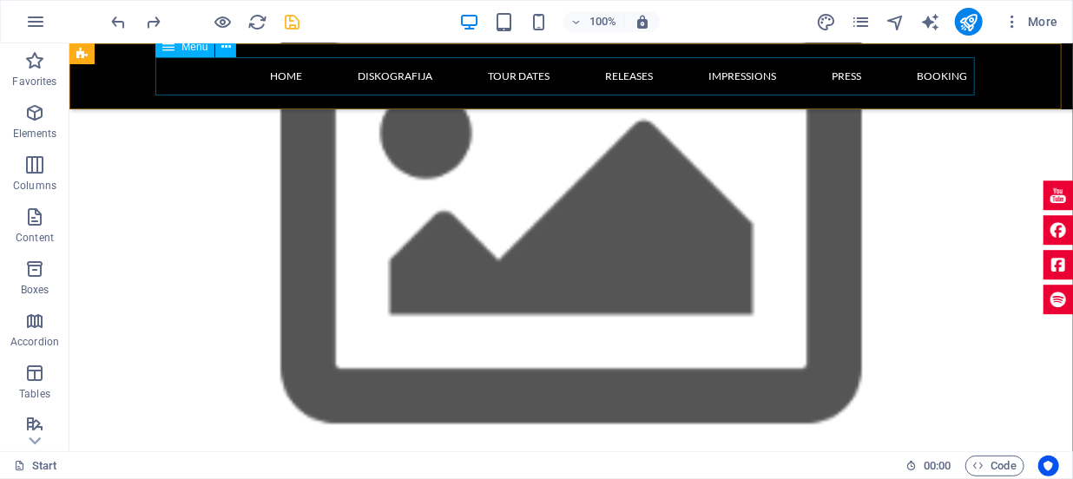
click at [390, 72] on nav "Home Diskografija Tour Dates Releases Impressions Press Booking" at bounding box center [571, 75] width 820 height 38
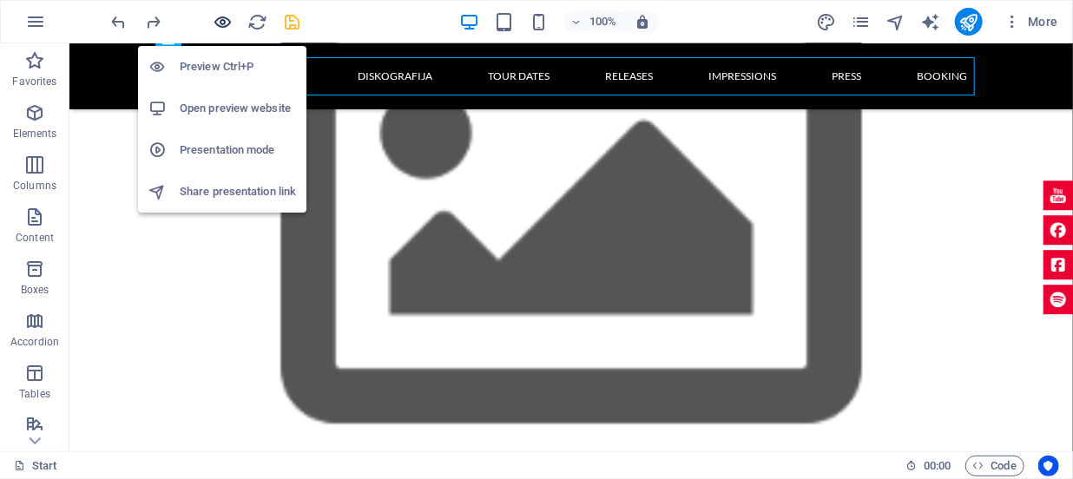
click at [217, 19] on icon "button" at bounding box center [224, 22] width 20 height 20
click at [221, 19] on icon "button" at bounding box center [224, 22] width 20 height 20
click at [221, 23] on icon "button" at bounding box center [224, 22] width 20 height 20
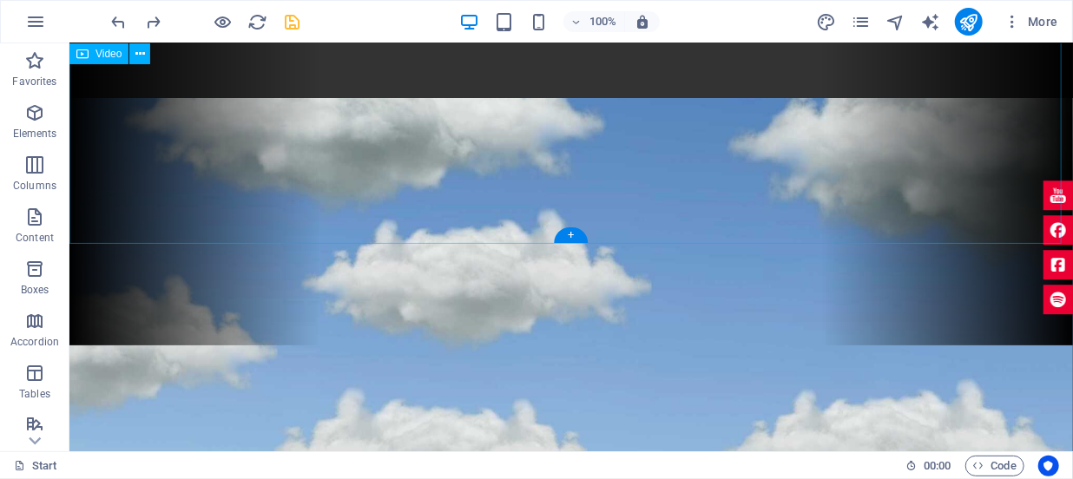
scroll to position [42, 0]
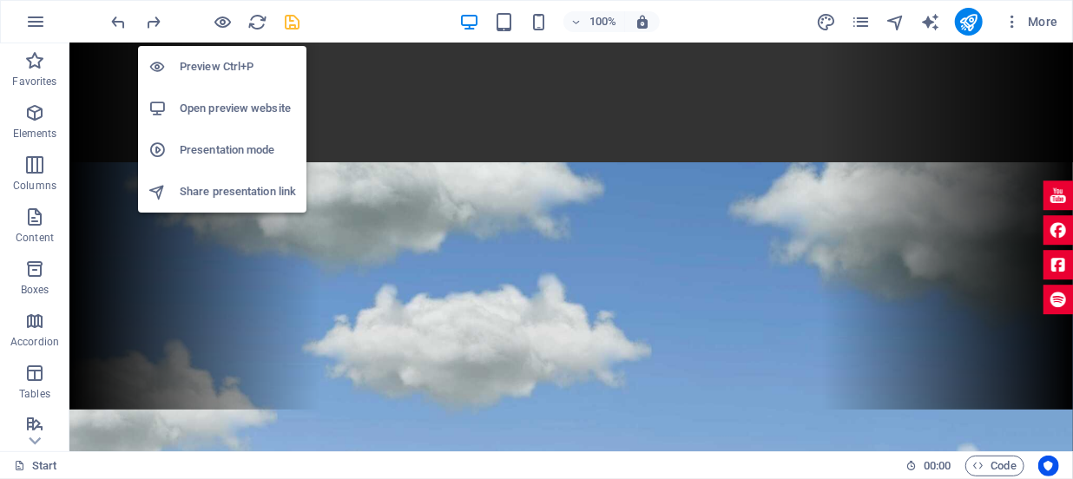
click at [208, 69] on h6 "Preview Ctrl+P" at bounding box center [238, 66] width 116 height 21
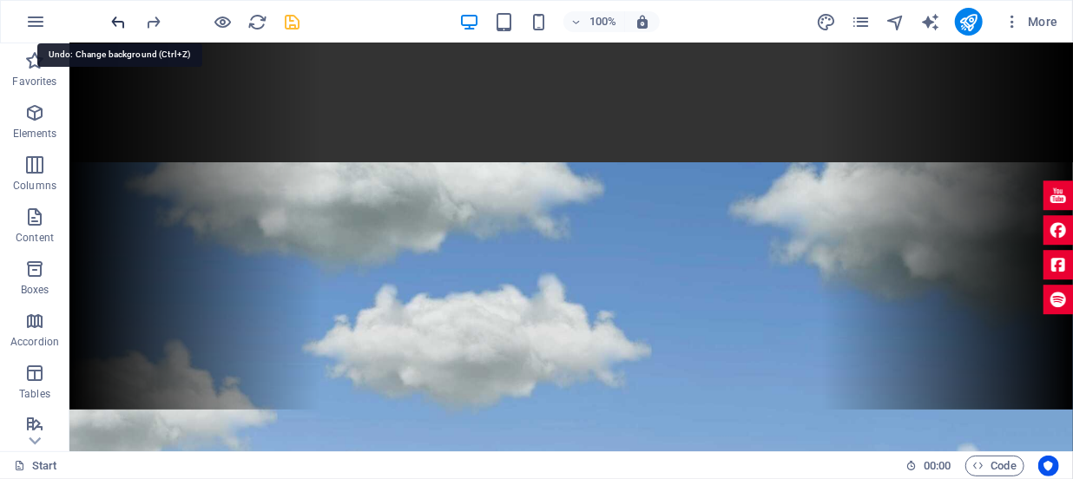
click at [121, 23] on icon "undo" at bounding box center [119, 22] width 20 height 20
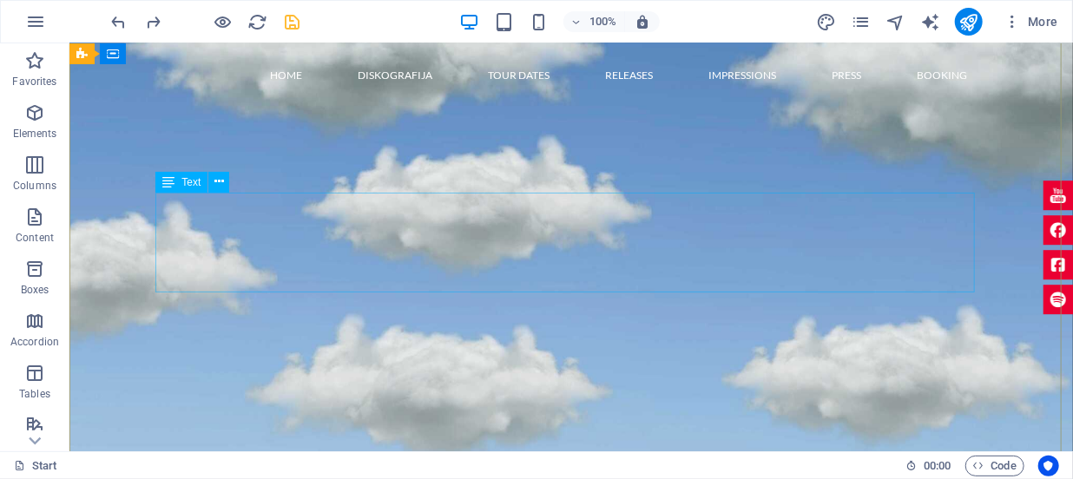
scroll to position [1068, 0]
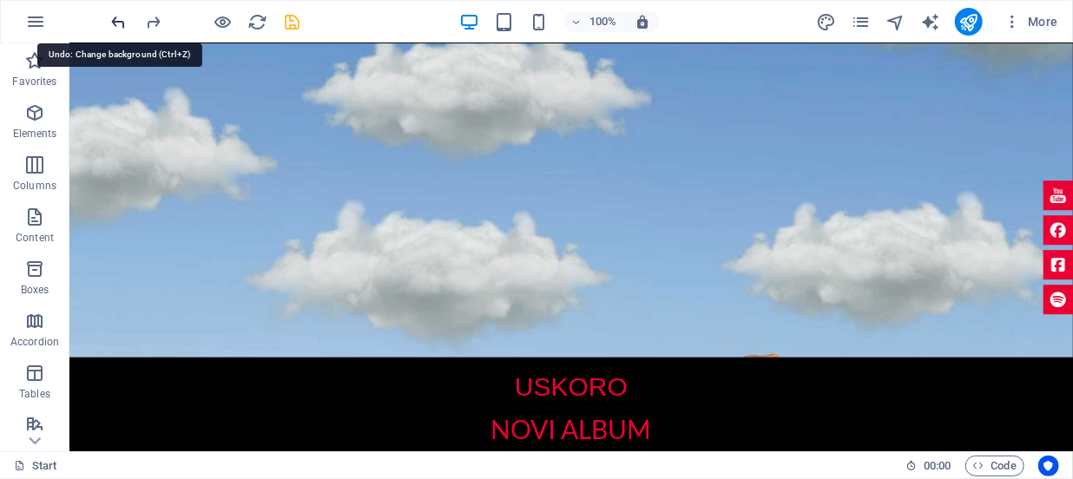
click at [117, 22] on icon "undo" at bounding box center [119, 22] width 20 height 20
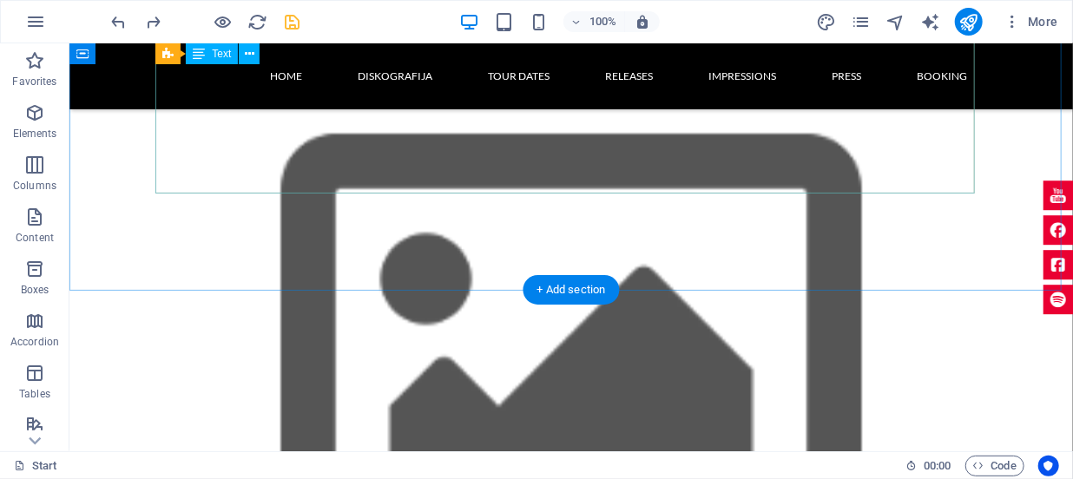
scroll to position [1620, 0]
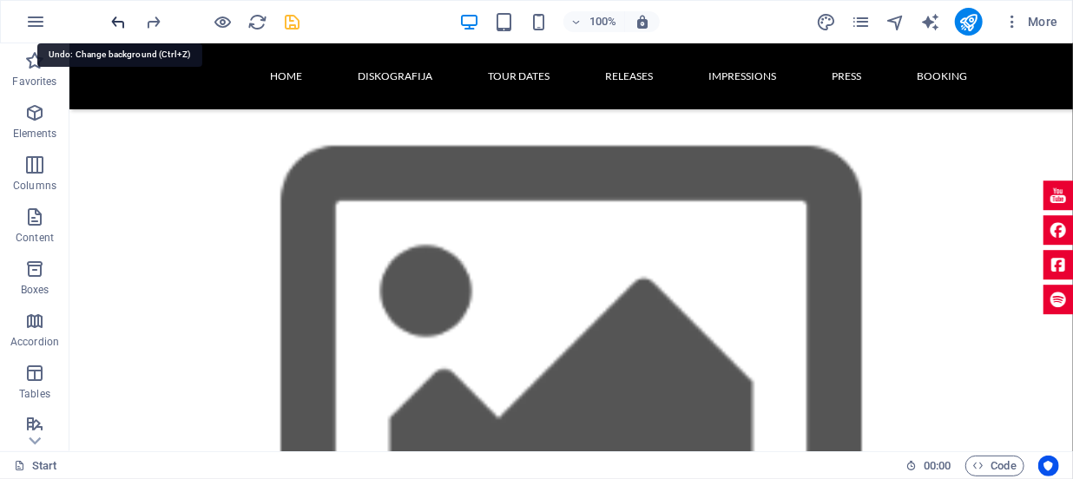
click at [113, 26] on icon "undo" at bounding box center [119, 22] width 20 height 20
